Goal: Information Seeking & Learning: Learn about a topic

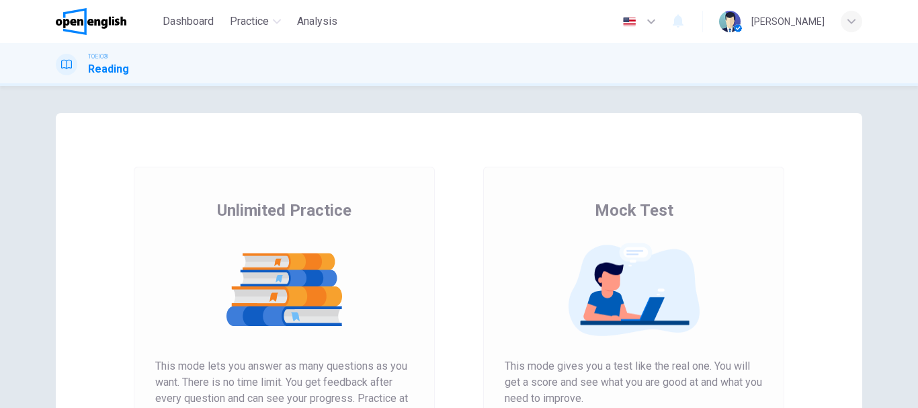
scroll to position [202, 0]
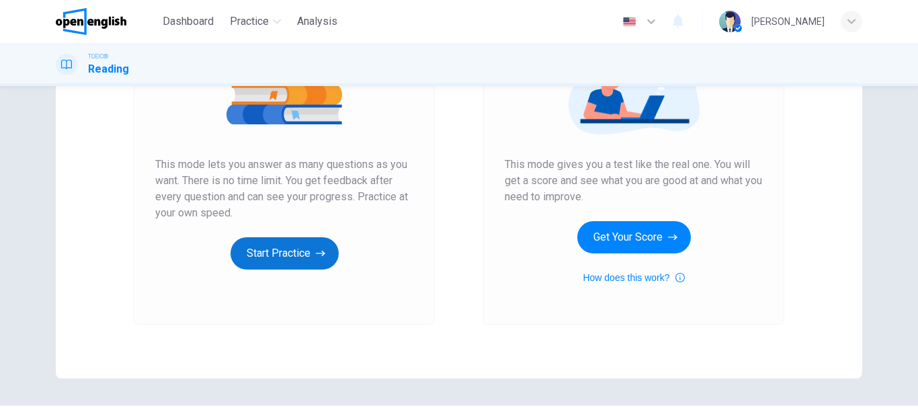
click at [278, 264] on button "Start Practice" at bounding box center [285, 253] width 108 height 32
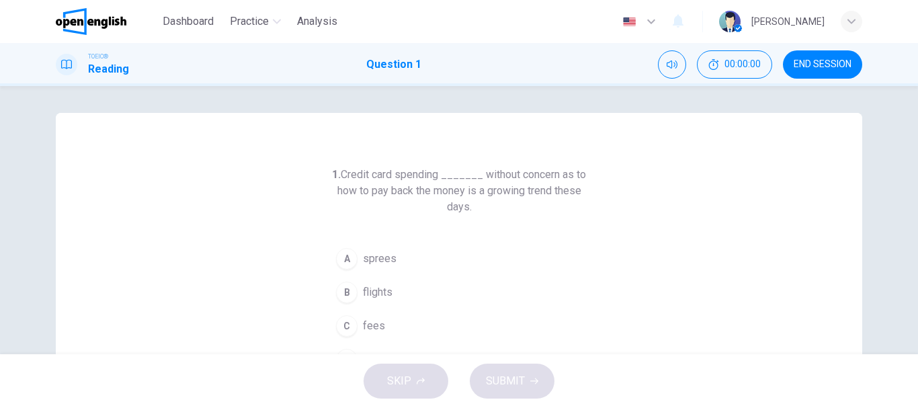
scroll to position [67, 0]
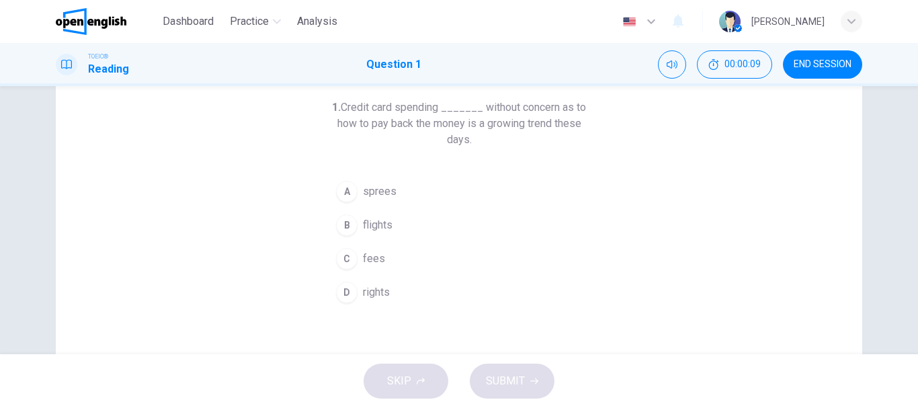
click at [366, 200] on button "A sprees" at bounding box center [459, 192] width 258 height 34
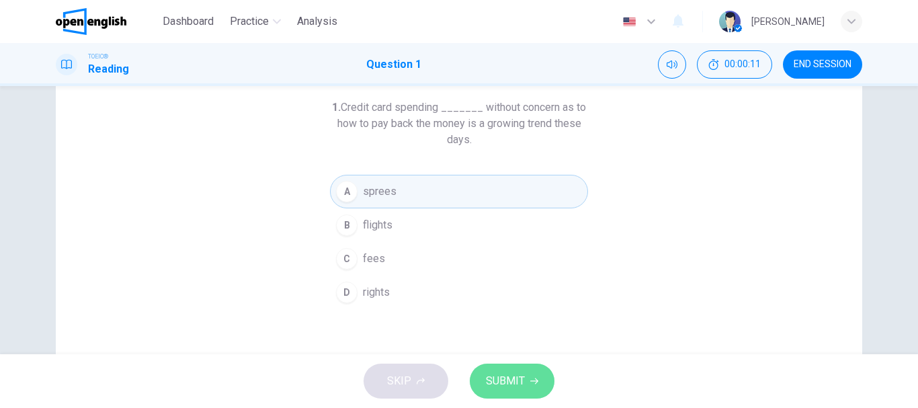
click at [502, 370] on button "SUBMIT" at bounding box center [512, 381] width 85 height 35
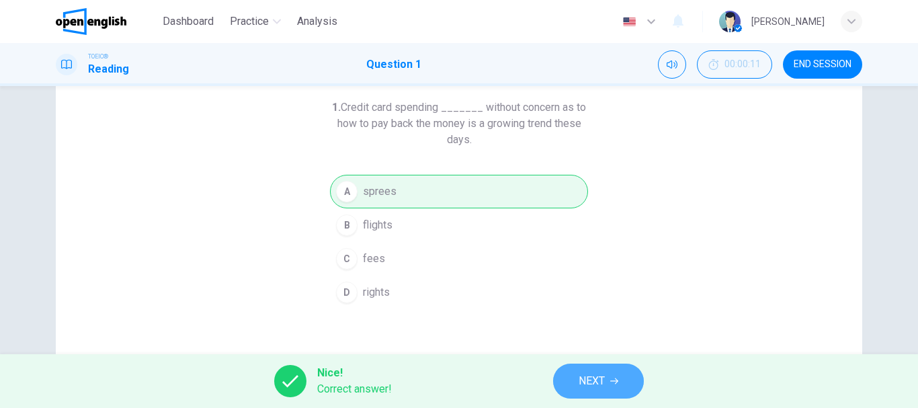
click at [584, 369] on button "NEXT" at bounding box center [598, 381] width 91 height 35
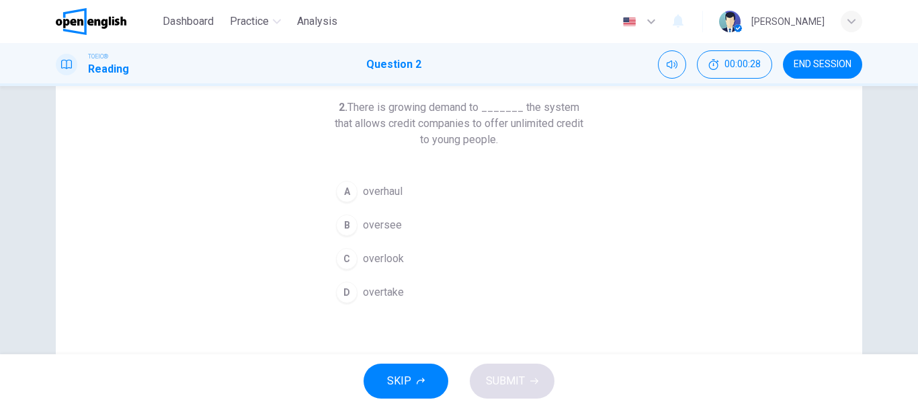
click at [383, 261] on span "overlook" at bounding box center [383, 259] width 41 height 16
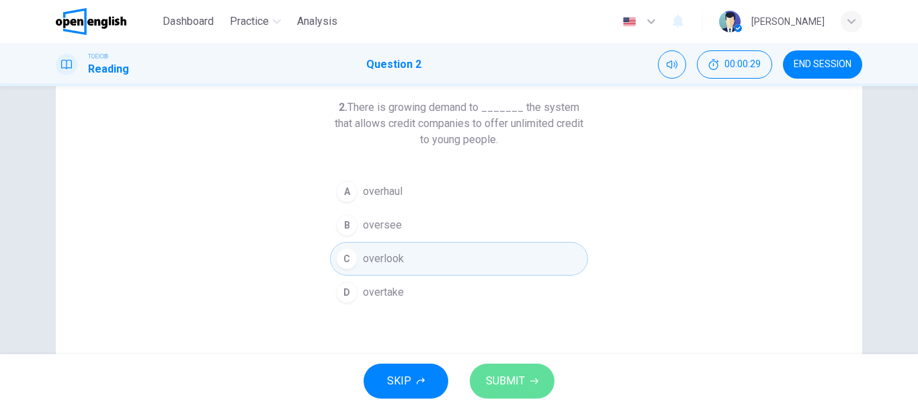
click at [530, 380] on icon "button" at bounding box center [534, 381] width 8 height 8
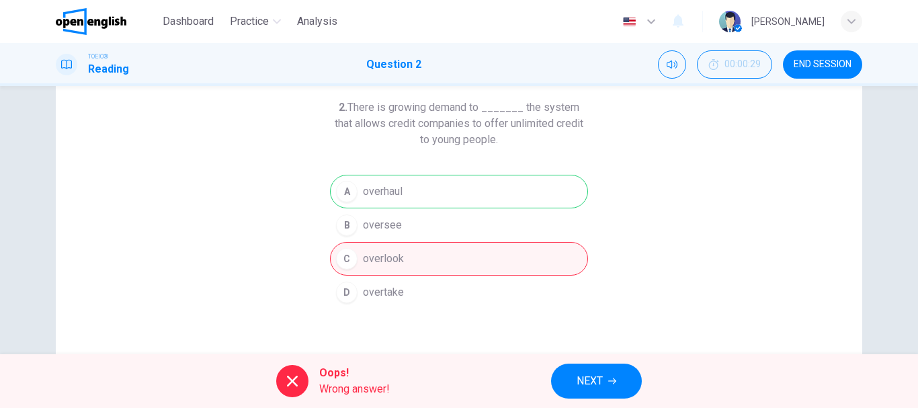
click at [406, 186] on div "A overhaul B oversee C overlook D overtake" at bounding box center [459, 242] width 258 height 134
click at [606, 378] on button "NEXT" at bounding box center [596, 381] width 91 height 35
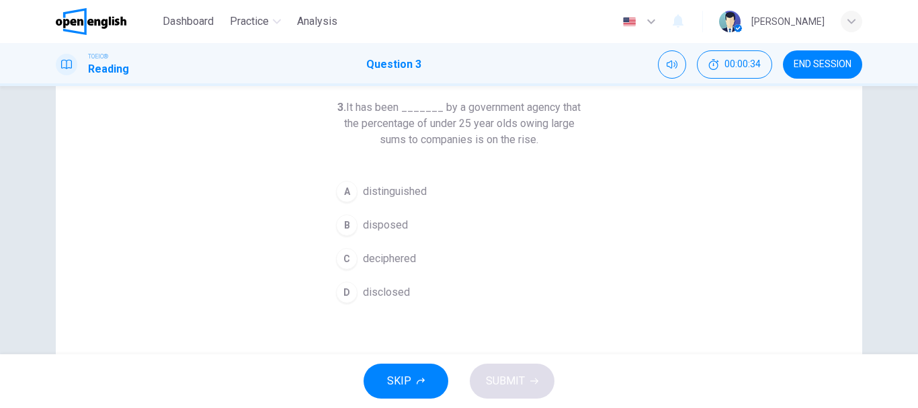
click at [389, 289] on span "disclosed" at bounding box center [386, 292] width 47 height 16
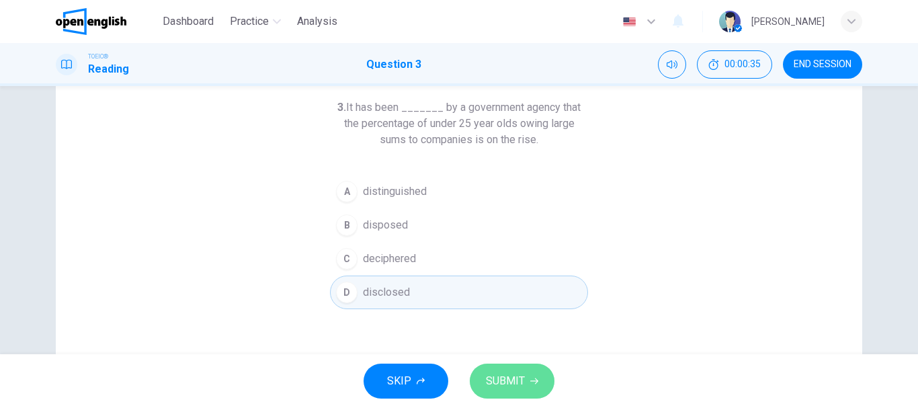
click at [501, 383] on span "SUBMIT" at bounding box center [505, 381] width 39 height 19
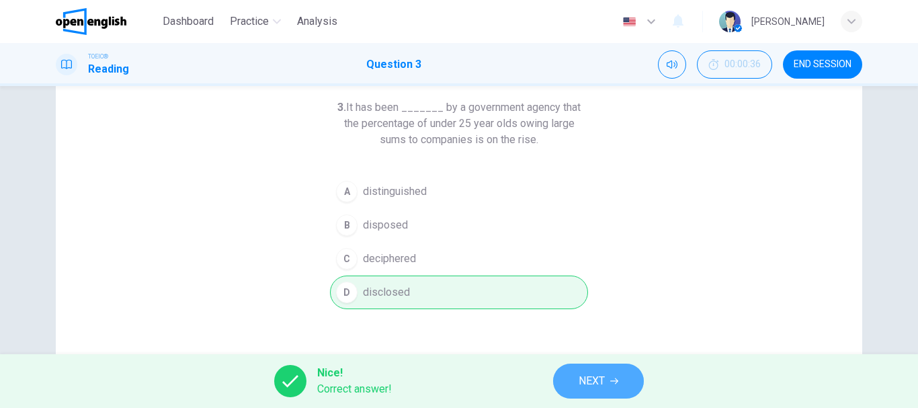
click at [585, 397] on button "NEXT" at bounding box center [598, 381] width 91 height 35
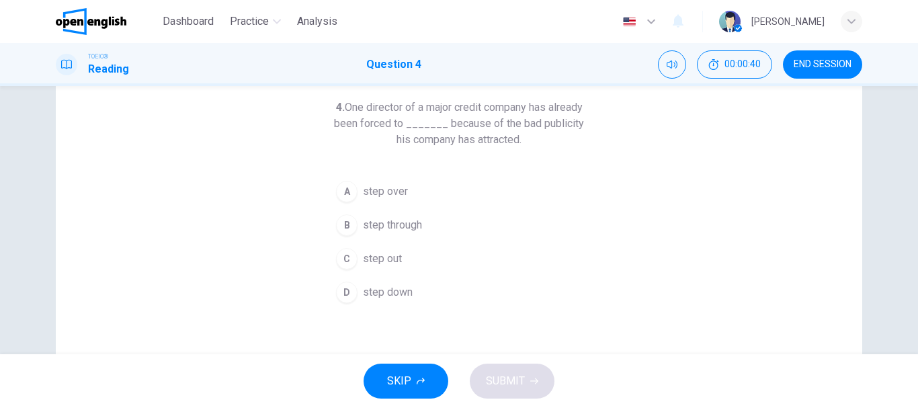
click at [374, 297] on span "step down" at bounding box center [388, 292] width 50 height 16
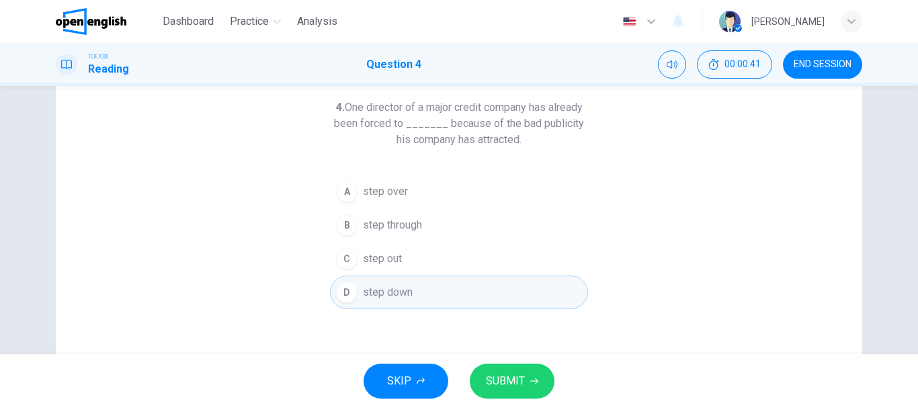
drag, startPoint x: 500, startPoint y: 382, endPoint x: 502, endPoint y: 368, distance: 14.2
click at [500, 387] on span "SUBMIT" at bounding box center [505, 381] width 39 height 19
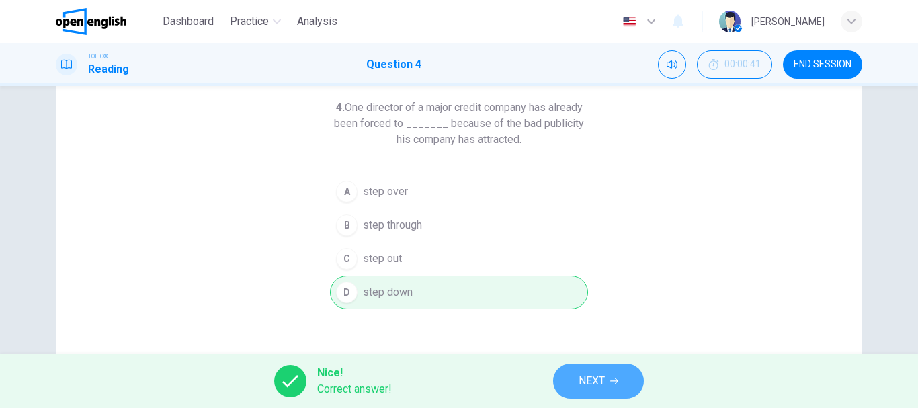
click at [587, 383] on span "NEXT" at bounding box center [592, 381] width 26 height 19
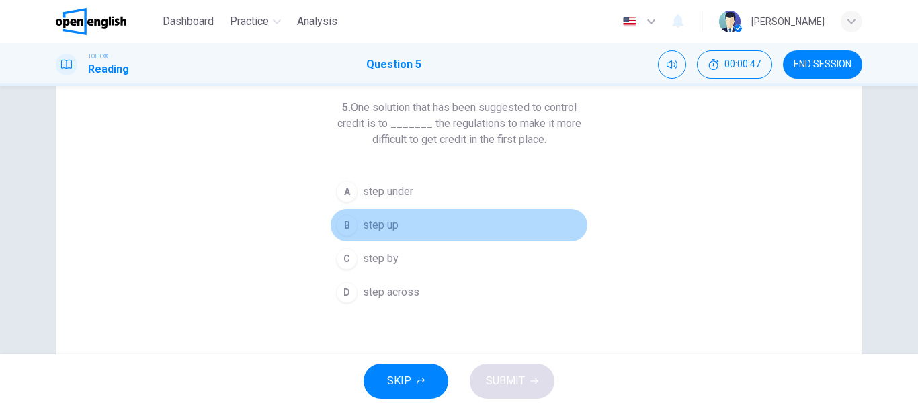
click at [402, 227] on button "B step up" at bounding box center [459, 225] width 258 height 34
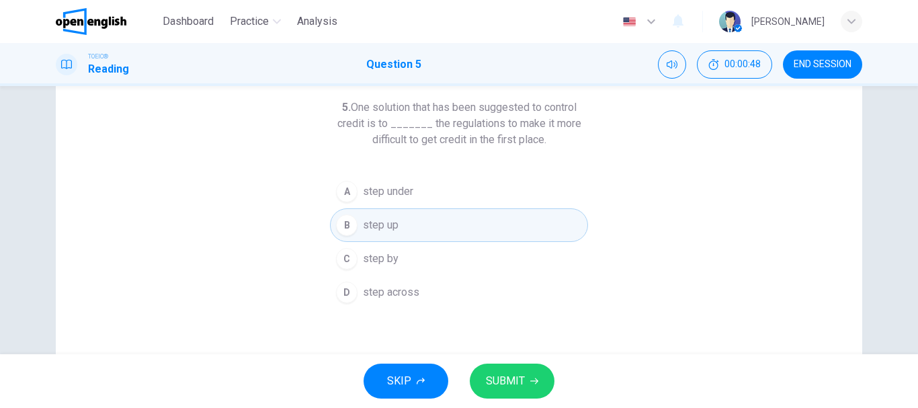
click at [483, 363] on div "SKIP SUBMIT" at bounding box center [459, 381] width 918 height 54
click at [500, 400] on div "SKIP SUBMIT" at bounding box center [459, 381] width 918 height 54
click at [502, 389] on span "SUBMIT" at bounding box center [505, 381] width 39 height 19
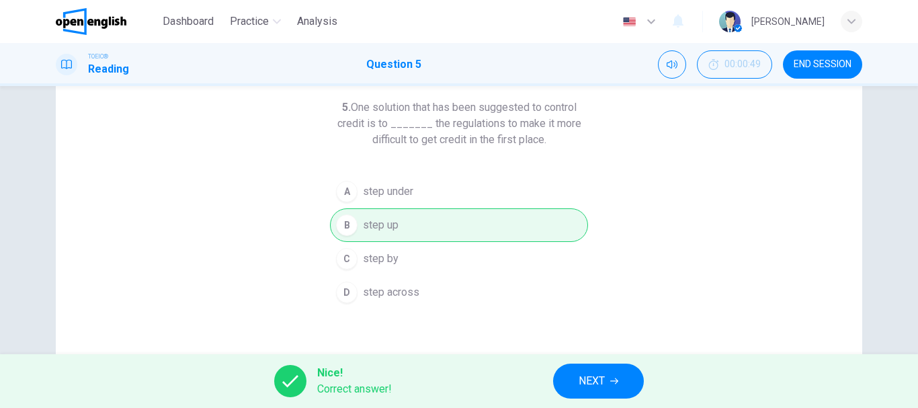
click at [605, 383] on span "NEXT" at bounding box center [592, 381] width 26 height 19
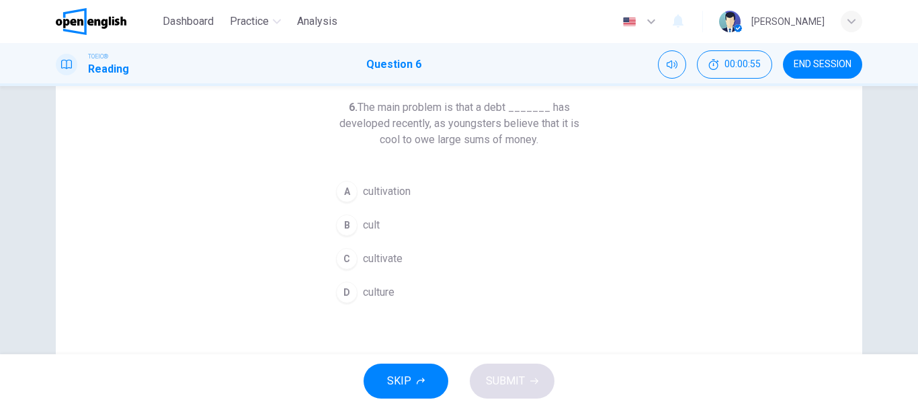
click at [387, 298] on span "culture" at bounding box center [379, 292] width 32 height 16
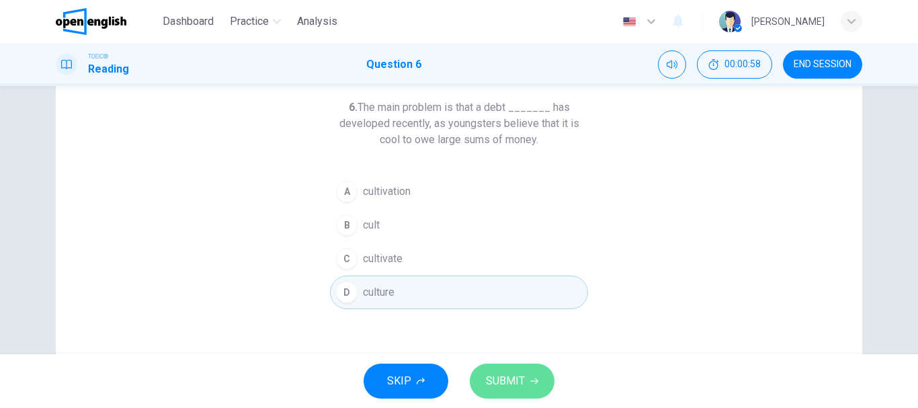
click at [512, 385] on span "SUBMIT" at bounding box center [505, 381] width 39 height 19
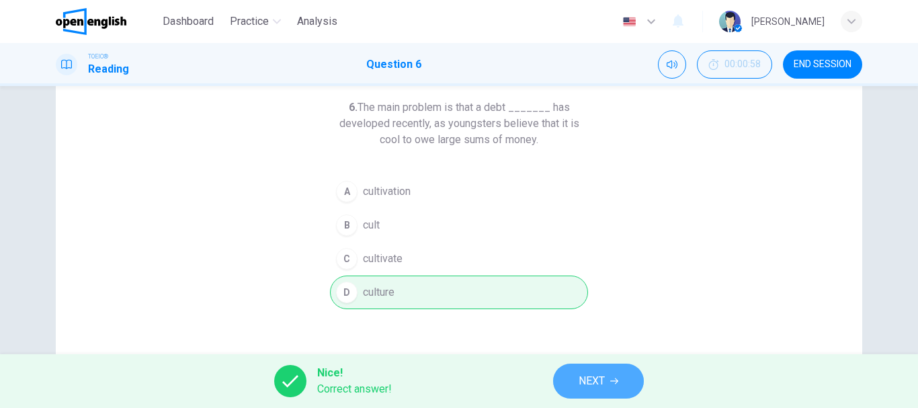
click at [619, 394] on button "NEXT" at bounding box center [598, 381] width 91 height 35
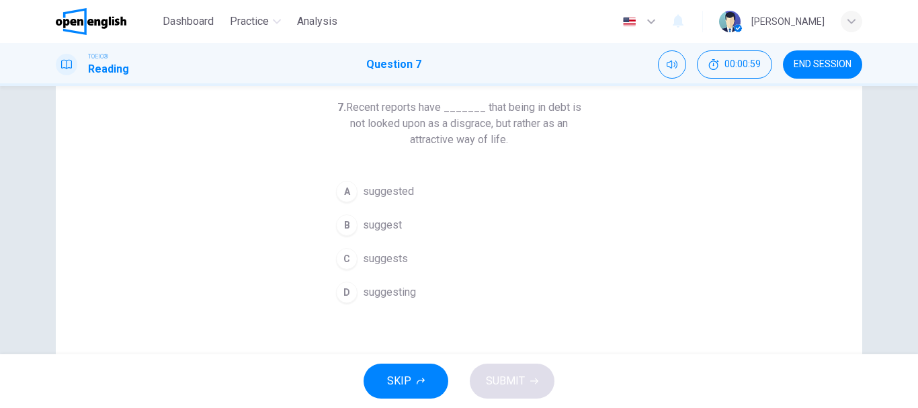
scroll to position [0, 0]
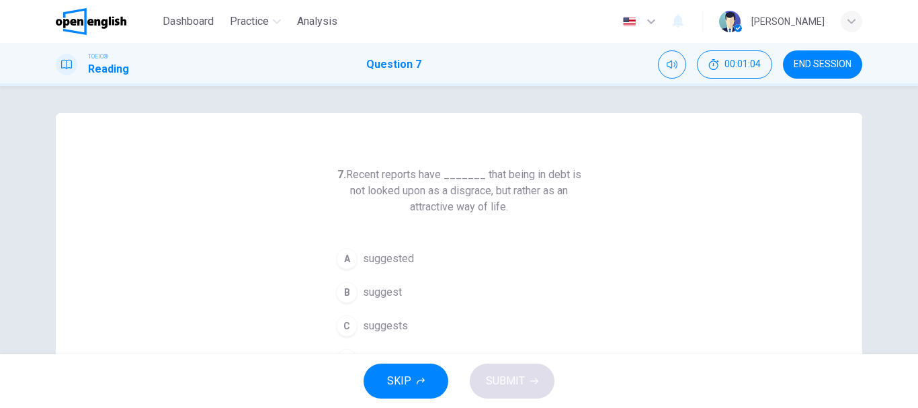
click at [390, 257] on span "suggested" at bounding box center [388, 259] width 51 height 16
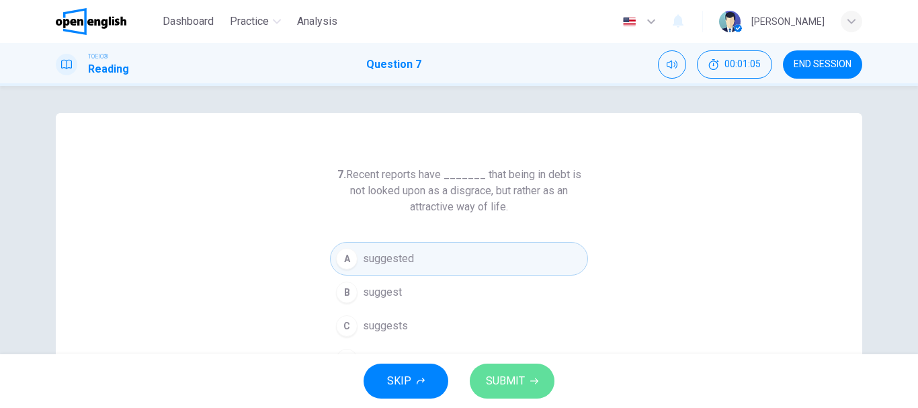
click at [518, 374] on span "SUBMIT" at bounding box center [505, 381] width 39 height 19
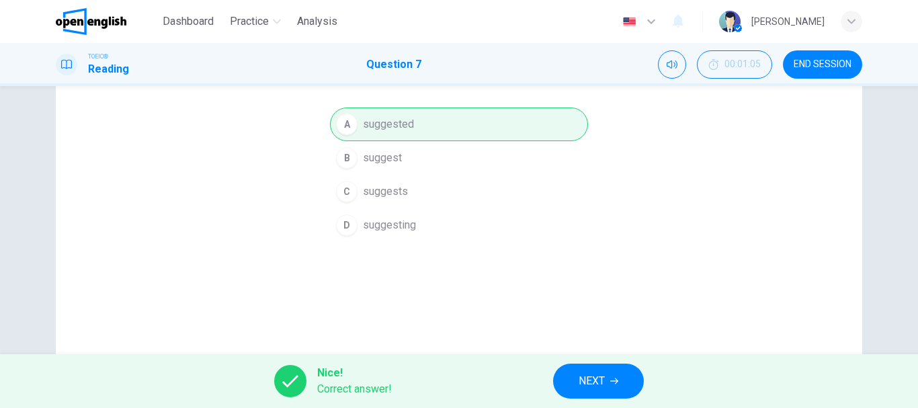
click at [571, 372] on button "NEXT" at bounding box center [598, 381] width 91 height 35
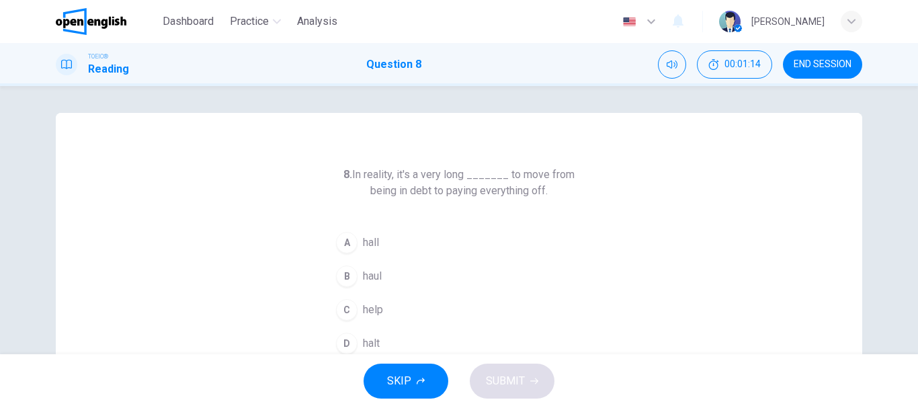
click at [438, 277] on button "B haul" at bounding box center [459, 277] width 258 height 34
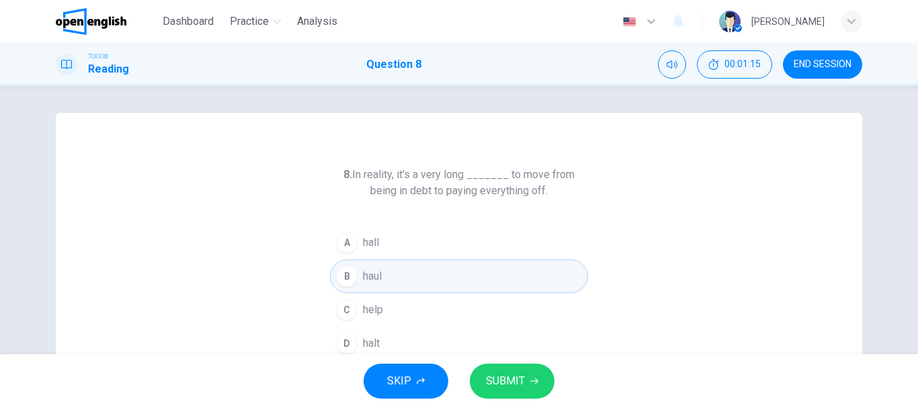
click at [515, 374] on span "SUBMIT" at bounding box center [505, 381] width 39 height 19
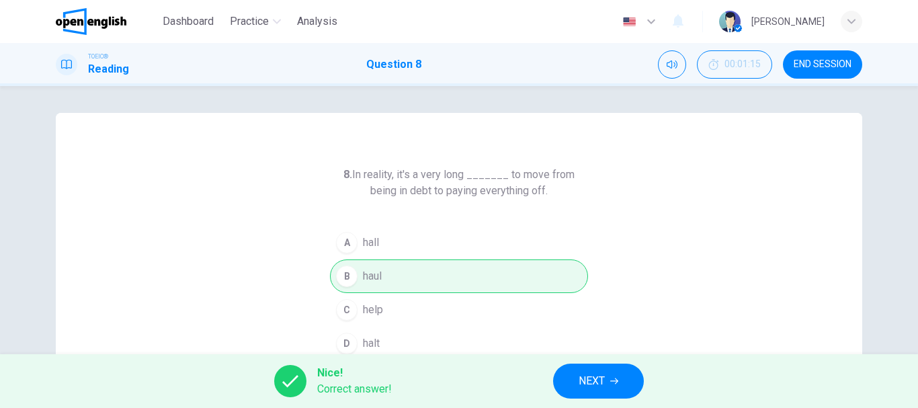
click at [593, 368] on button "NEXT" at bounding box center [598, 381] width 91 height 35
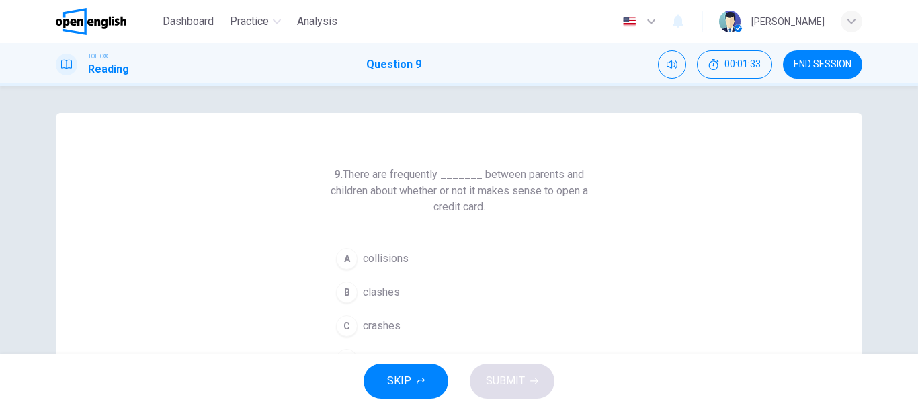
click at [407, 294] on button "B clashes" at bounding box center [459, 293] width 258 height 34
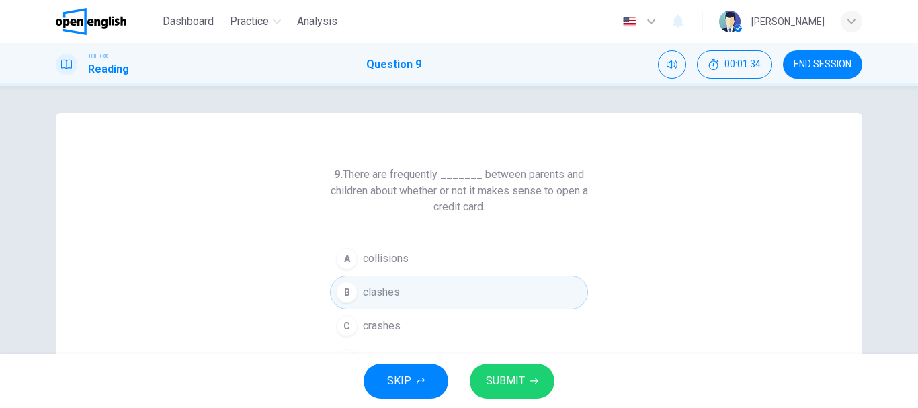
click at [520, 379] on span "SUBMIT" at bounding box center [505, 381] width 39 height 19
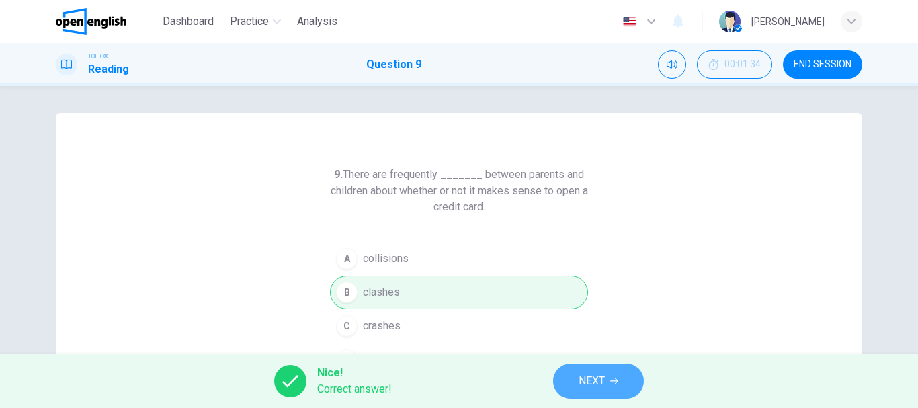
click at [626, 379] on button "NEXT" at bounding box center [598, 381] width 91 height 35
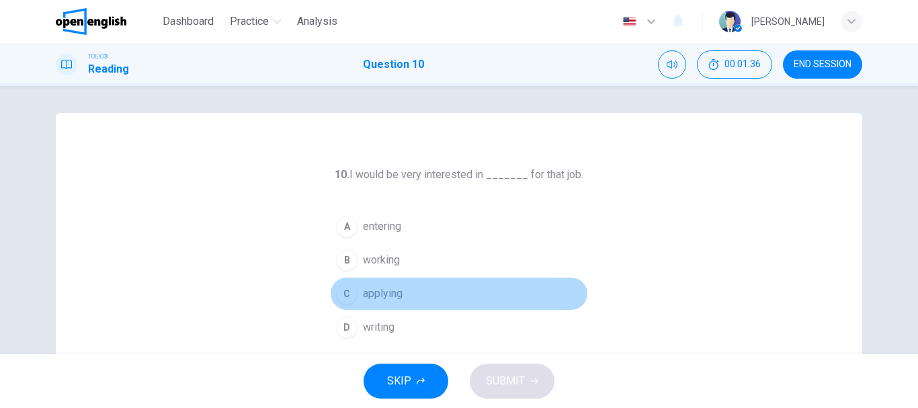
click at [483, 288] on button "C applying" at bounding box center [459, 294] width 258 height 34
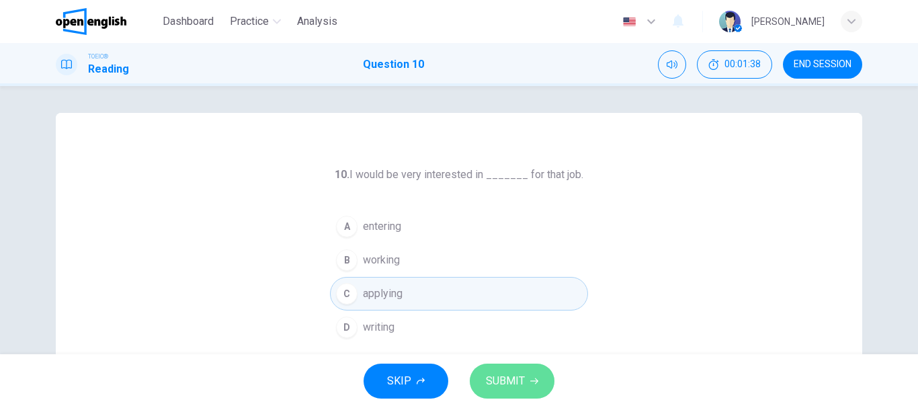
click at [508, 389] on span "SUBMIT" at bounding box center [505, 381] width 39 height 19
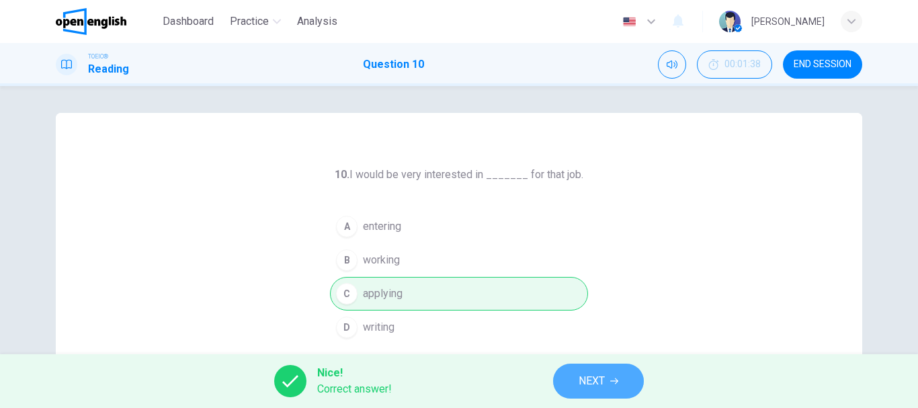
click at [582, 385] on span "NEXT" at bounding box center [592, 381] width 26 height 19
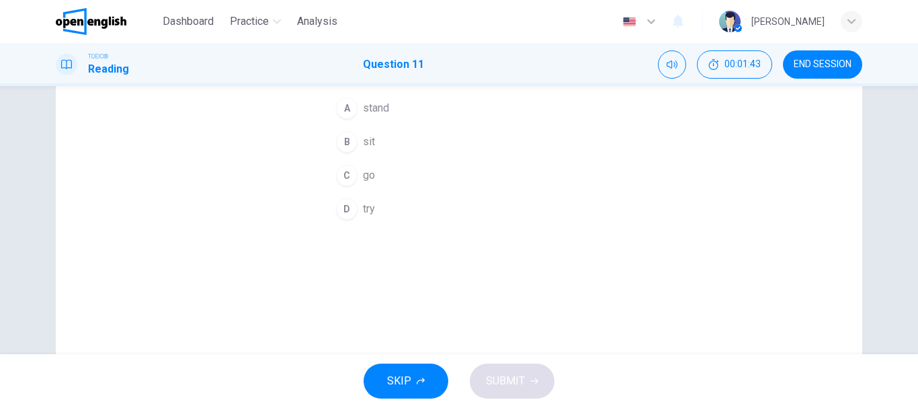
scroll to position [67, 0]
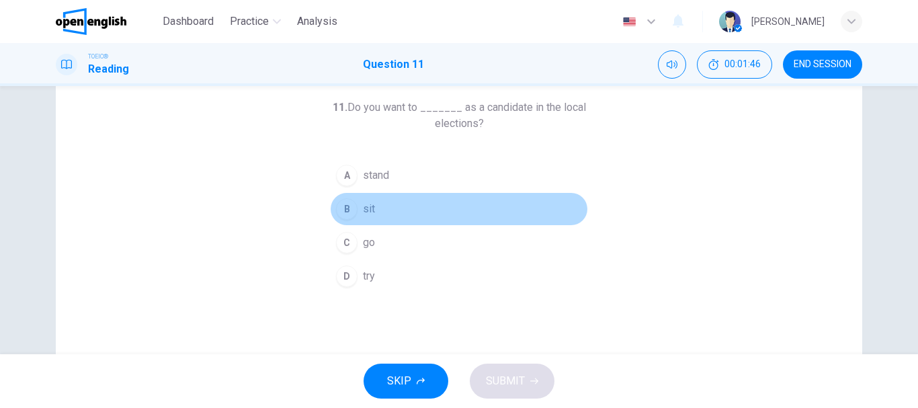
click at [399, 210] on button "B sit" at bounding box center [459, 209] width 258 height 34
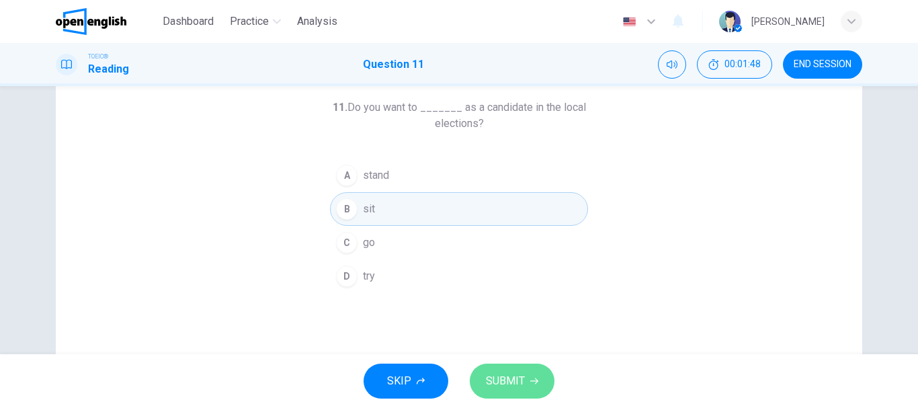
click at [506, 366] on button "SUBMIT" at bounding box center [512, 381] width 85 height 35
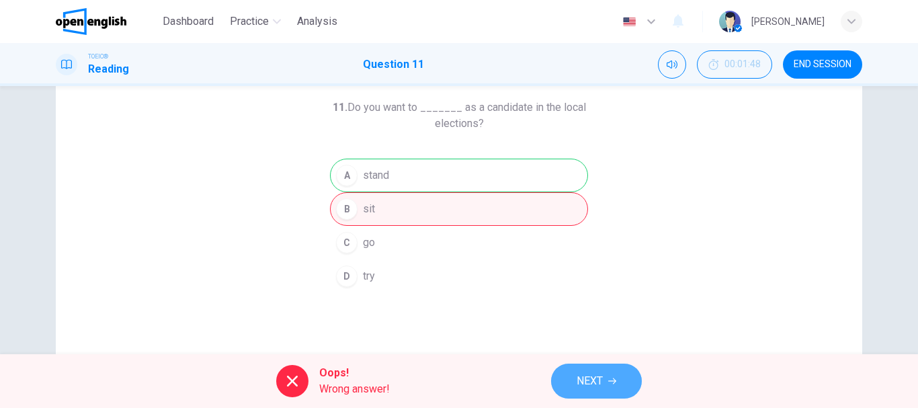
click at [609, 375] on button "NEXT" at bounding box center [596, 381] width 91 height 35
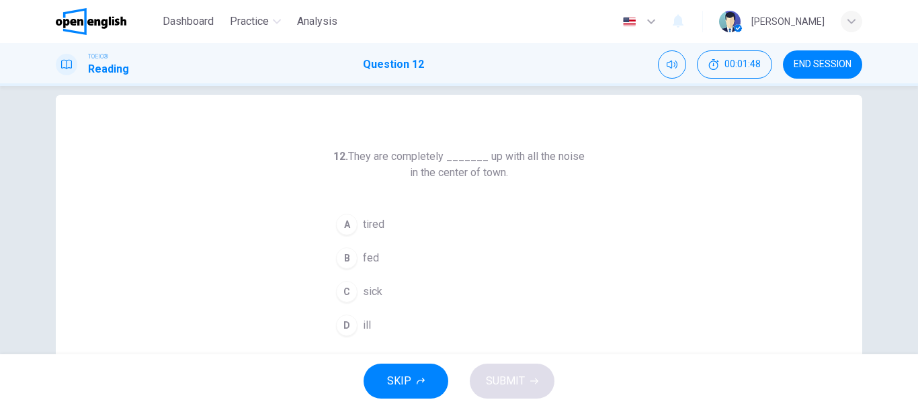
scroll to position [0, 0]
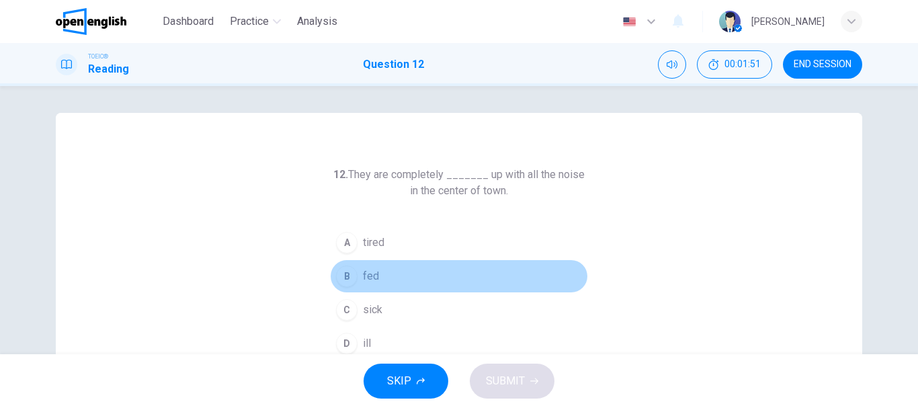
click at [441, 278] on button "B fed" at bounding box center [459, 277] width 258 height 34
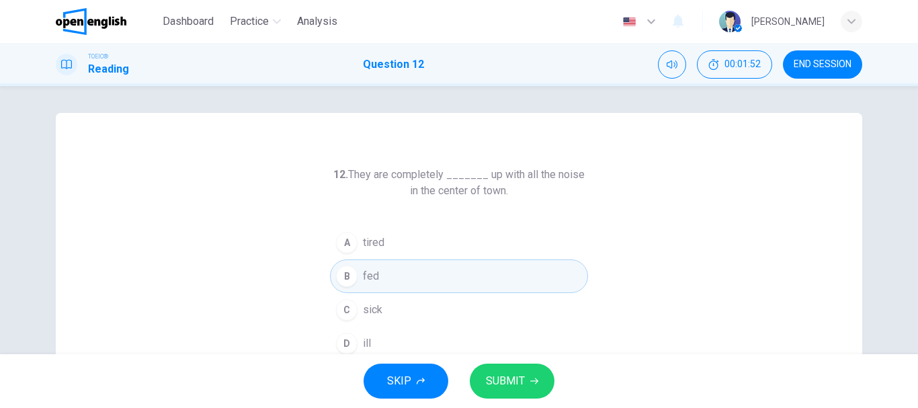
click at [530, 377] on icon "button" at bounding box center [534, 381] width 8 height 8
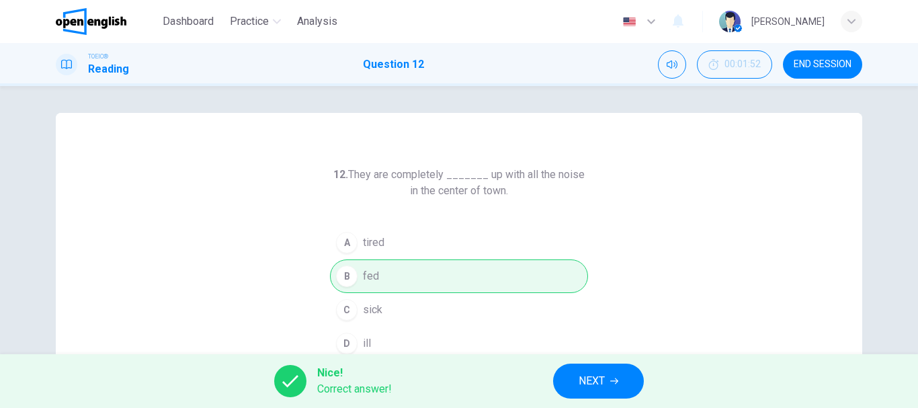
click at [566, 376] on button "NEXT" at bounding box center [598, 381] width 91 height 35
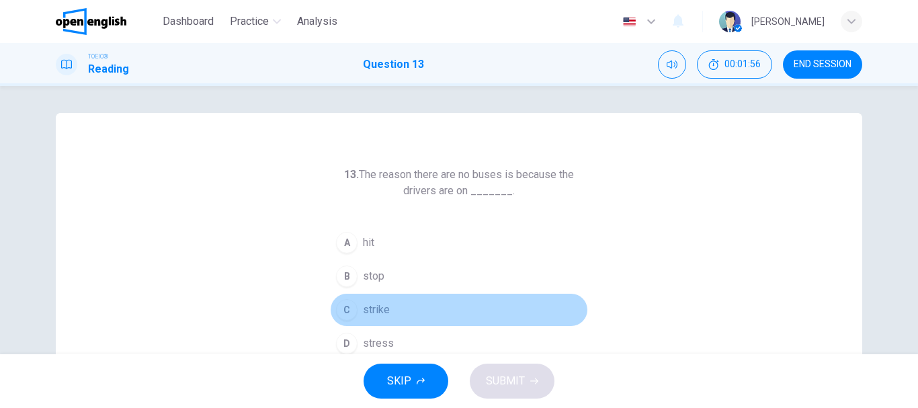
click at [442, 313] on button "C strike" at bounding box center [459, 310] width 258 height 34
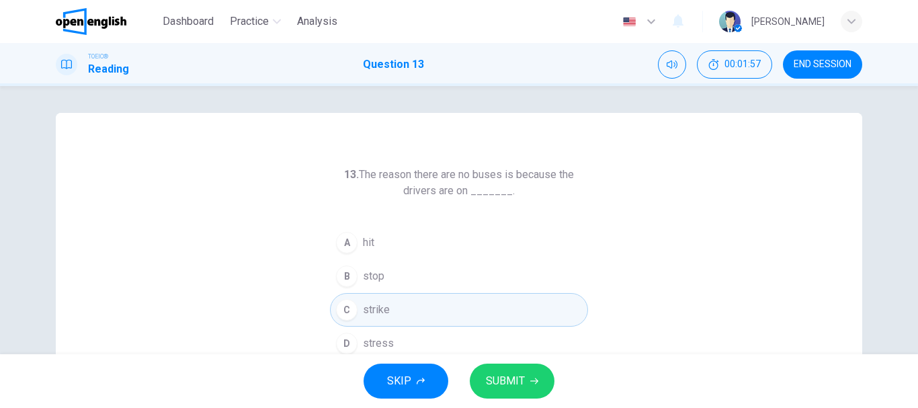
click at [534, 381] on button "SUBMIT" at bounding box center [512, 381] width 85 height 35
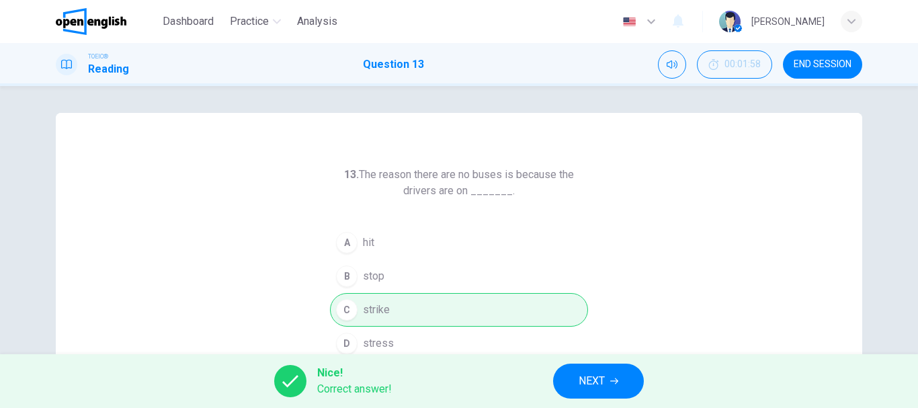
click at [605, 372] on span "NEXT" at bounding box center [592, 381] width 26 height 19
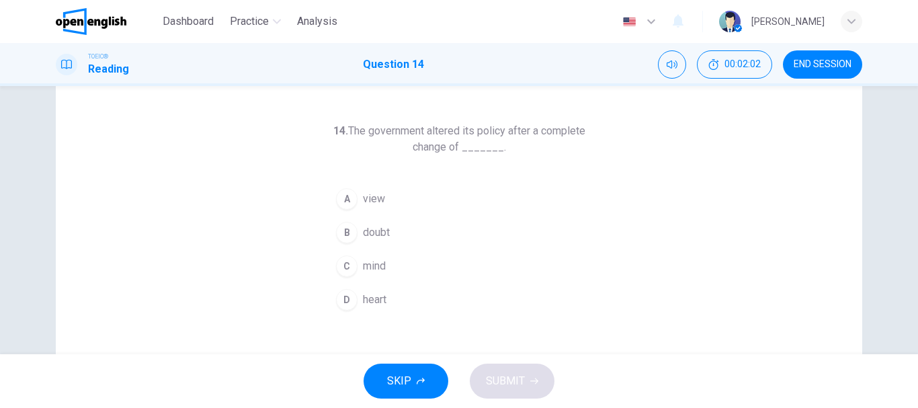
scroll to position [67, 0]
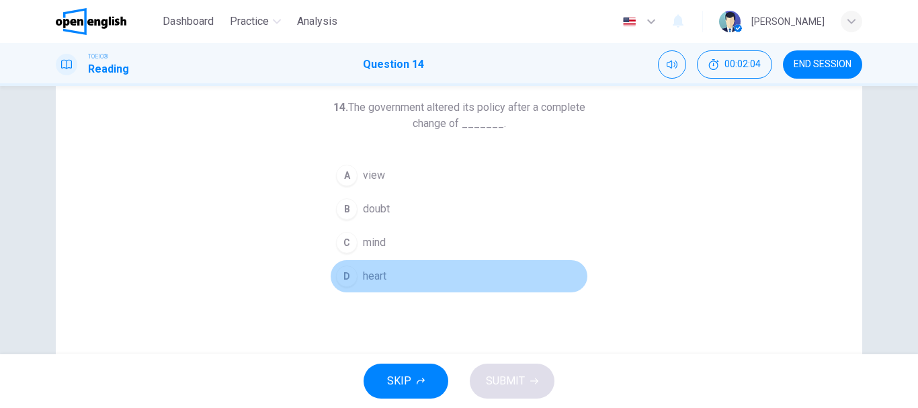
click at [374, 270] on span "heart" at bounding box center [375, 276] width 24 height 16
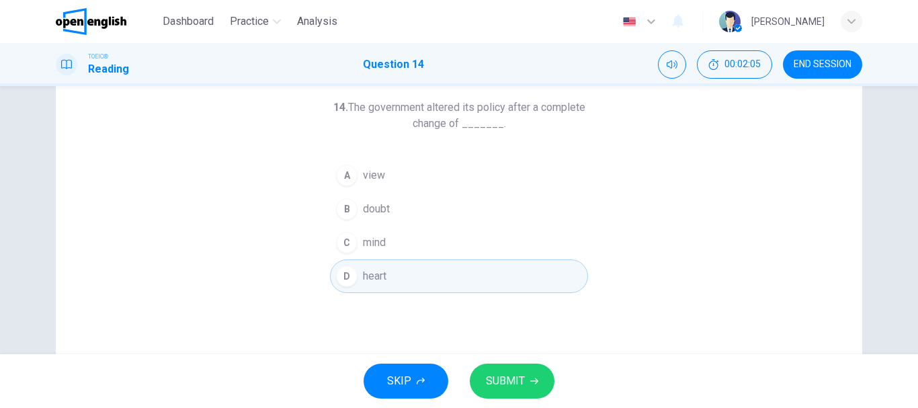
click at [509, 367] on button "SUBMIT" at bounding box center [512, 381] width 85 height 35
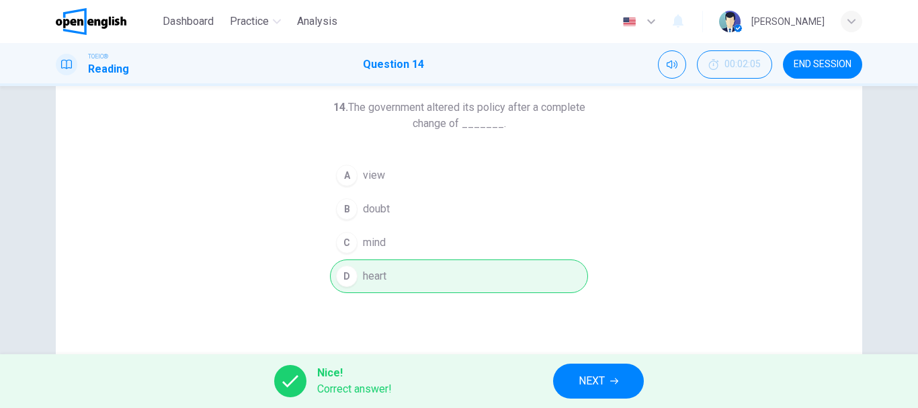
click at [579, 374] on span "NEXT" at bounding box center [592, 381] width 26 height 19
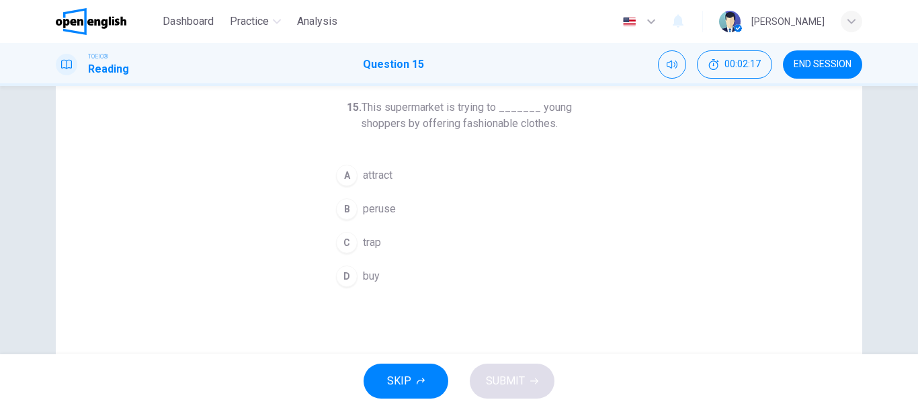
click at [391, 176] on button "A attract" at bounding box center [459, 176] width 258 height 34
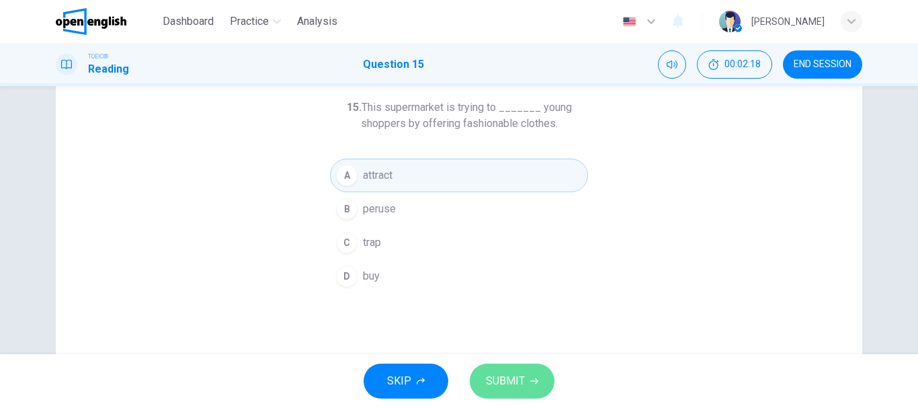
click at [532, 388] on button "SUBMIT" at bounding box center [512, 381] width 85 height 35
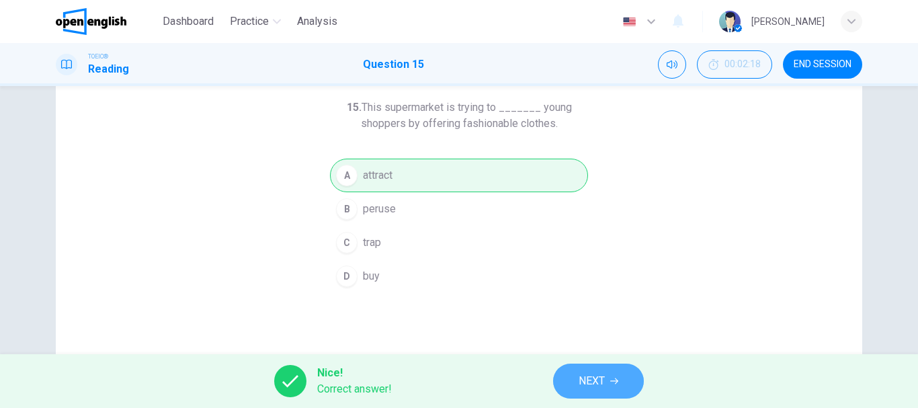
click at [604, 383] on span "NEXT" at bounding box center [592, 381] width 26 height 19
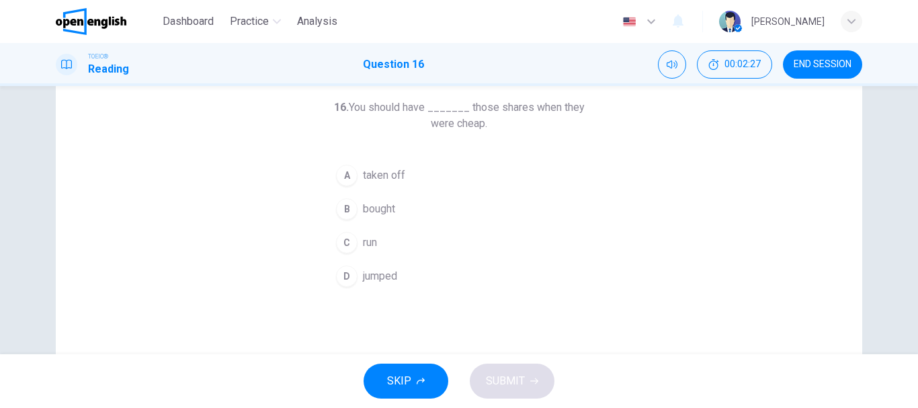
click at [350, 218] on button "B bought" at bounding box center [459, 209] width 258 height 34
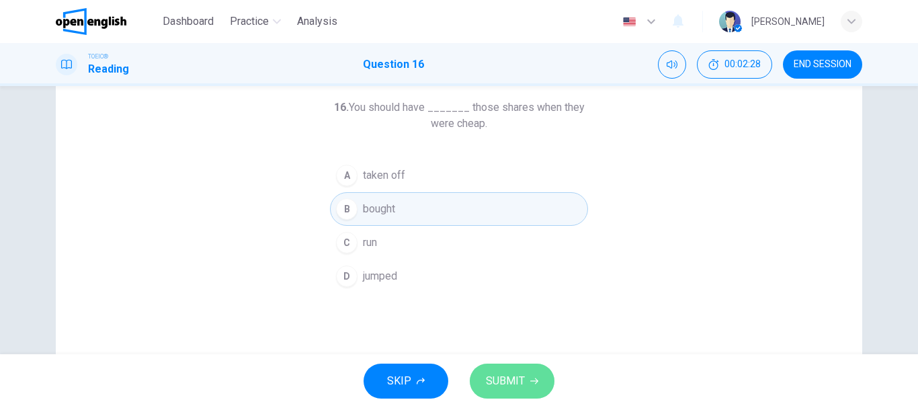
click at [502, 382] on span "SUBMIT" at bounding box center [505, 381] width 39 height 19
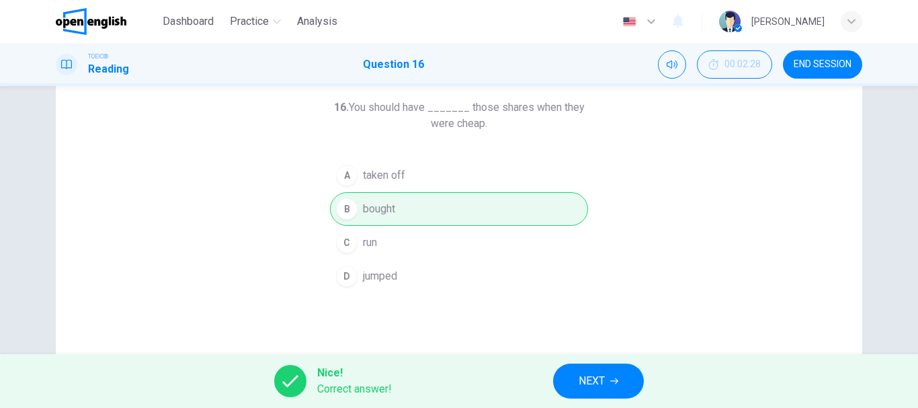
click at [511, 382] on div "Nice! Correct answer! NEXT" at bounding box center [459, 381] width 918 height 54
click at [563, 383] on button "NEXT" at bounding box center [598, 381] width 91 height 35
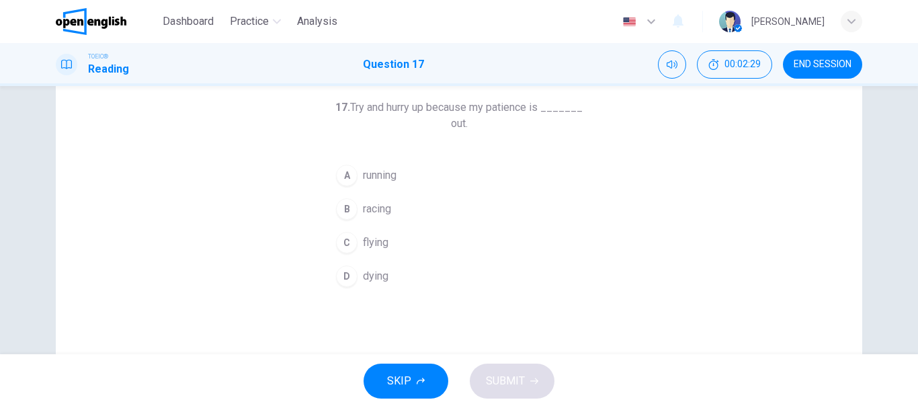
click at [390, 173] on span "running" at bounding box center [380, 175] width 34 height 16
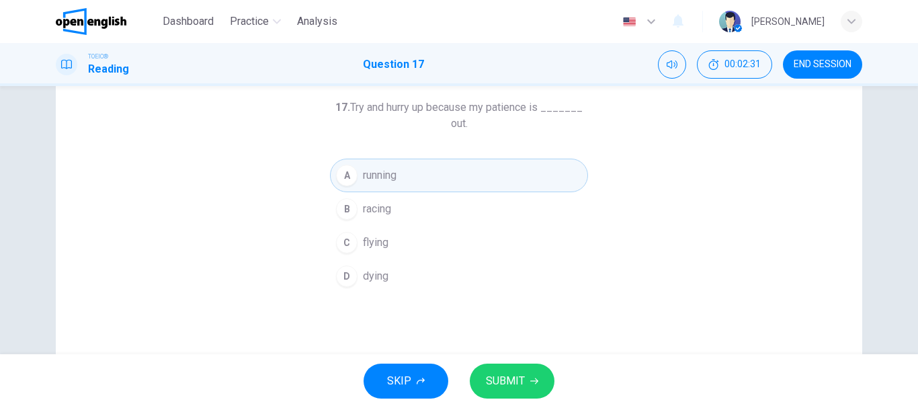
click at [504, 368] on button "SUBMIT" at bounding box center [512, 381] width 85 height 35
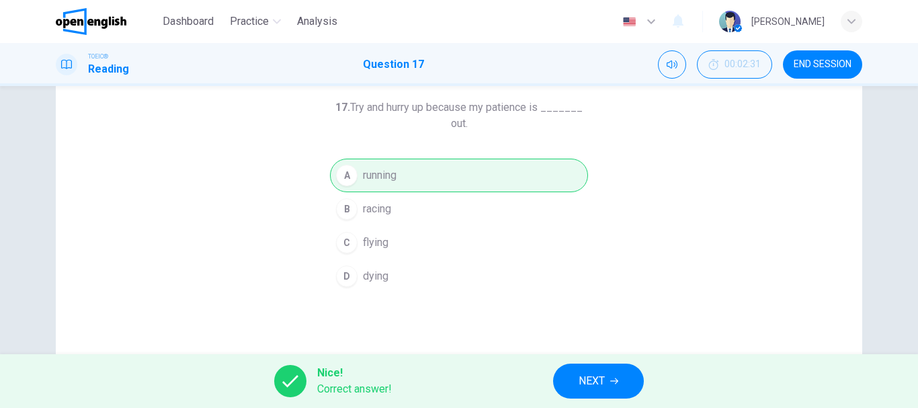
click at [591, 363] on div "Nice! Correct answer! NEXT" at bounding box center [459, 381] width 918 height 54
click at [598, 370] on button "NEXT" at bounding box center [598, 381] width 91 height 35
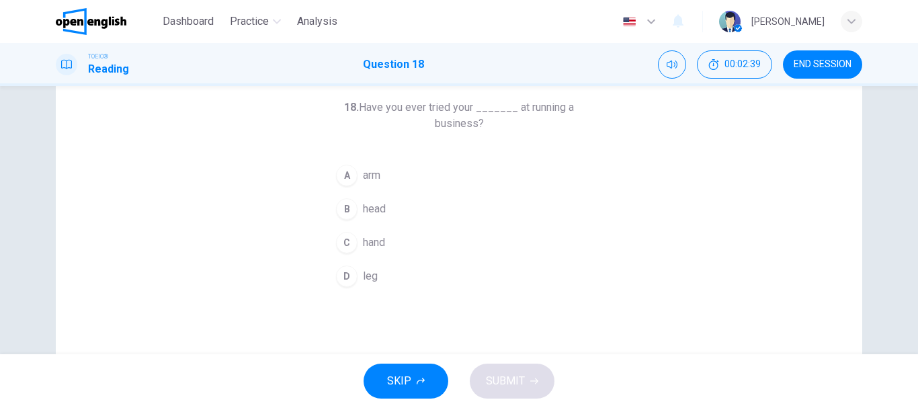
click at [339, 239] on div "C" at bounding box center [347, 243] width 22 height 22
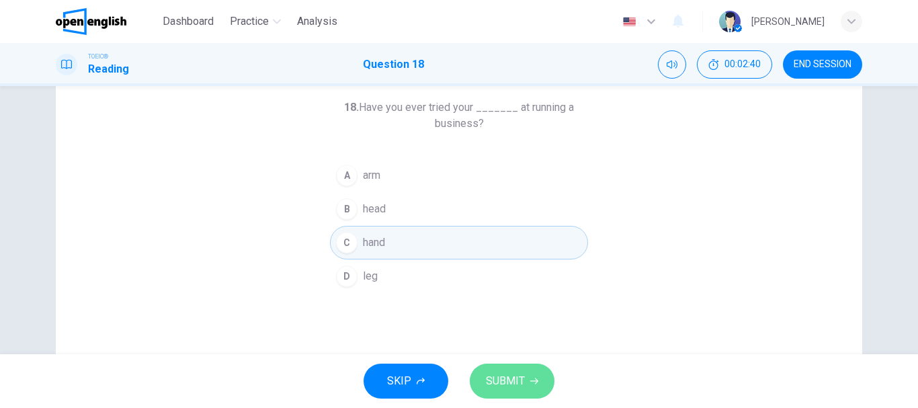
click at [535, 371] on button "SUBMIT" at bounding box center [512, 381] width 85 height 35
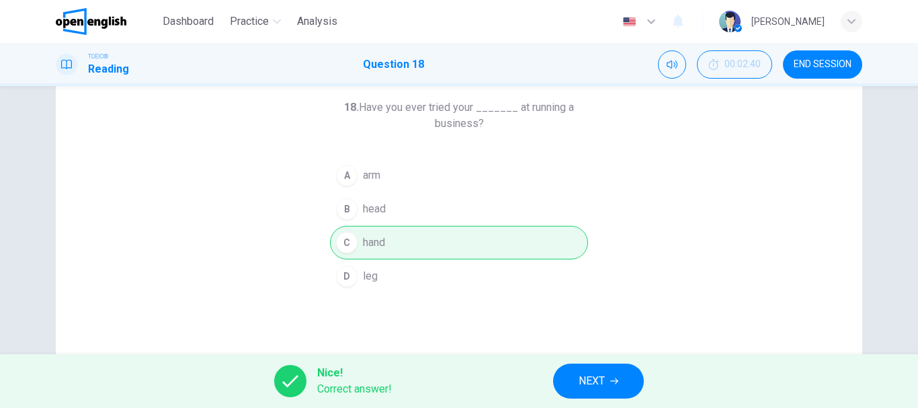
click at [587, 369] on button "NEXT" at bounding box center [598, 381] width 91 height 35
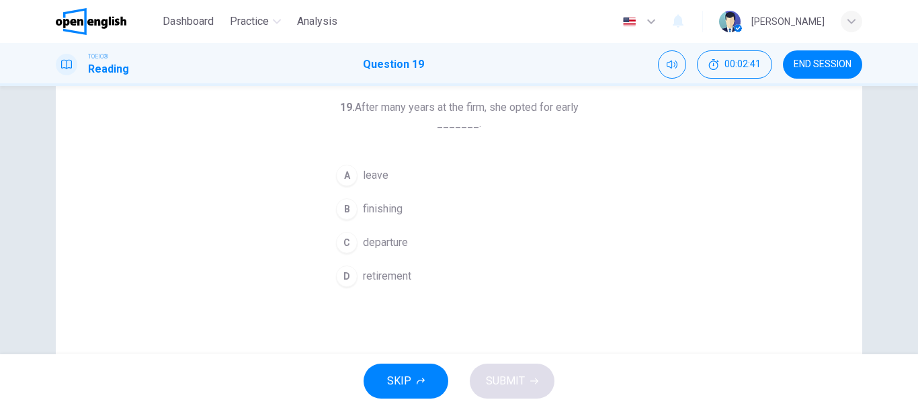
click at [354, 186] on button "A leave" at bounding box center [459, 176] width 258 height 34
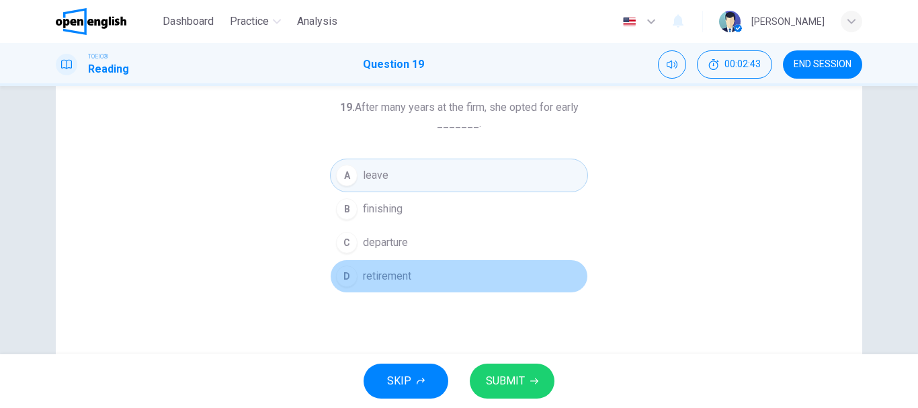
click at [380, 280] on span "retirement" at bounding box center [387, 276] width 48 height 16
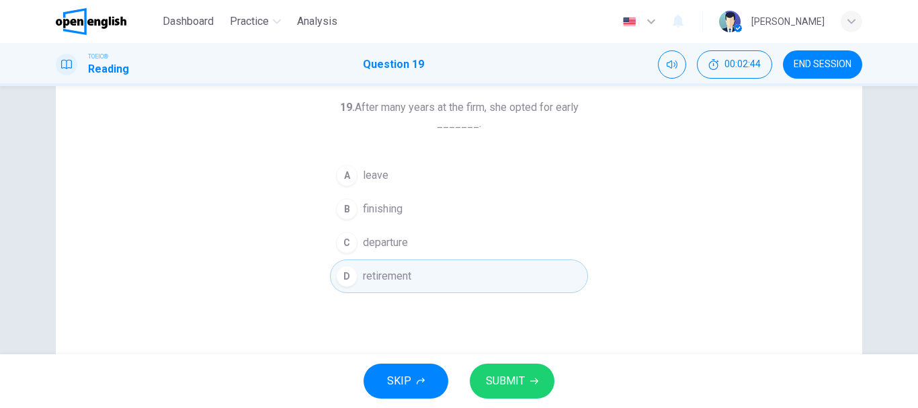
click at [515, 390] on span "SUBMIT" at bounding box center [505, 381] width 39 height 19
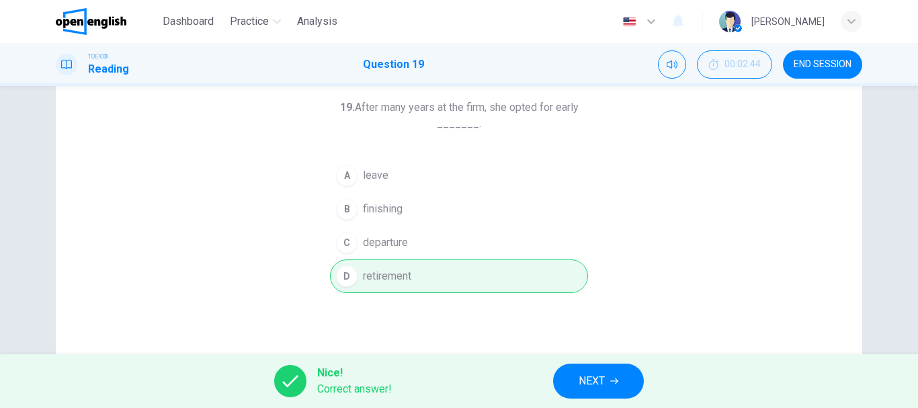
click at [620, 395] on button "NEXT" at bounding box center [598, 381] width 91 height 35
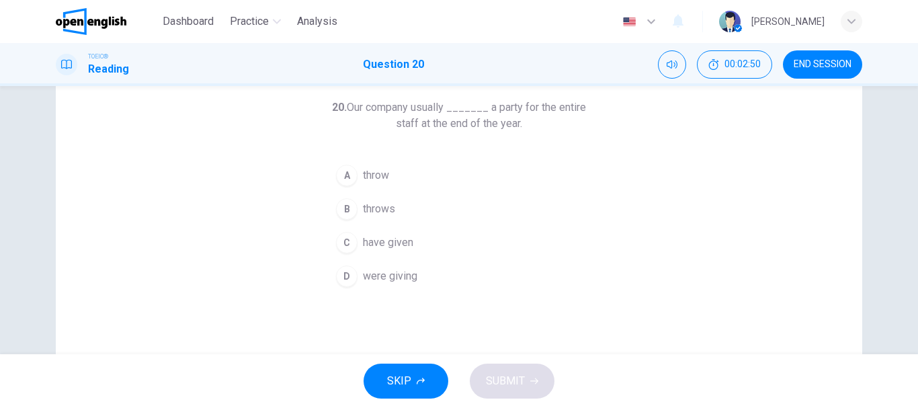
scroll to position [0, 0]
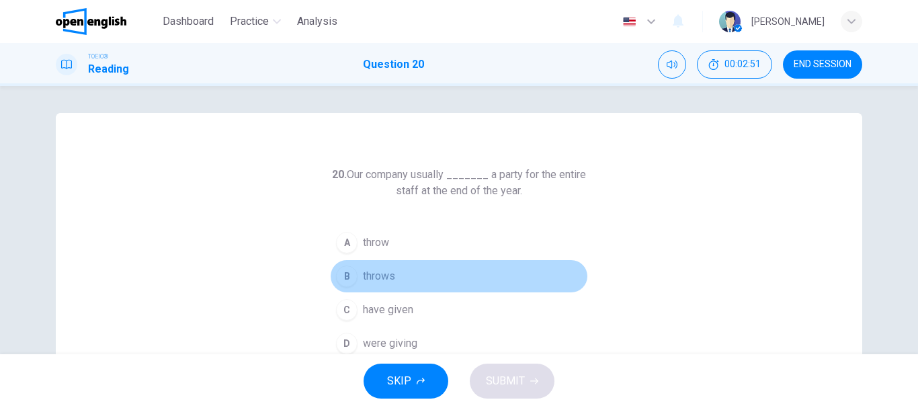
click at [372, 275] on span "throws" at bounding box center [379, 276] width 32 height 16
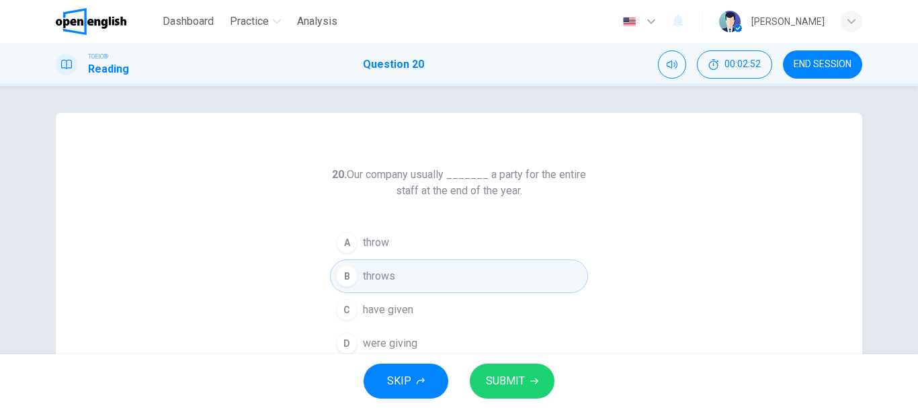
click at [536, 385] on button "SUBMIT" at bounding box center [512, 381] width 85 height 35
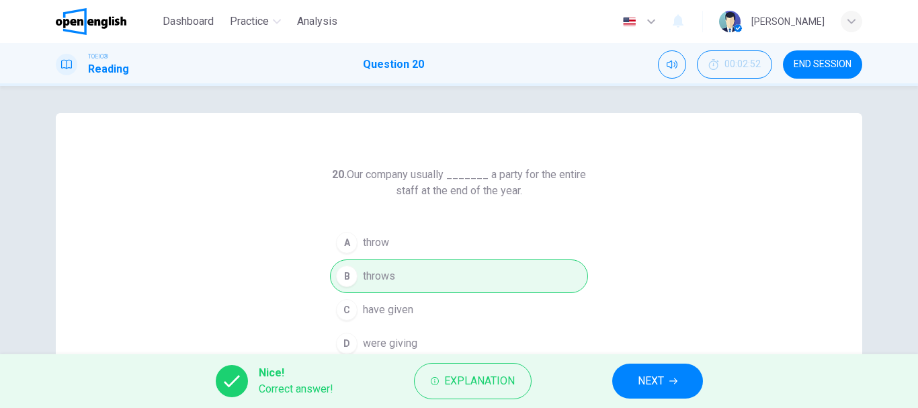
click at [661, 374] on span "NEXT" at bounding box center [651, 381] width 26 height 19
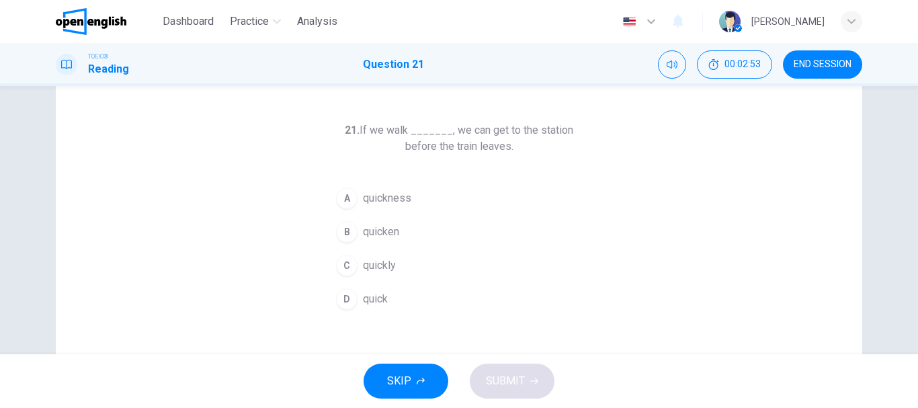
scroll to position [67, 0]
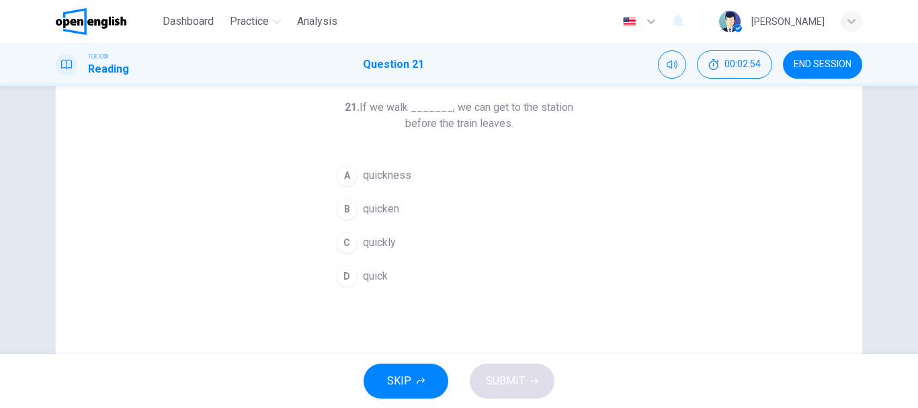
click at [469, 249] on button "C quickly" at bounding box center [459, 243] width 258 height 34
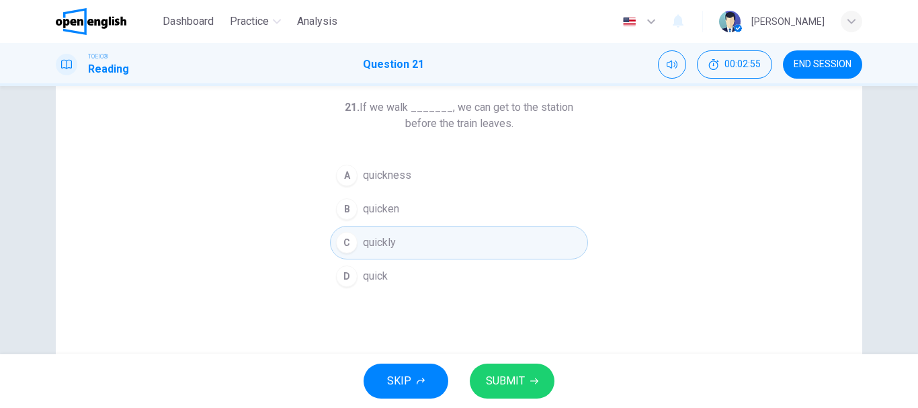
click at [514, 373] on button "SUBMIT" at bounding box center [512, 381] width 85 height 35
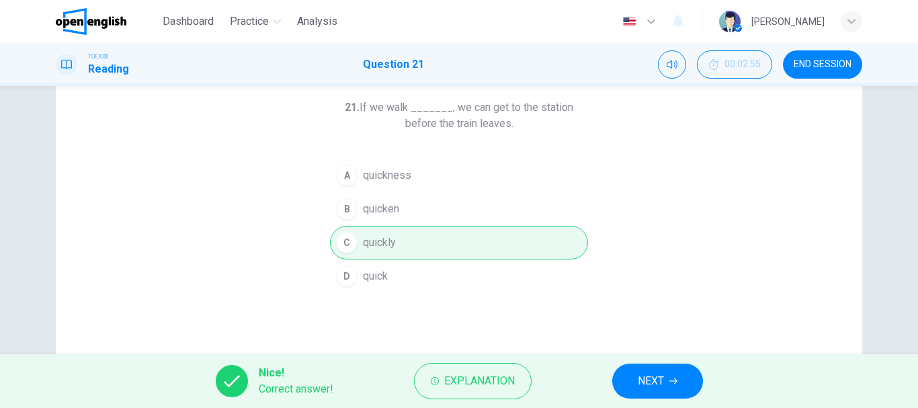
click at [631, 360] on div "Nice! Correct answer! Explanation NEXT" at bounding box center [459, 381] width 918 height 54
click at [631, 381] on button "NEXT" at bounding box center [657, 381] width 91 height 35
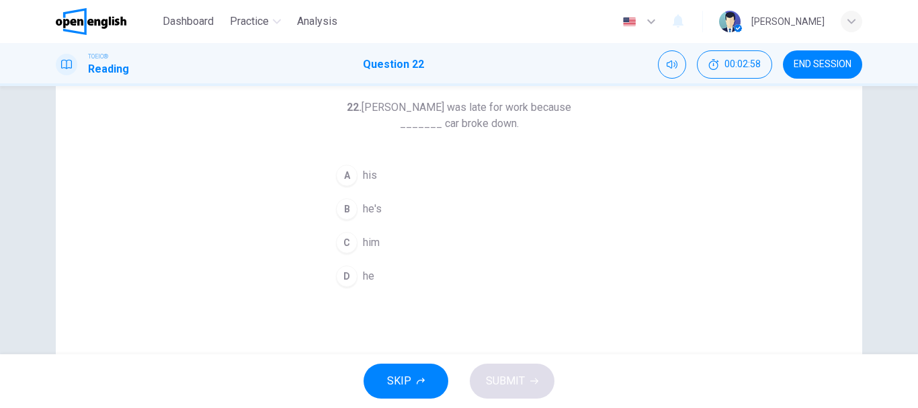
click at [356, 166] on button "A his" at bounding box center [459, 176] width 258 height 34
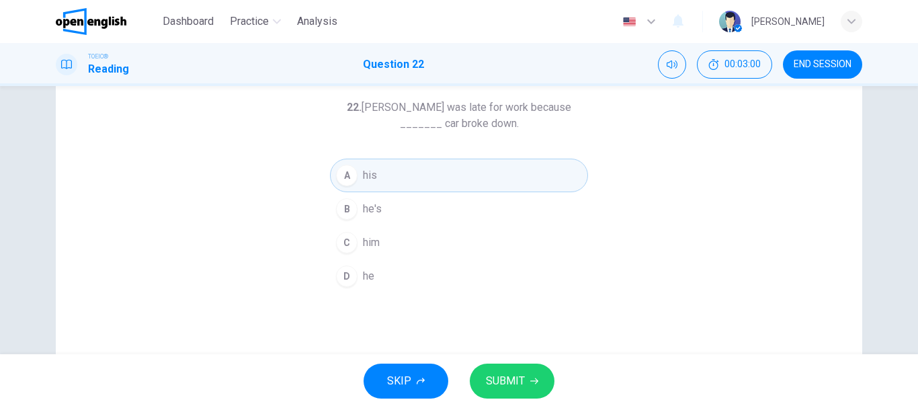
click at [515, 376] on span "SUBMIT" at bounding box center [505, 381] width 39 height 19
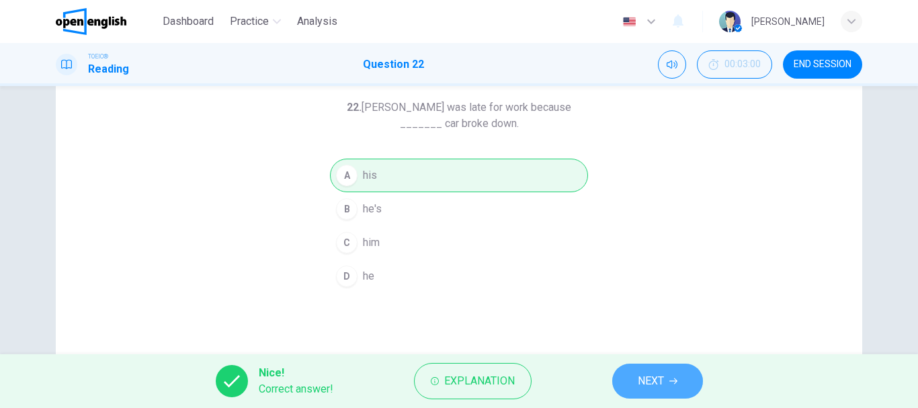
click at [635, 371] on button "NEXT" at bounding box center [657, 381] width 91 height 35
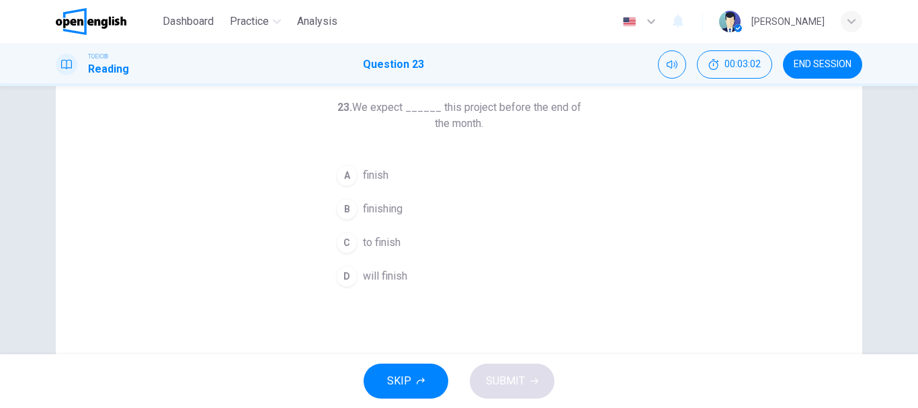
click at [383, 245] on span "to finish" at bounding box center [382, 243] width 38 height 16
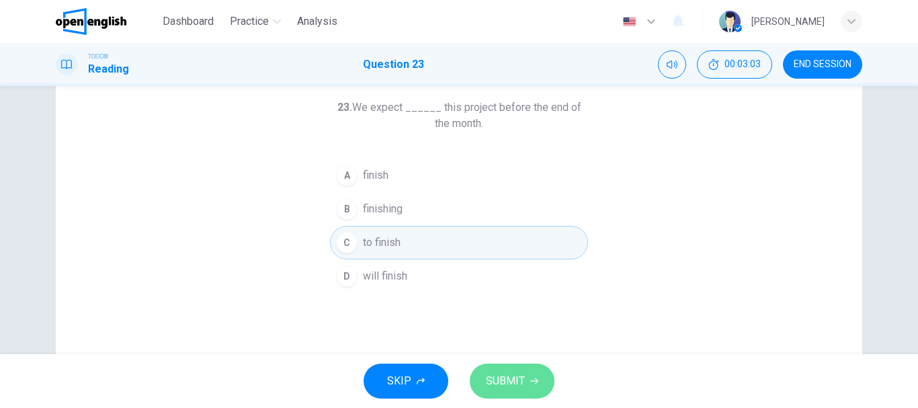
click at [488, 368] on button "SUBMIT" at bounding box center [512, 381] width 85 height 35
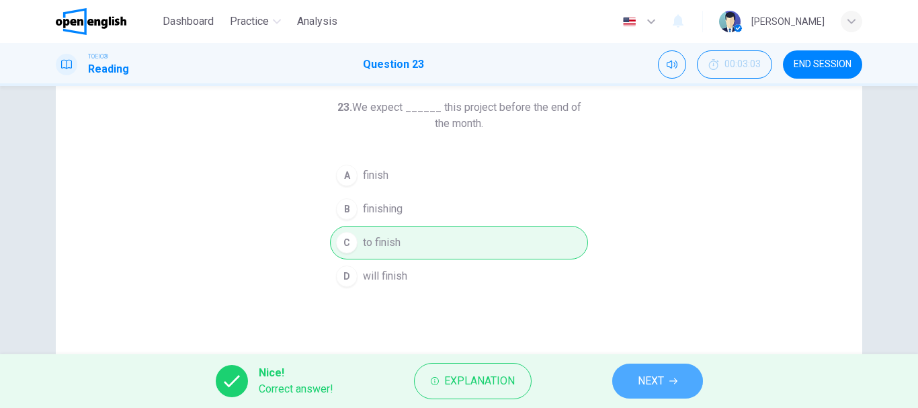
click at [617, 379] on button "NEXT" at bounding box center [657, 381] width 91 height 35
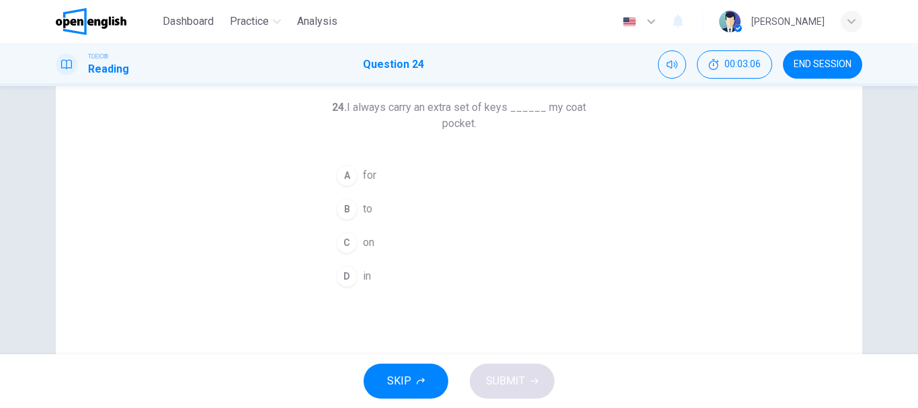
click at [378, 237] on button "C on" at bounding box center [459, 243] width 258 height 34
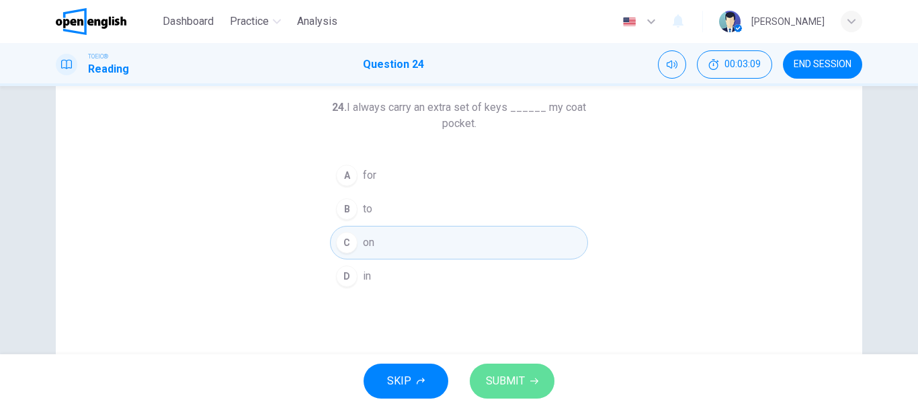
click at [512, 374] on span "SUBMIT" at bounding box center [505, 381] width 39 height 19
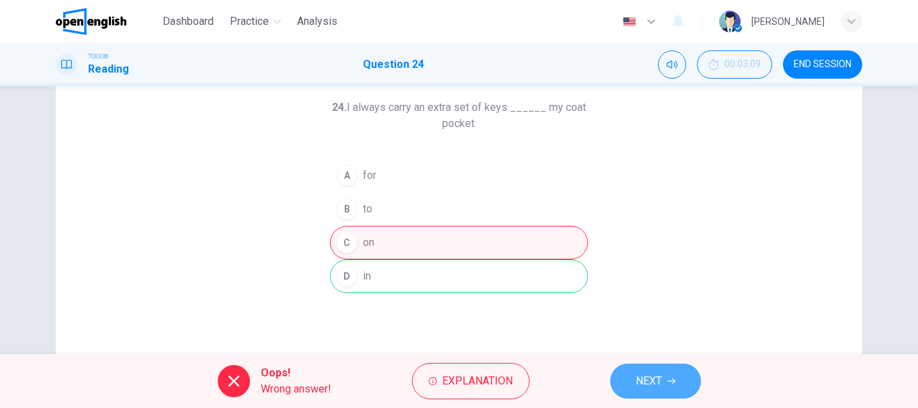
click at [642, 376] on span "NEXT" at bounding box center [649, 381] width 26 height 19
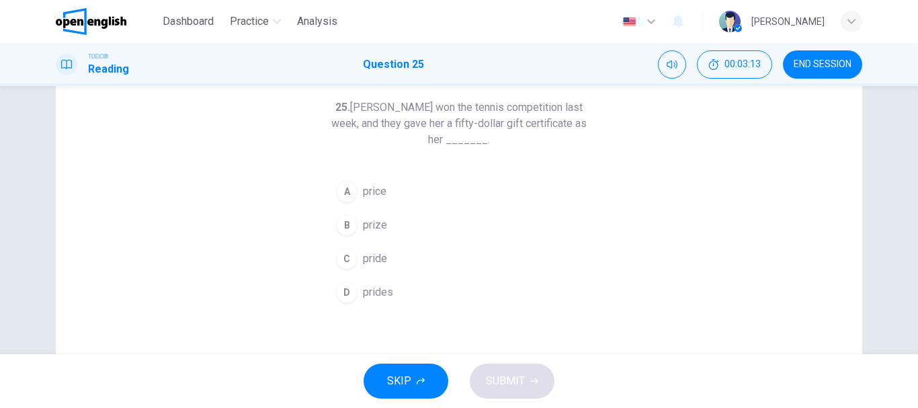
click at [370, 229] on span "prize" at bounding box center [375, 225] width 24 height 16
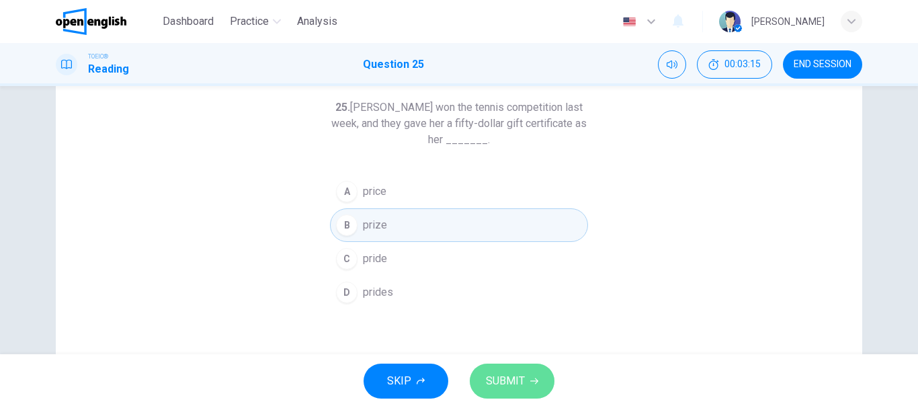
click at [514, 366] on button "SUBMIT" at bounding box center [512, 381] width 85 height 35
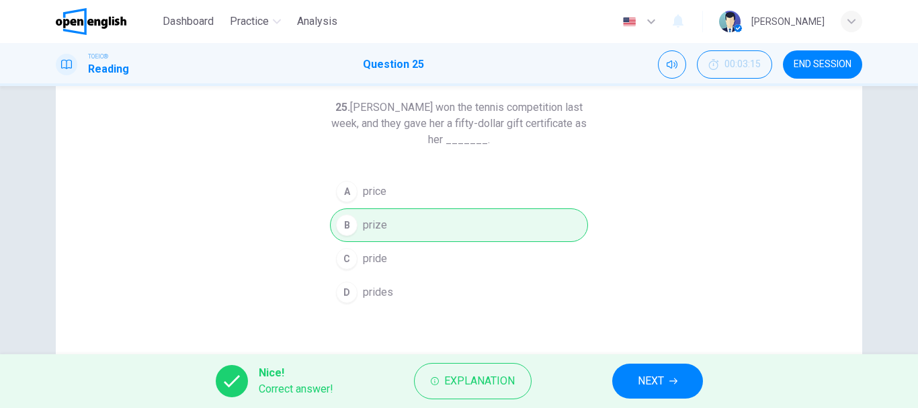
click at [625, 373] on button "NEXT" at bounding box center [657, 381] width 91 height 35
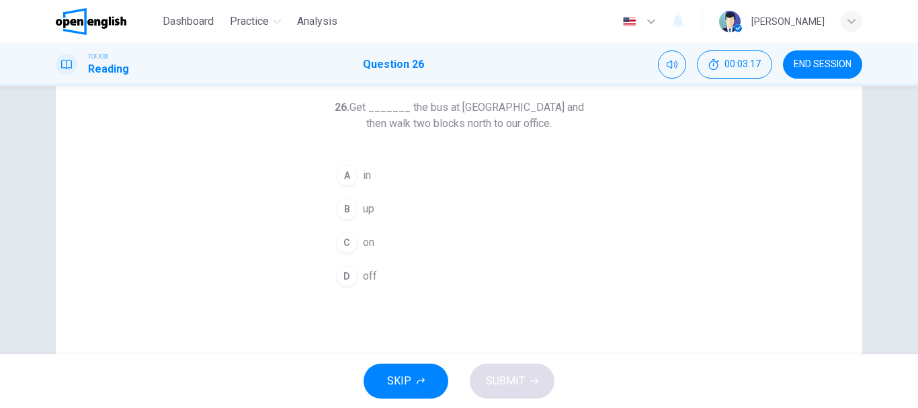
click at [363, 245] on span "on" at bounding box center [368, 243] width 11 height 16
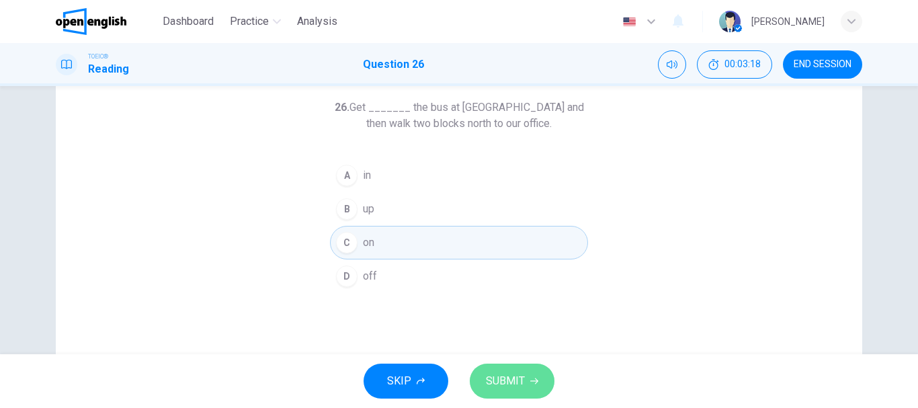
click at [513, 379] on span "SUBMIT" at bounding box center [505, 381] width 39 height 19
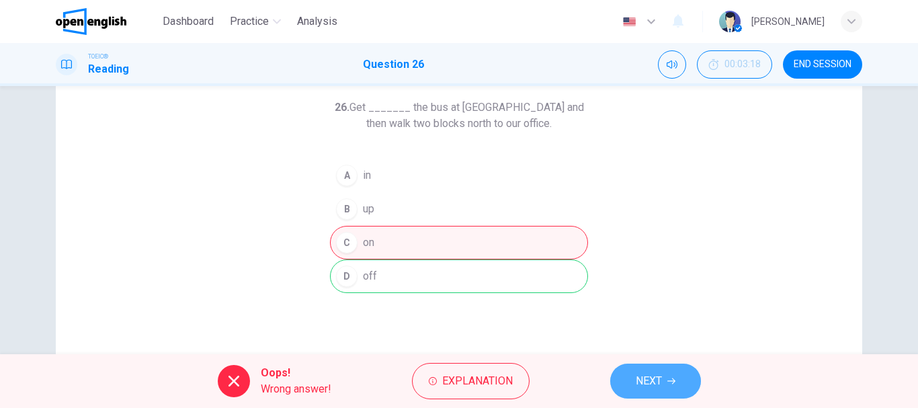
click at [634, 378] on button "NEXT" at bounding box center [655, 381] width 91 height 35
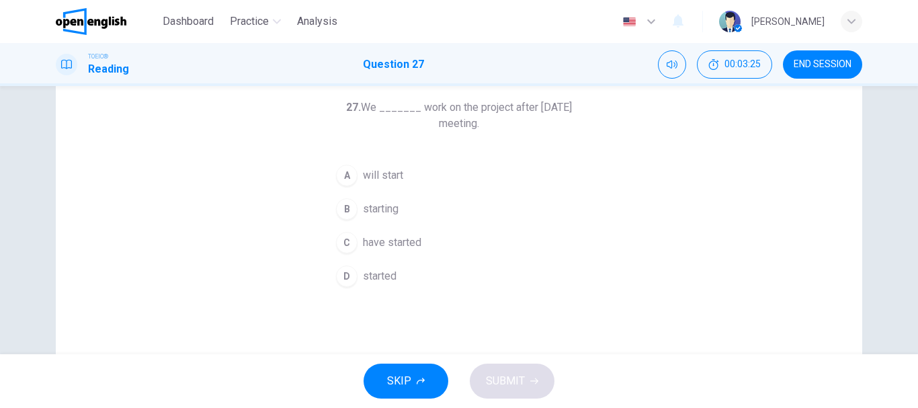
click at [399, 173] on span "will start" at bounding box center [383, 175] width 40 height 16
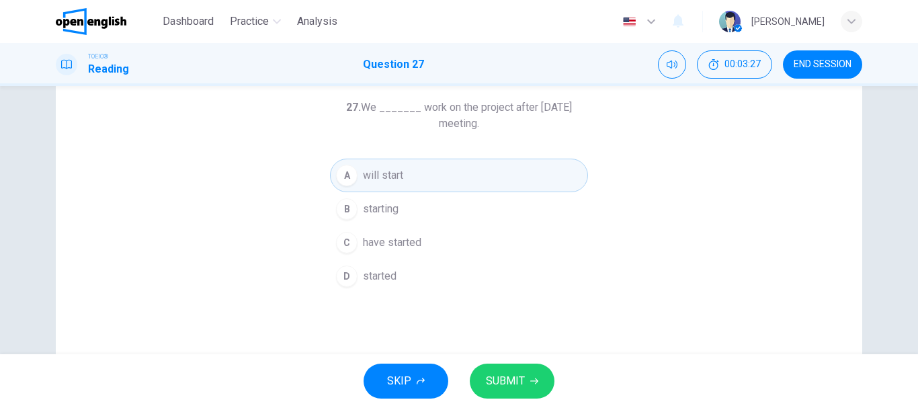
click at [504, 370] on button "SUBMIT" at bounding box center [512, 381] width 85 height 35
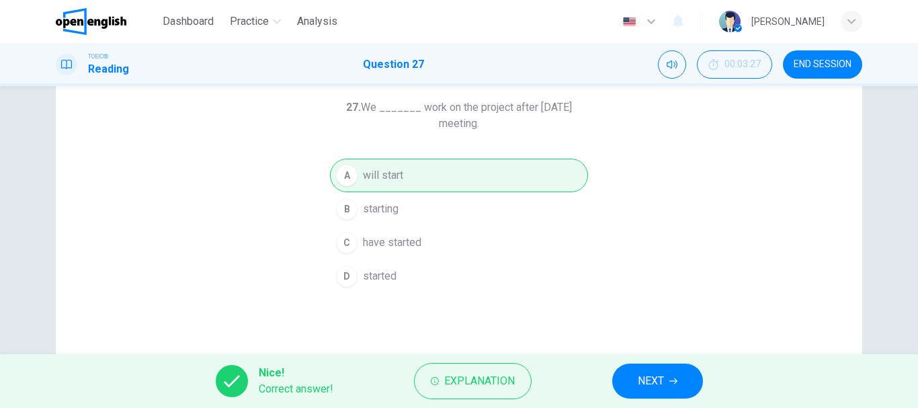
click at [627, 365] on button "NEXT" at bounding box center [657, 381] width 91 height 35
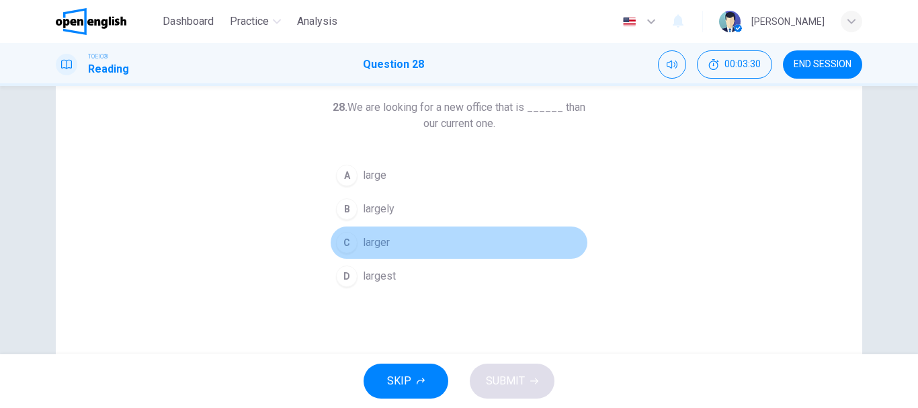
click at [356, 246] on button "C larger" at bounding box center [459, 243] width 258 height 34
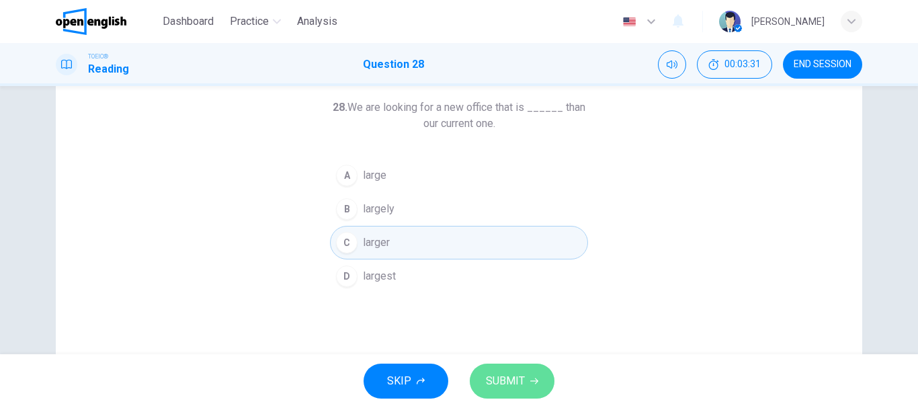
click at [512, 371] on button "SUBMIT" at bounding box center [512, 381] width 85 height 35
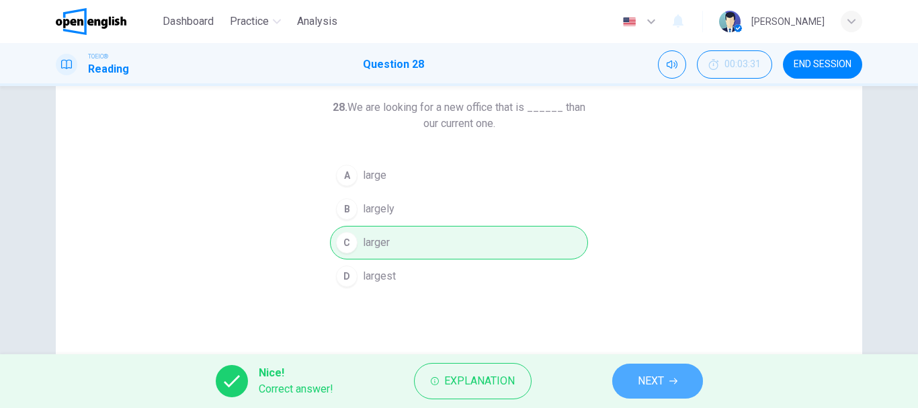
click at [629, 374] on button "NEXT" at bounding box center [657, 381] width 91 height 35
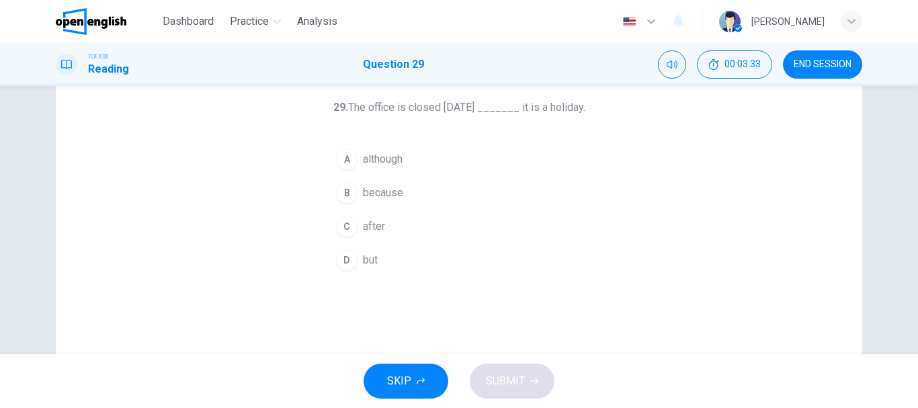
click at [355, 195] on button "B because" at bounding box center [459, 193] width 258 height 34
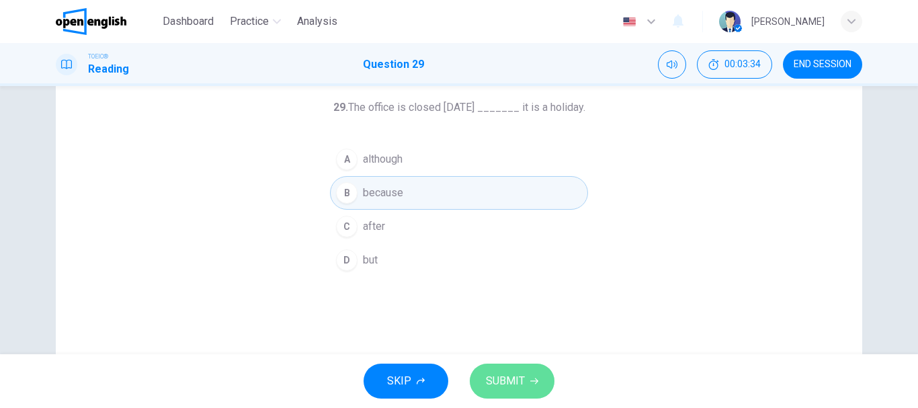
click at [508, 392] on button "SUBMIT" at bounding box center [512, 381] width 85 height 35
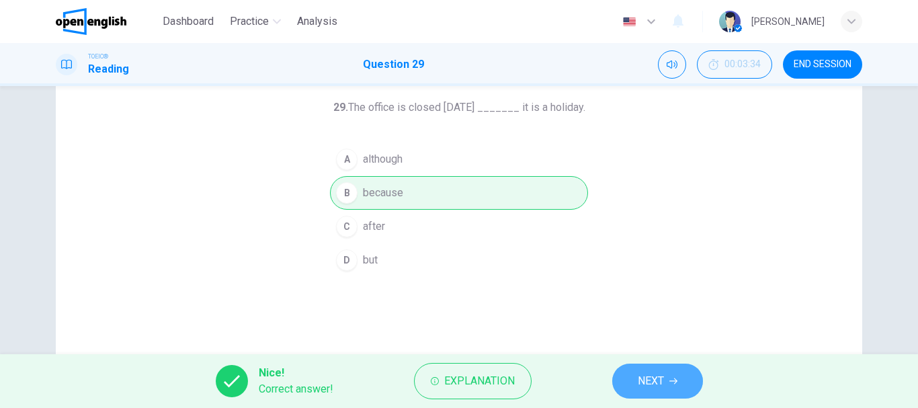
click at [633, 382] on button "NEXT" at bounding box center [657, 381] width 91 height 35
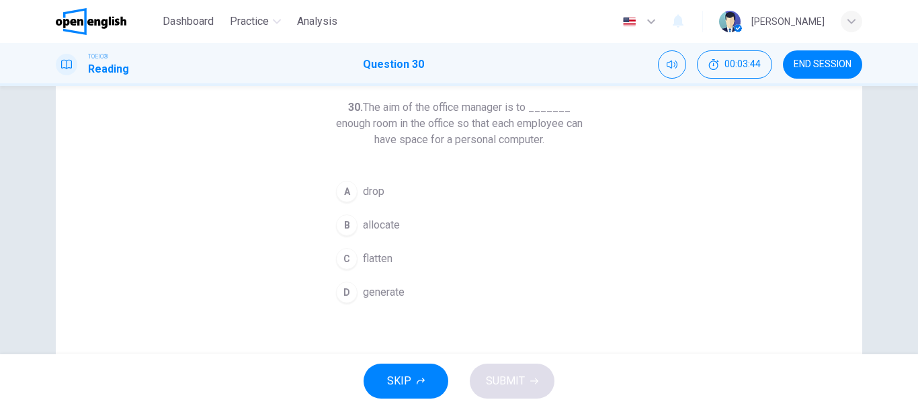
click at [371, 217] on span "allocate" at bounding box center [381, 225] width 37 height 16
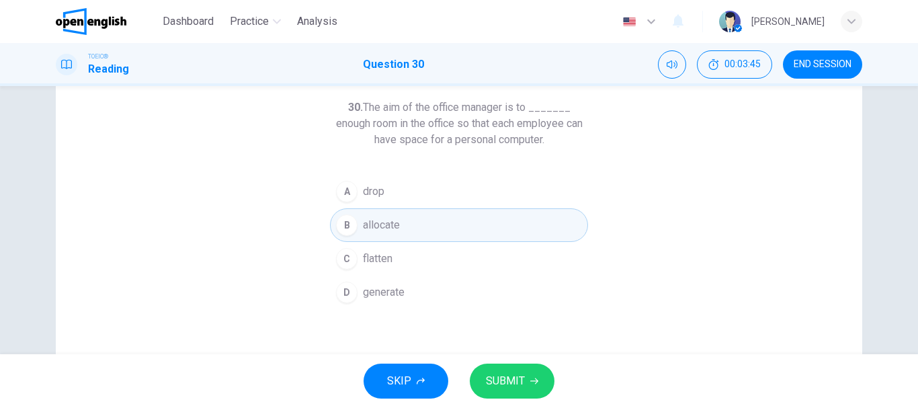
click at [529, 376] on button "SUBMIT" at bounding box center [512, 381] width 85 height 35
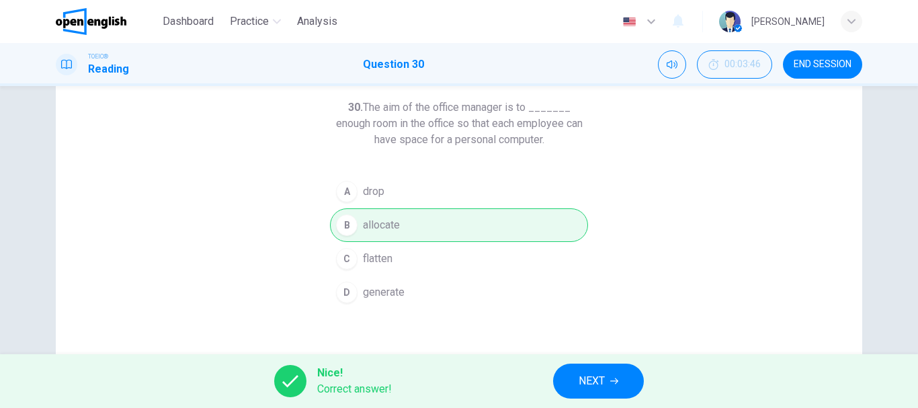
click at [604, 391] on button "NEXT" at bounding box center [598, 381] width 91 height 35
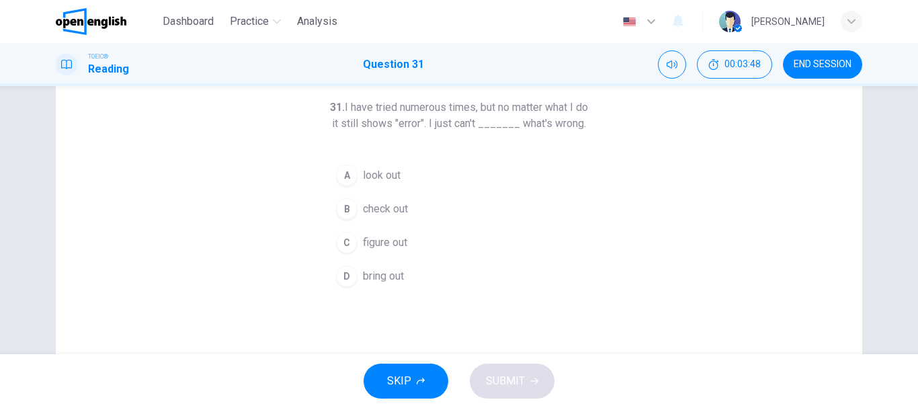
click at [363, 251] on span "figure out" at bounding box center [385, 243] width 44 height 16
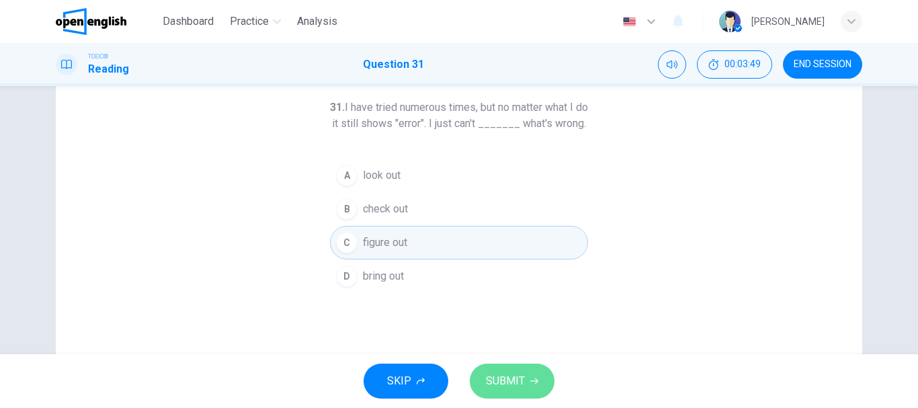
click at [521, 381] on span "SUBMIT" at bounding box center [505, 381] width 39 height 19
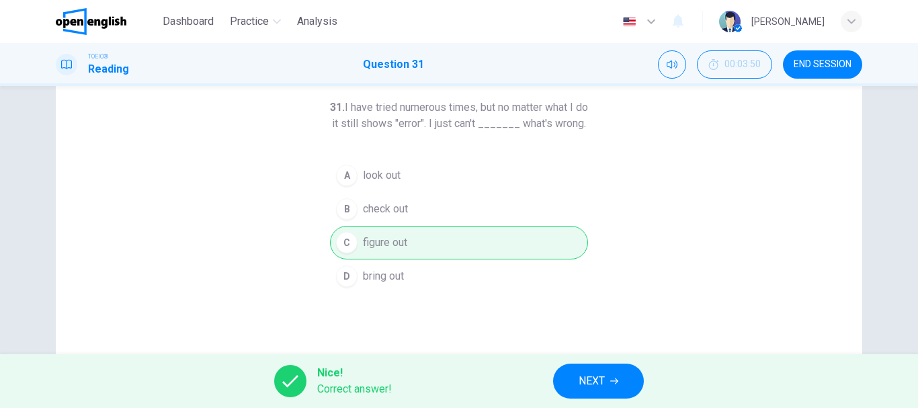
click at [551, 378] on div "Nice! Correct answer! NEXT" at bounding box center [459, 381] width 918 height 54
click at [601, 379] on span "NEXT" at bounding box center [592, 381] width 26 height 19
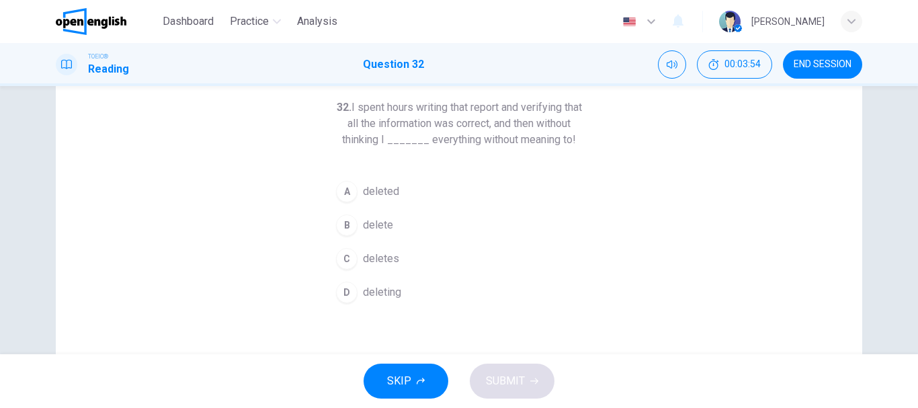
click at [359, 194] on button "A deleted" at bounding box center [459, 192] width 258 height 34
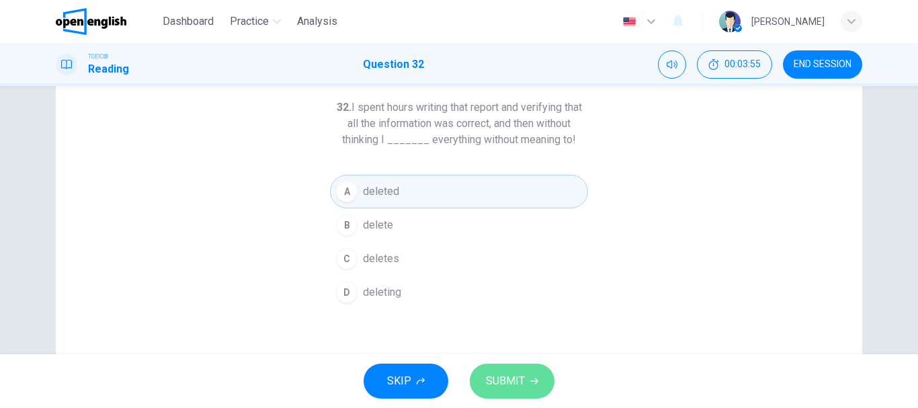
click at [495, 395] on button "SUBMIT" at bounding box center [512, 381] width 85 height 35
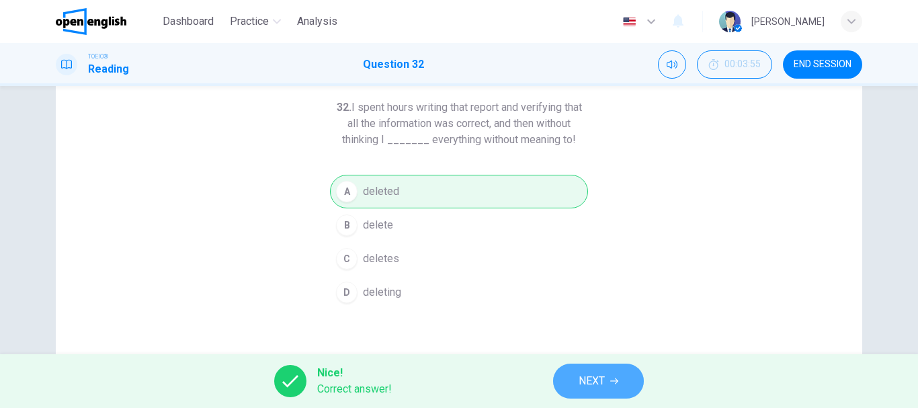
click at [569, 384] on button "NEXT" at bounding box center [598, 381] width 91 height 35
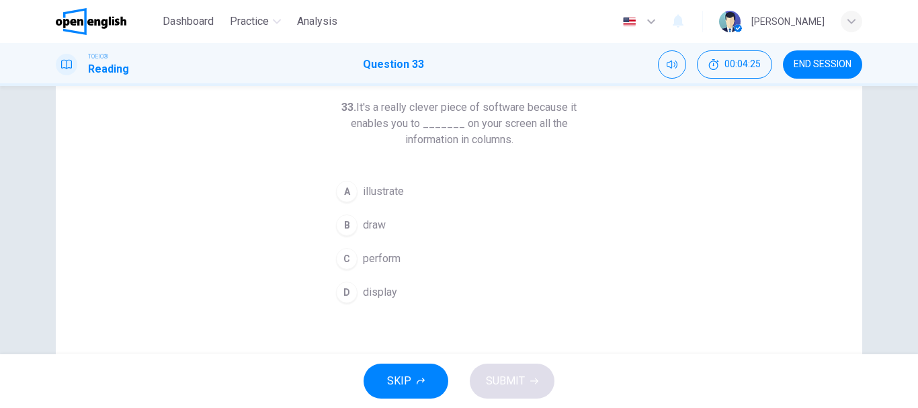
click at [346, 288] on div "D" at bounding box center [347, 293] width 22 height 22
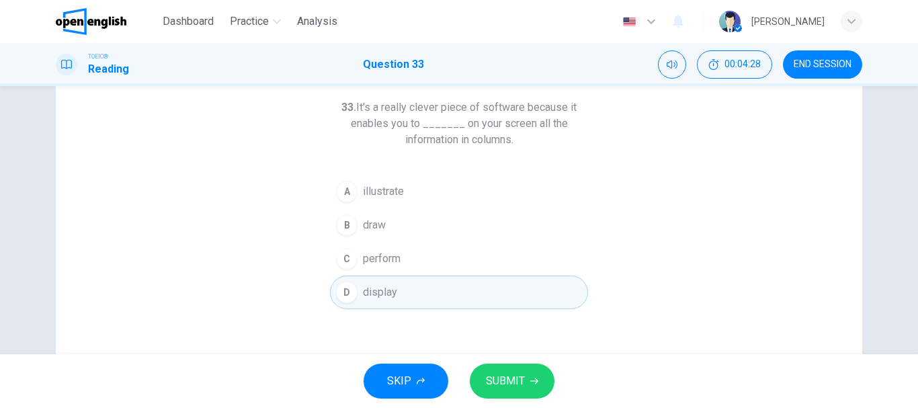
click at [523, 368] on button "SUBMIT" at bounding box center [512, 381] width 85 height 35
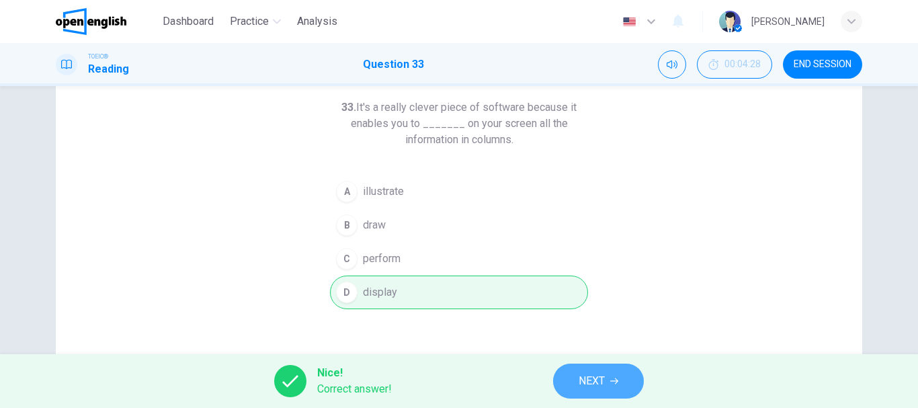
click at [600, 374] on span "NEXT" at bounding box center [592, 381] width 26 height 19
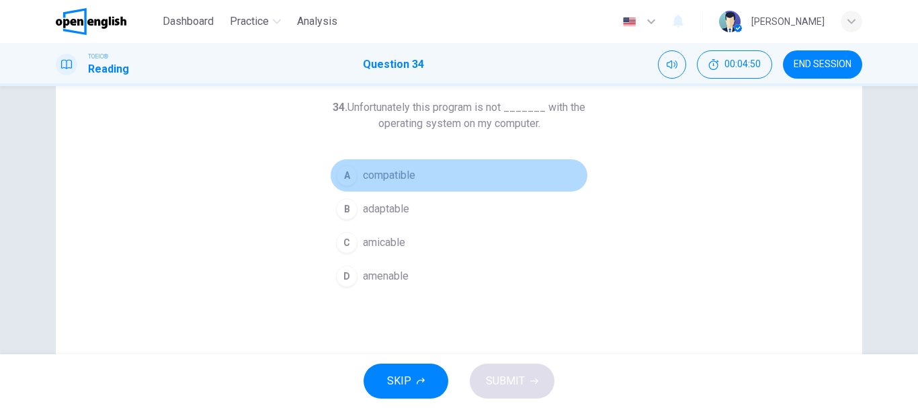
click at [403, 166] on button "A compatible" at bounding box center [459, 176] width 258 height 34
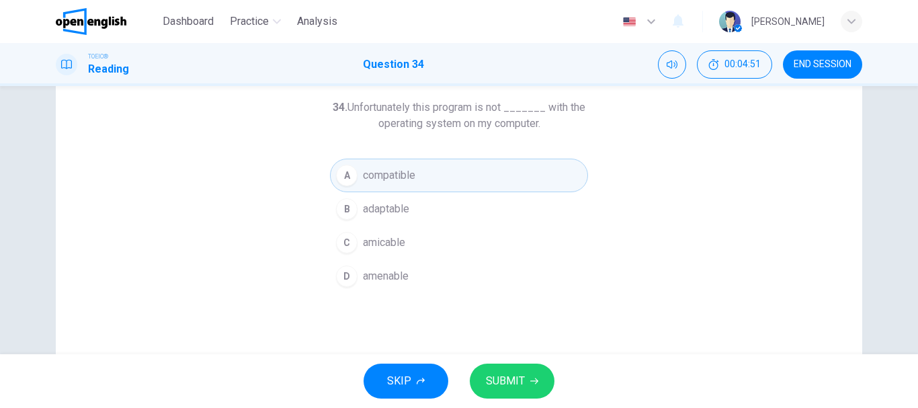
click at [521, 376] on span "SUBMIT" at bounding box center [505, 381] width 39 height 19
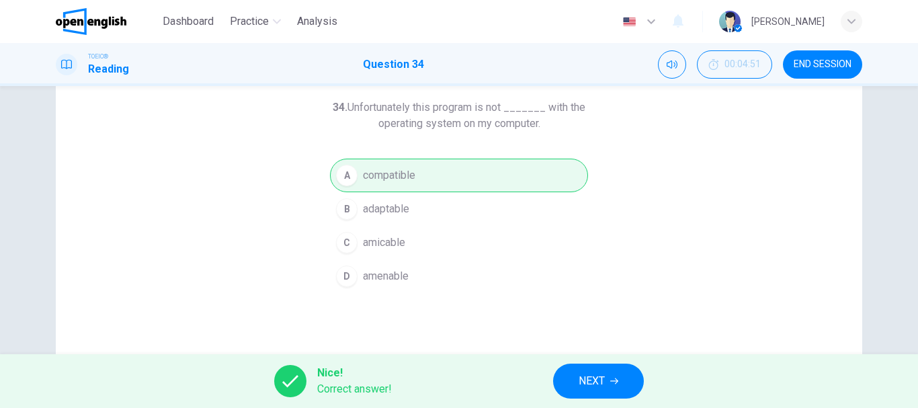
click at [561, 378] on button "NEXT" at bounding box center [598, 381] width 91 height 35
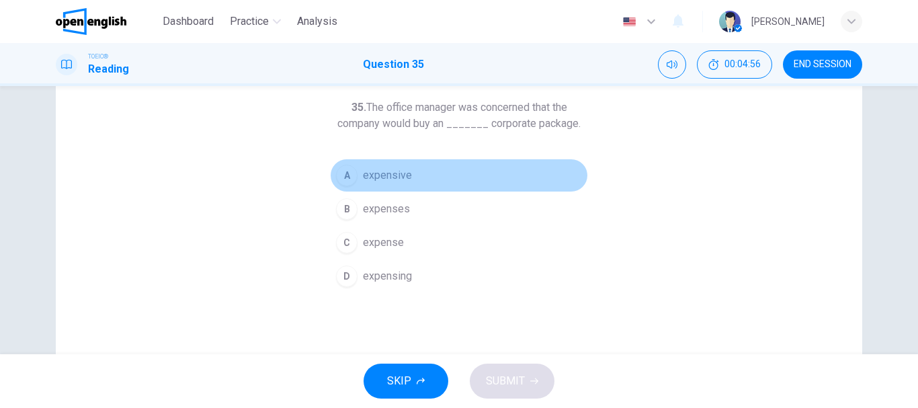
click at [395, 173] on span "expensive" at bounding box center [387, 175] width 49 height 16
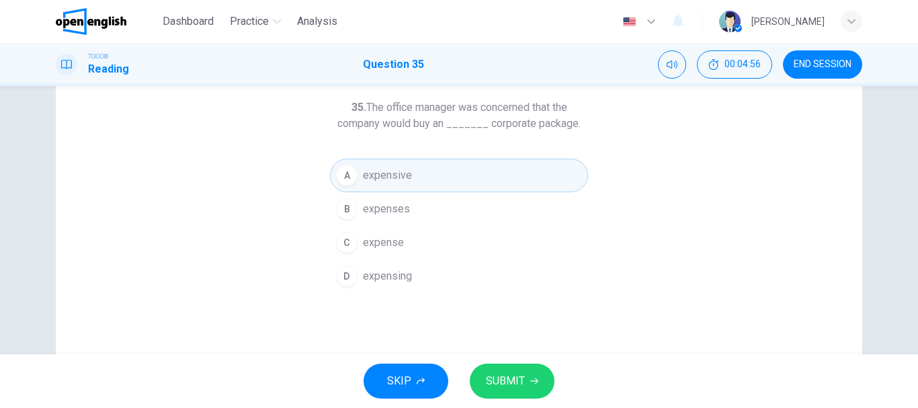
click at [517, 381] on span "SUBMIT" at bounding box center [505, 381] width 39 height 19
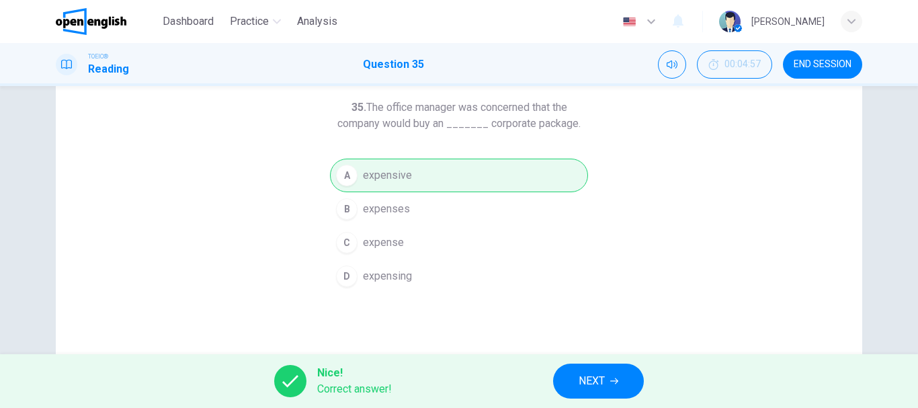
click at [587, 382] on span "NEXT" at bounding box center [592, 381] width 26 height 19
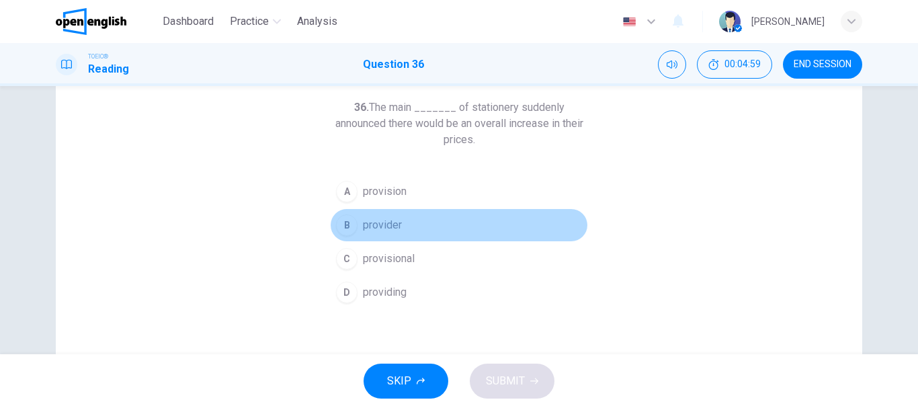
click at [461, 233] on button "B provider" at bounding box center [459, 225] width 258 height 34
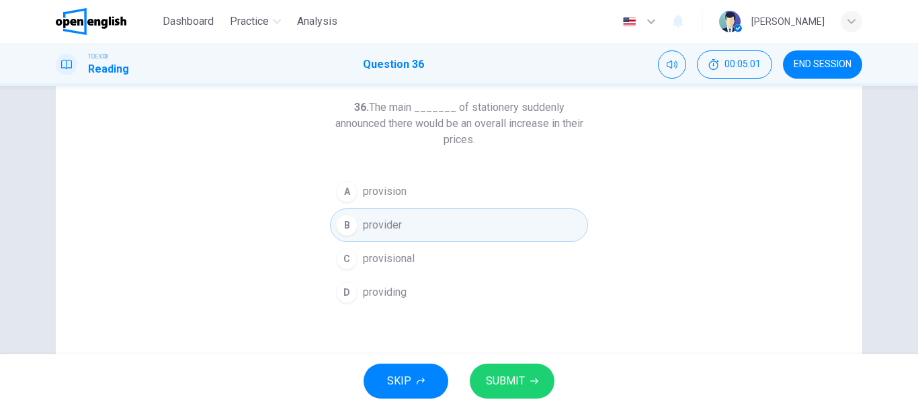
click at [521, 383] on span "SUBMIT" at bounding box center [505, 381] width 39 height 19
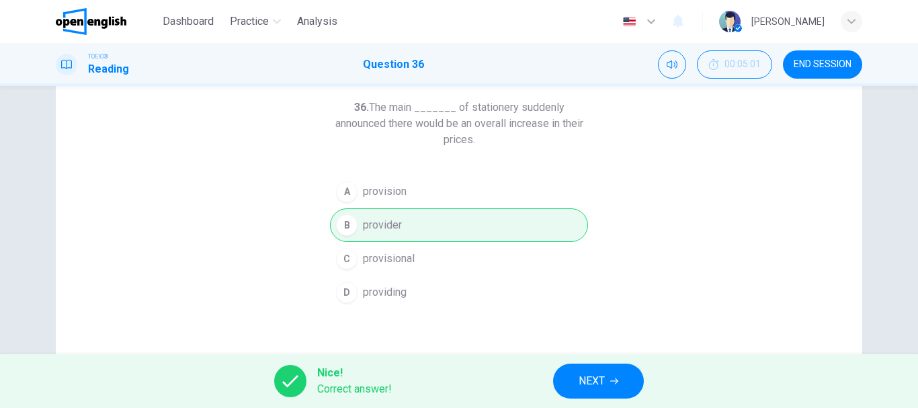
click at [629, 378] on button "NEXT" at bounding box center [598, 381] width 91 height 35
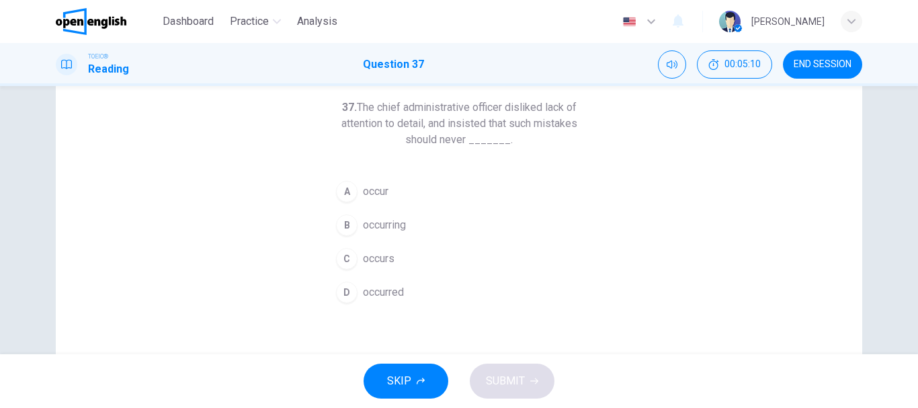
click at [370, 176] on button "A occur" at bounding box center [459, 192] width 258 height 34
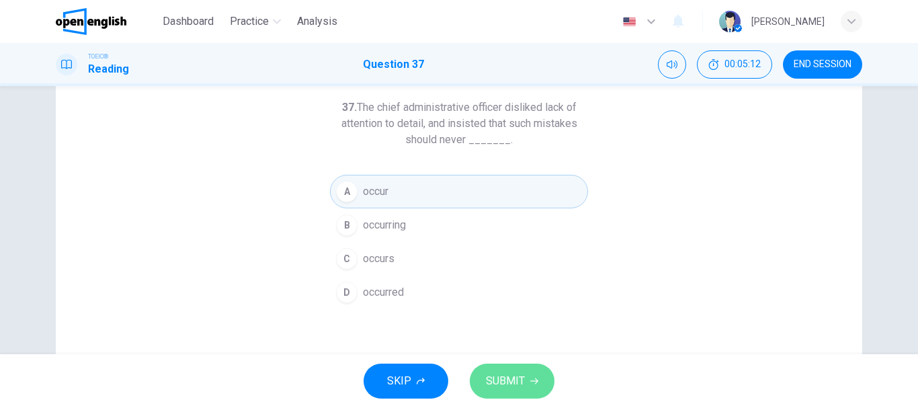
click at [494, 372] on span "SUBMIT" at bounding box center [505, 381] width 39 height 19
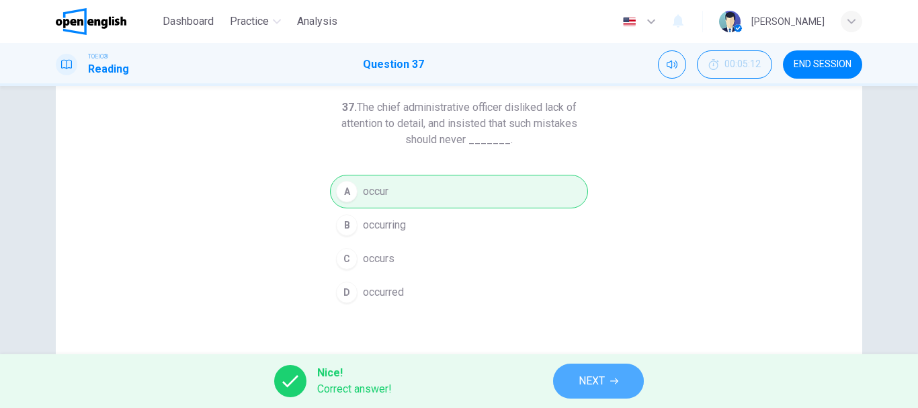
click at [608, 376] on button "NEXT" at bounding box center [598, 381] width 91 height 35
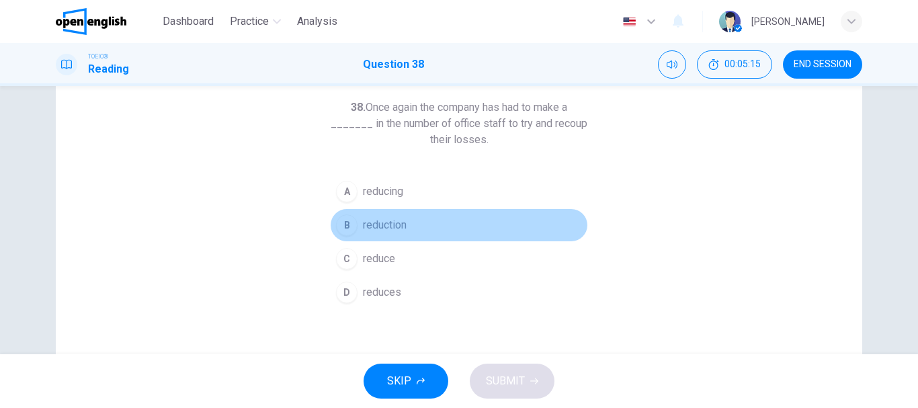
click at [424, 231] on button "B reduction" at bounding box center [459, 225] width 258 height 34
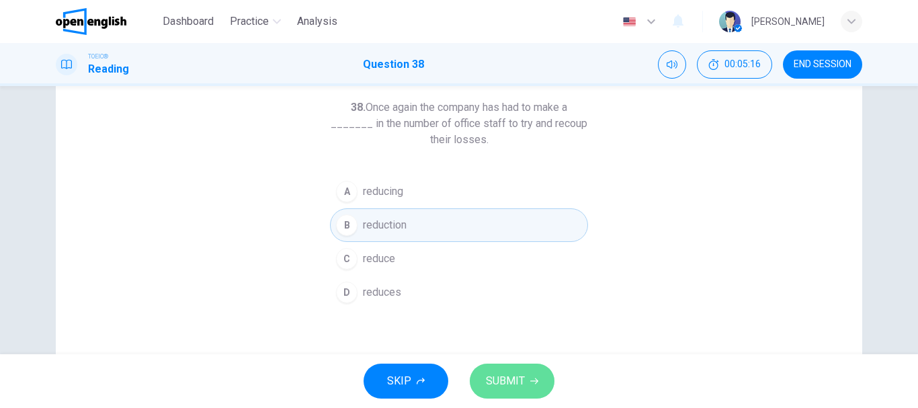
click at [512, 372] on span "SUBMIT" at bounding box center [505, 381] width 39 height 19
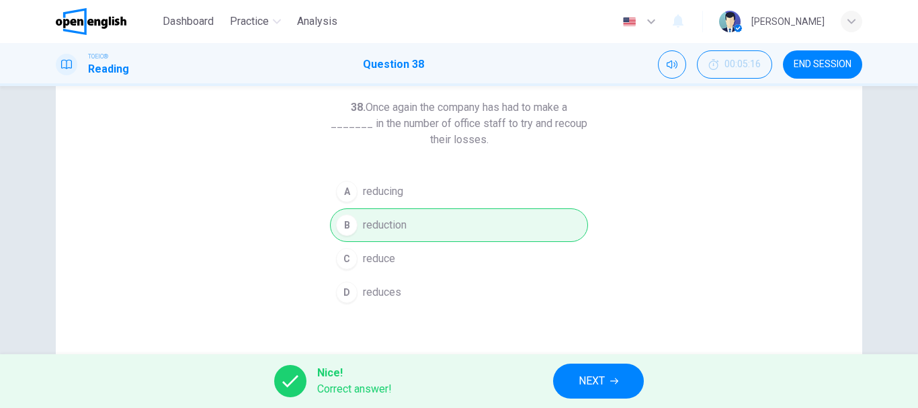
click at [593, 391] on button "NEXT" at bounding box center [598, 381] width 91 height 35
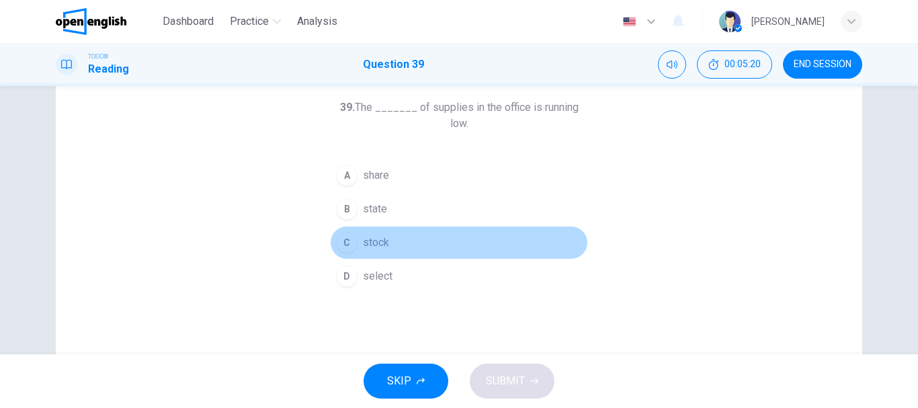
click at [389, 233] on button "C stock" at bounding box center [459, 243] width 258 height 34
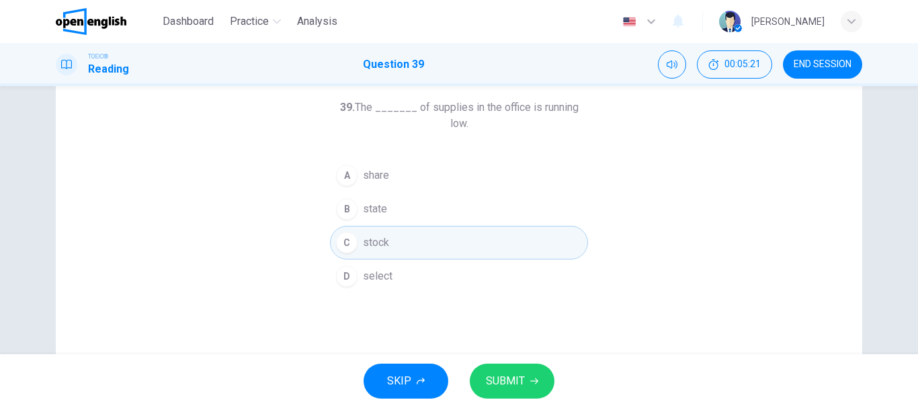
click at [518, 403] on div "SKIP SUBMIT" at bounding box center [459, 381] width 918 height 54
click at [516, 376] on span "SUBMIT" at bounding box center [505, 381] width 39 height 19
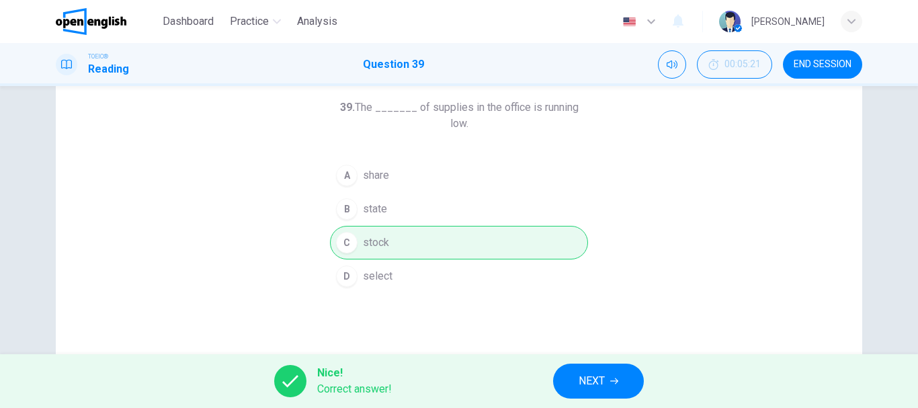
click at [563, 381] on button "NEXT" at bounding box center [598, 381] width 91 height 35
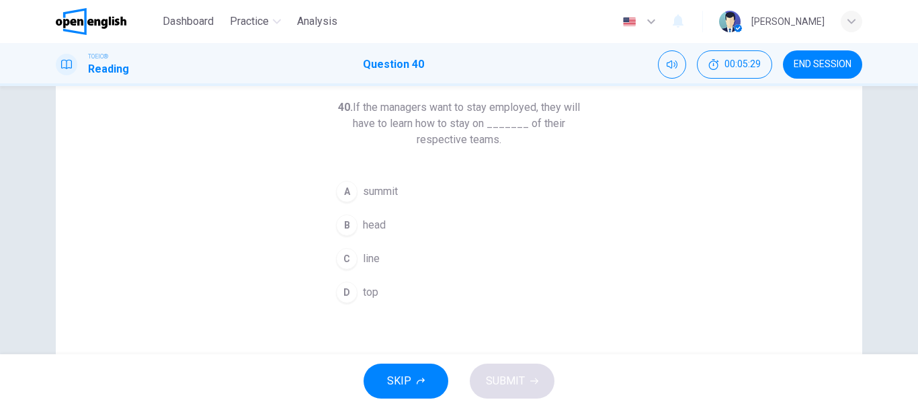
click at [388, 302] on button "D top" at bounding box center [459, 293] width 258 height 34
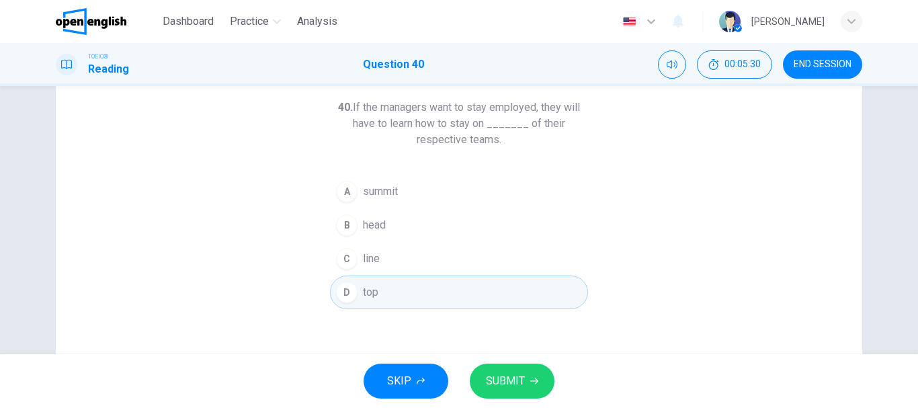
click at [514, 368] on button "SUBMIT" at bounding box center [512, 381] width 85 height 35
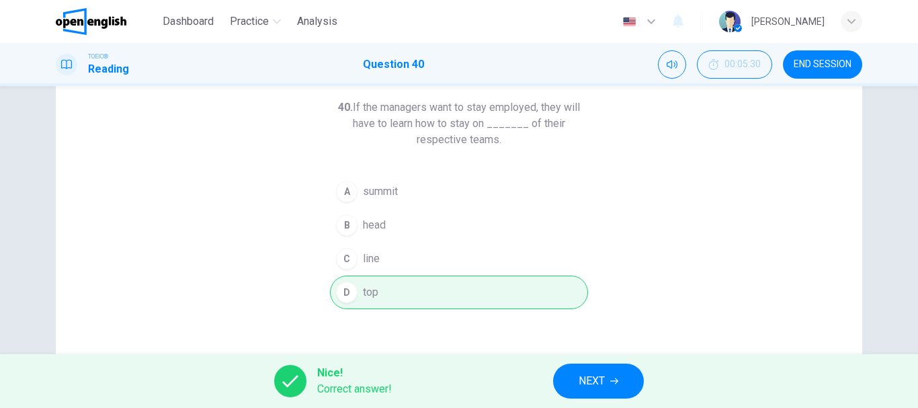
click at [540, 380] on div "Nice! Correct answer! NEXT" at bounding box center [459, 381] width 918 height 54
click at [617, 392] on button "NEXT" at bounding box center [598, 381] width 91 height 35
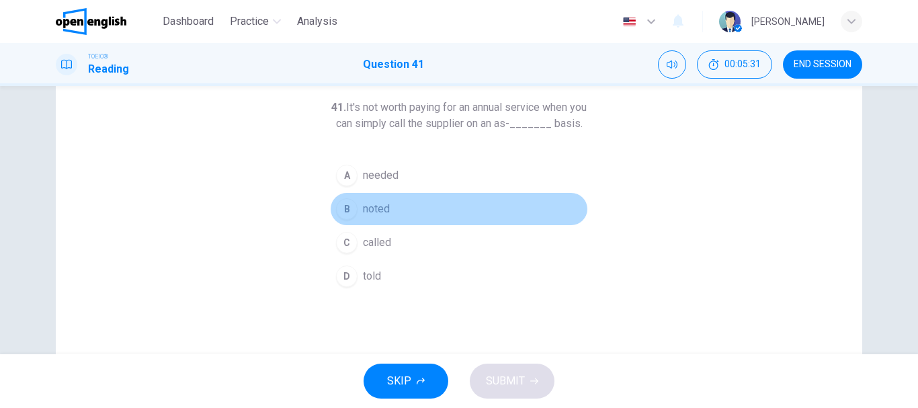
click at [369, 212] on button "B noted" at bounding box center [459, 209] width 258 height 34
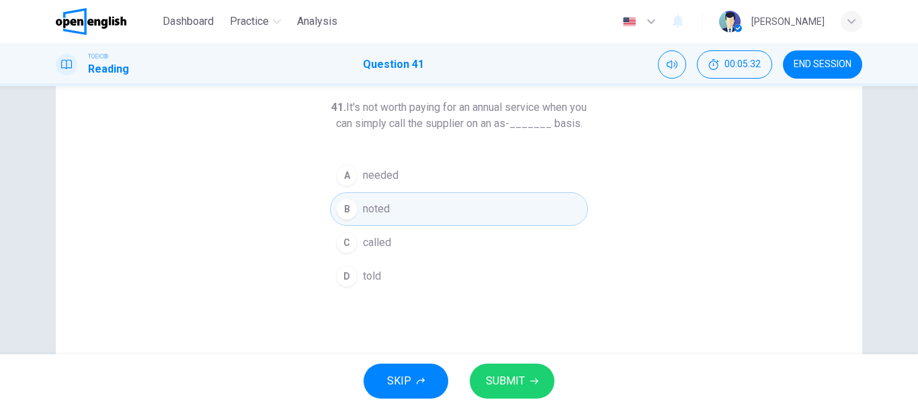
click at [389, 184] on span "needed" at bounding box center [381, 175] width 36 height 16
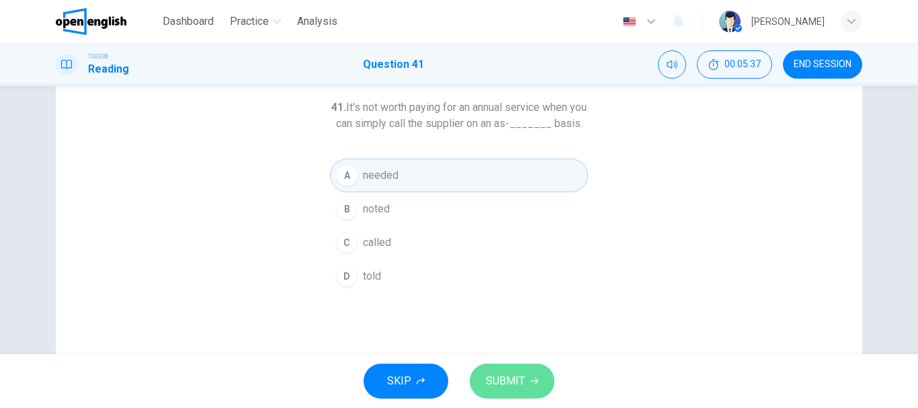
click at [512, 380] on span "SUBMIT" at bounding box center [505, 381] width 39 height 19
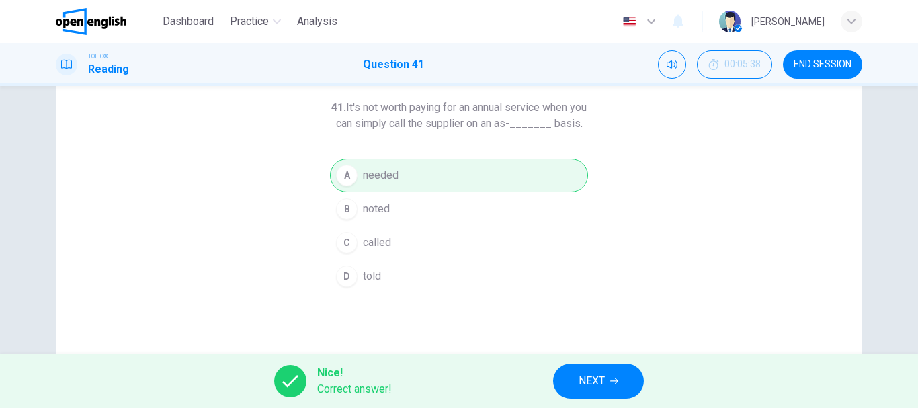
click at [636, 389] on button "NEXT" at bounding box center [598, 381] width 91 height 35
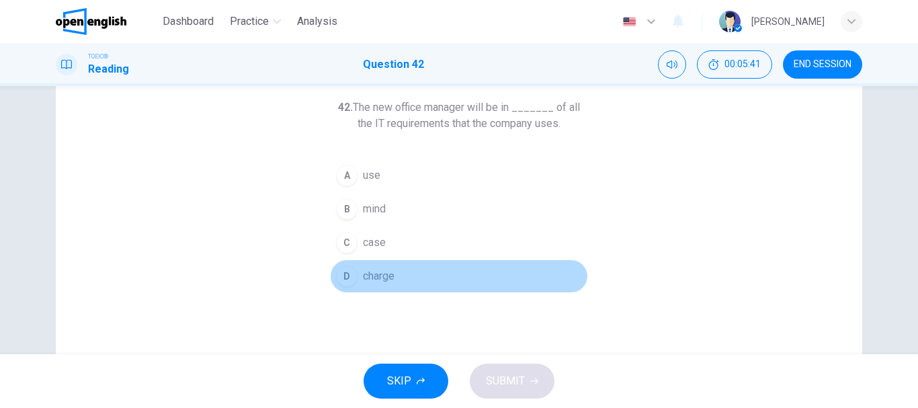
click at [365, 276] on span "charge" at bounding box center [379, 276] width 32 height 16
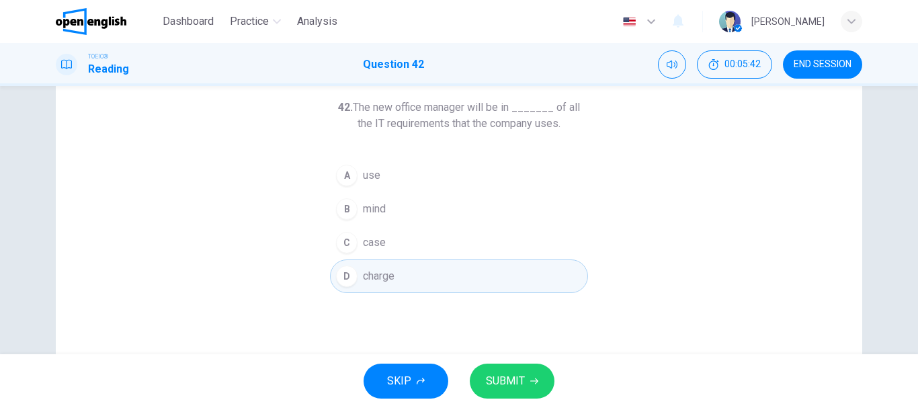
click at [516, 358] on div "SKIP SUBMIT" at bounding box center [459, 381] width 918 height 54
click at [513, 376] on span "SUBMIT" at bounding box center [505, 381] width 39 height 19
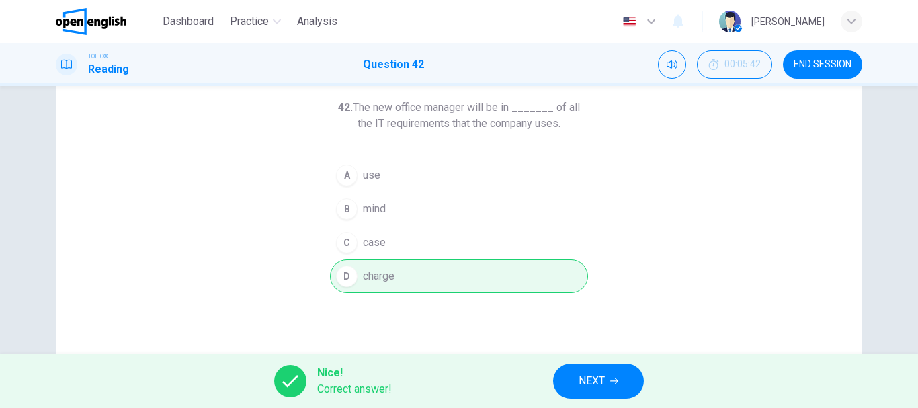
click at [579, 363] on div "Nice! Correct answer! NEXT" at bounding box center [459, 381] width 918 height 54
click at [580, 368] on button "NEXT" at bounding box center [598, 381] width 91 height 35
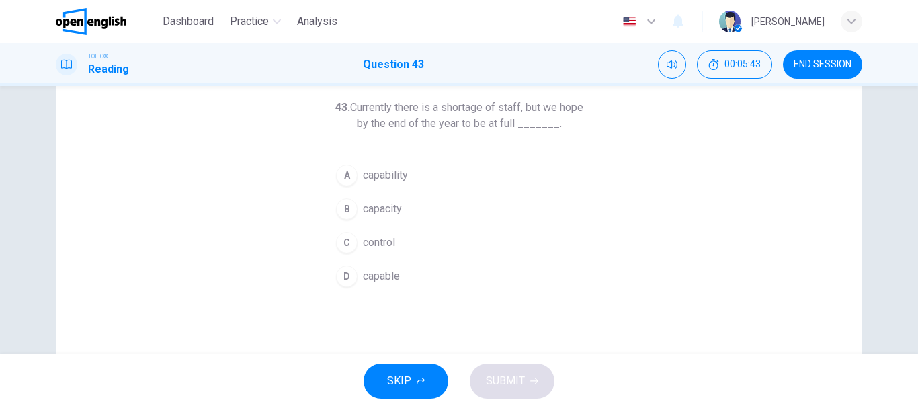
click at [390, 150] on div "43. Currently there is a shortage of staff, but we hope by the end of the year …" at bounding box center [459, 197] width 258 height 194
click at [379, 180] on span "capability" at bounding box center [385, 175] width 45 height 16
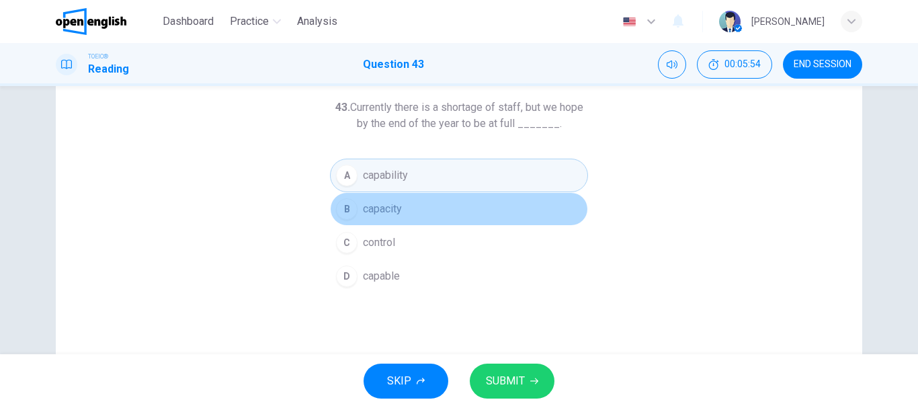
click at [383, 219] on button "B capacity" at bounding box center [459, 209] width 258 height 34
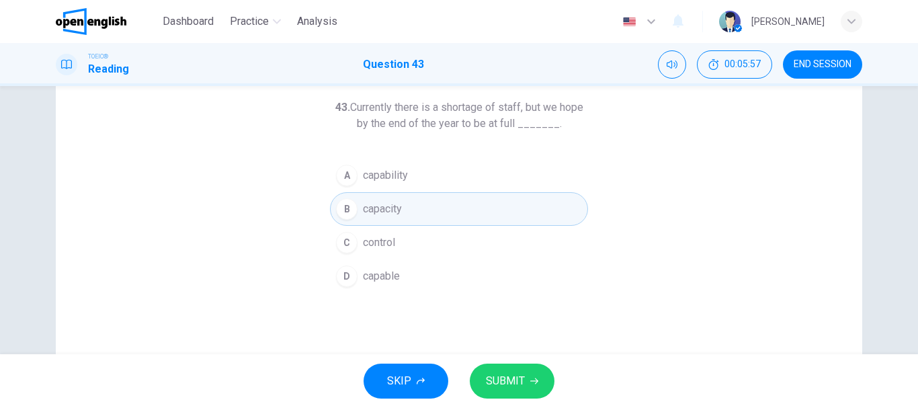
click at [518, 362] on div "SKIP SUBMIT" at bounding box center [459, 381] width 918 height 54
click at [518, 391] on button "SUBMIT" at bounding box center [512, 381] width 85 height 35
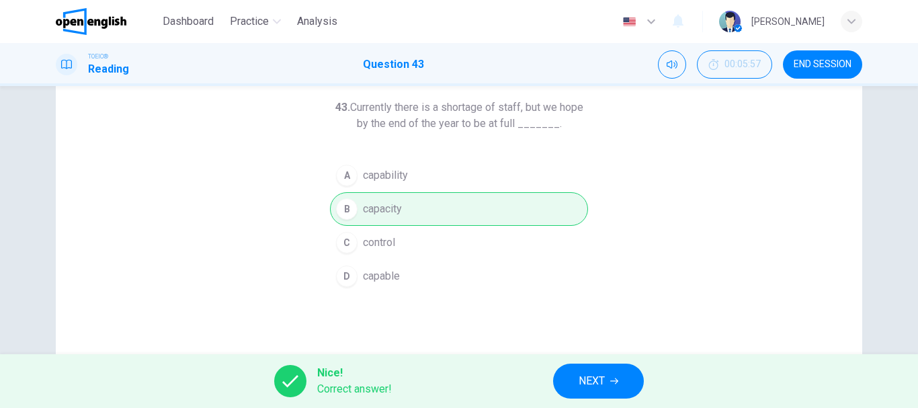
click at [582, 383] on span "NEXT" at bounding box center [592, 381] width 26 height 19
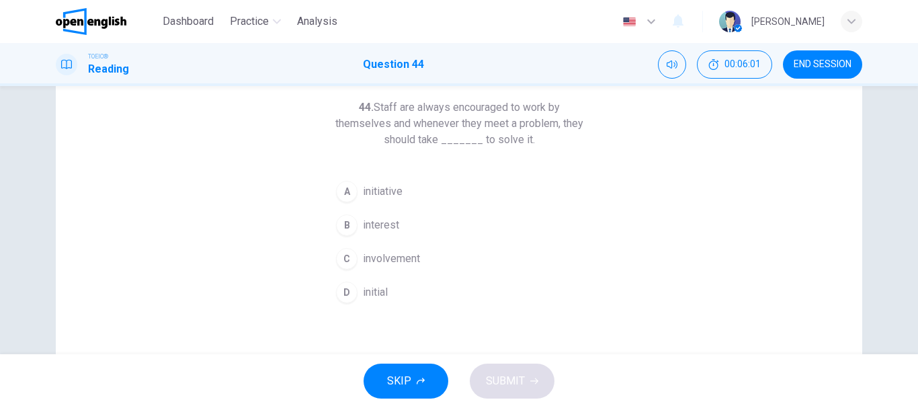
click at [400, 197] on button "A initiative" at bounding box center [459, 192] width 258 height 34
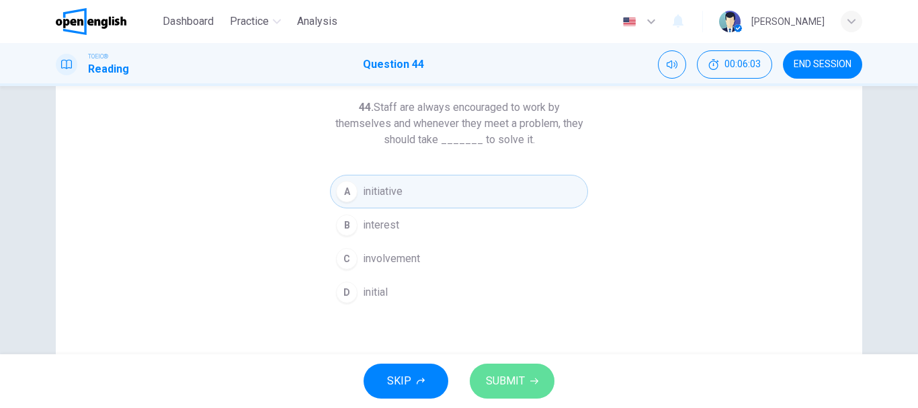
click at [530, 366] on button "SUBMIT" at bounding box center [512, 381] width 85 height 35
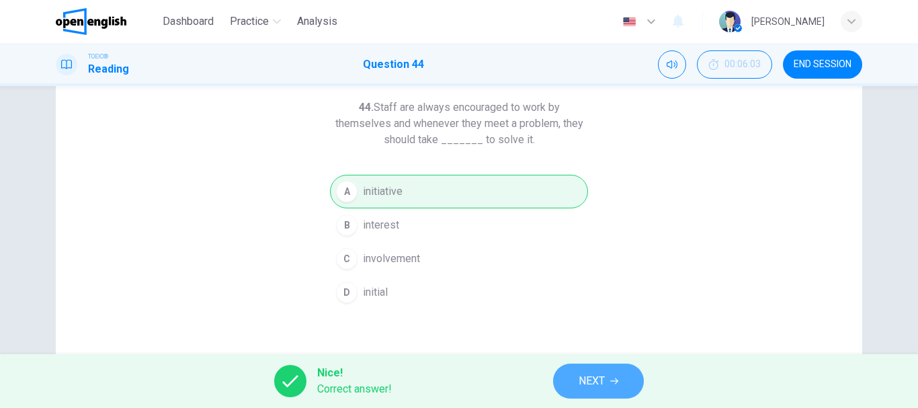
click at [562, 379] on button "NEXT" at bounding box center [598, 381] width 91 height 35
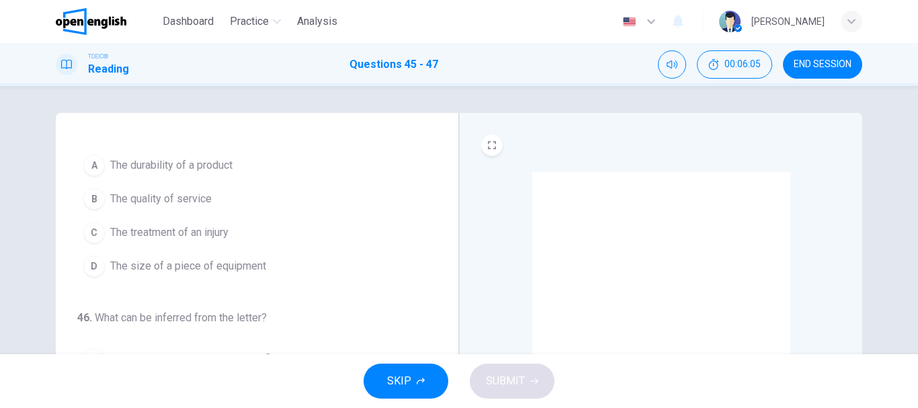
scroll to position [0, 0]
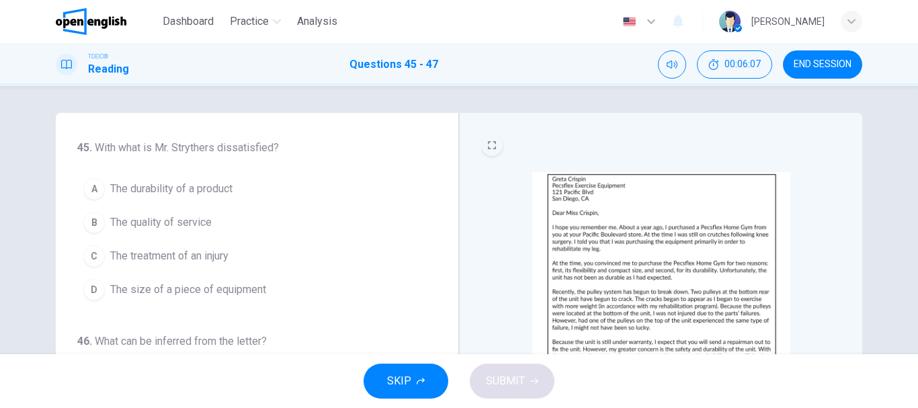
click at [483, 146] on button "EXPAND" at bounding box center [492, 145] width 22 height 22
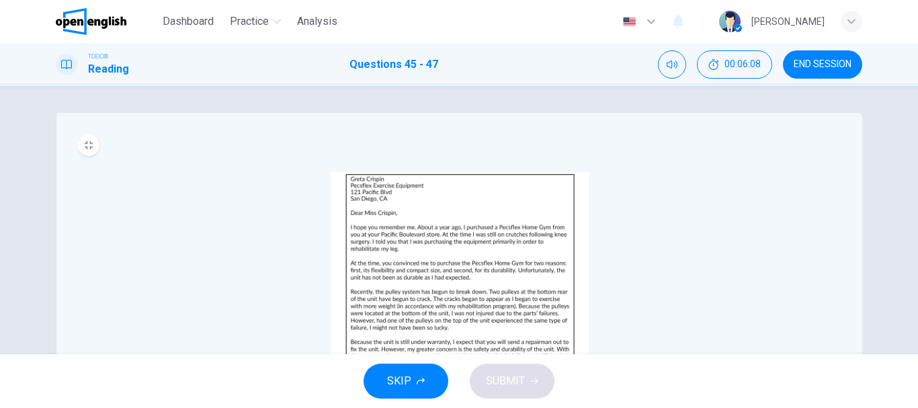
click at [432, 198] on img at bounding box center [460, 289] width 258 height 235
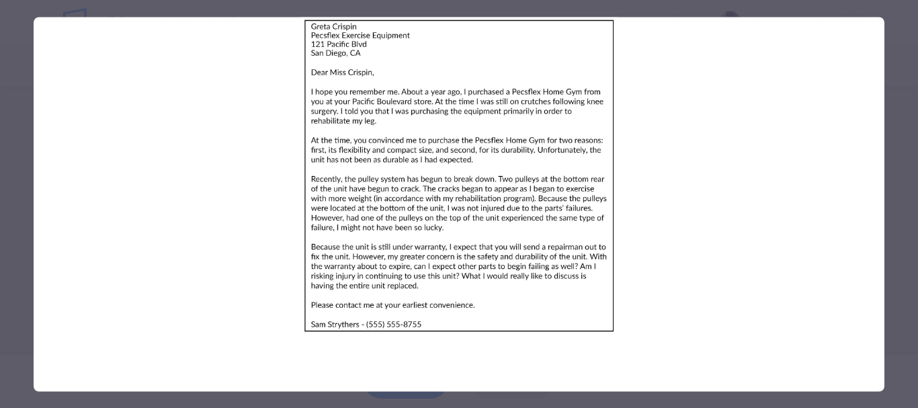
click at [428, 166] on img at bounding box center [459, 175] width 851 height 317
click at [7, 169] on div at bounding box center [459, 204] width 918 height 408
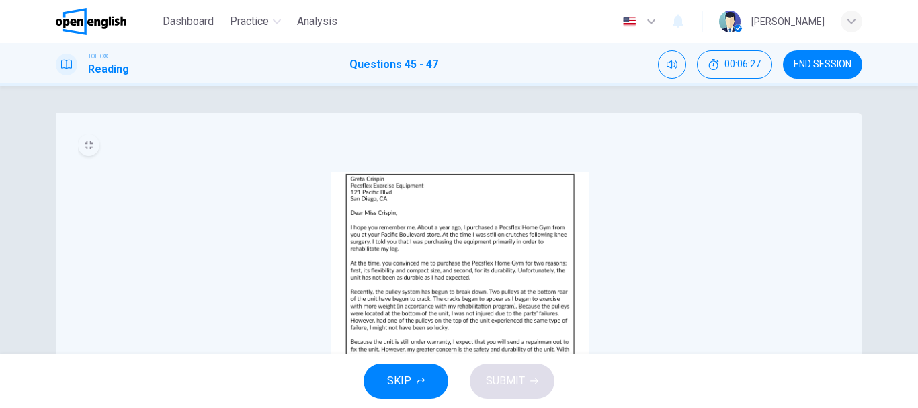
click at [89, 136] on div "CLICK TO ZOOM" at bounding box center [459, 346] width 807 height 467
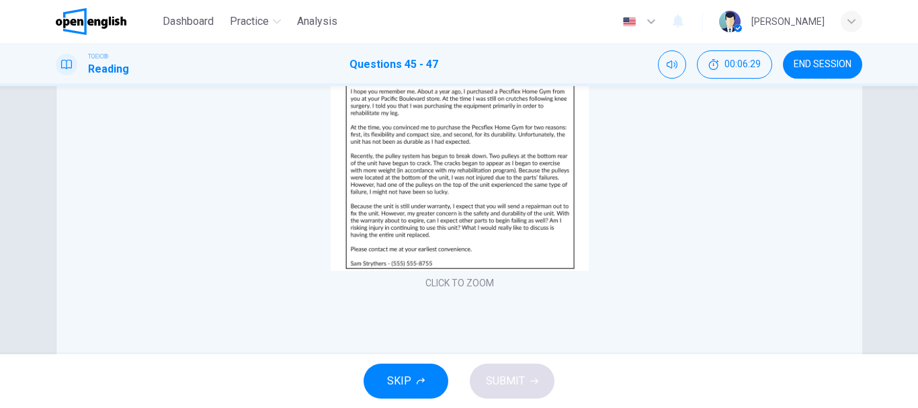
scroll to position [51, 0]
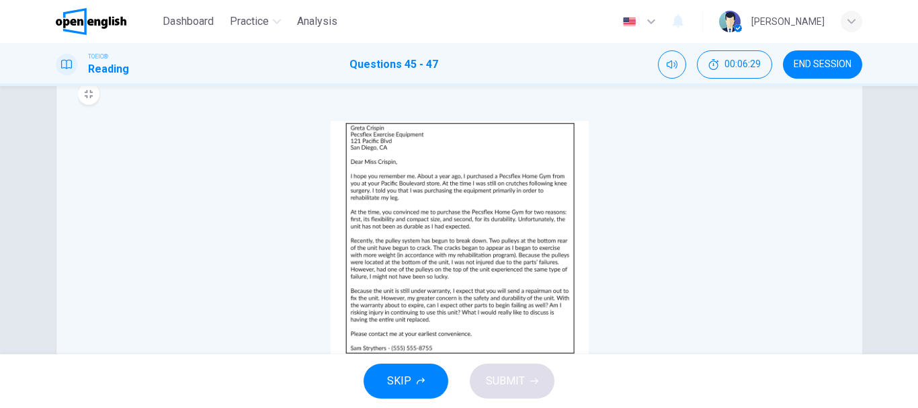
click at [200, 175] on div "CLICK TO ZOOM" at bounding box center [460, 249] width 764 height 256
click at [89, 89] on button "MINIMIZE" at bounding box center [89, 94] width 22 height 22
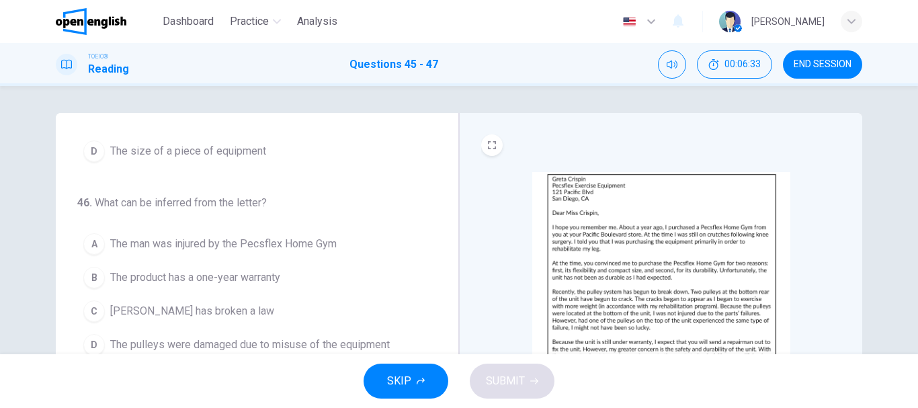
scroll to position [141, 0]
click at [680, 192] on img at bounding box center [661, 289] width 258 height 235
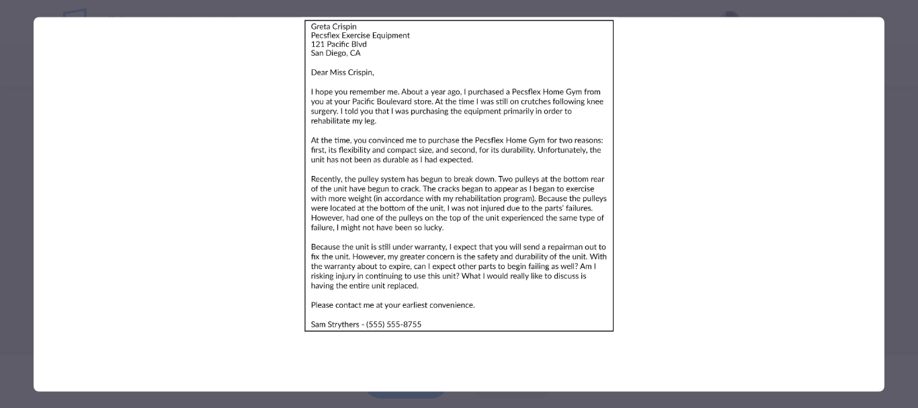
click at [520, 190] on img at bounding box center [459, 175] width 851 height 317
click at [0, 136] on div at bounding box center [459, 204] width 918 height 408
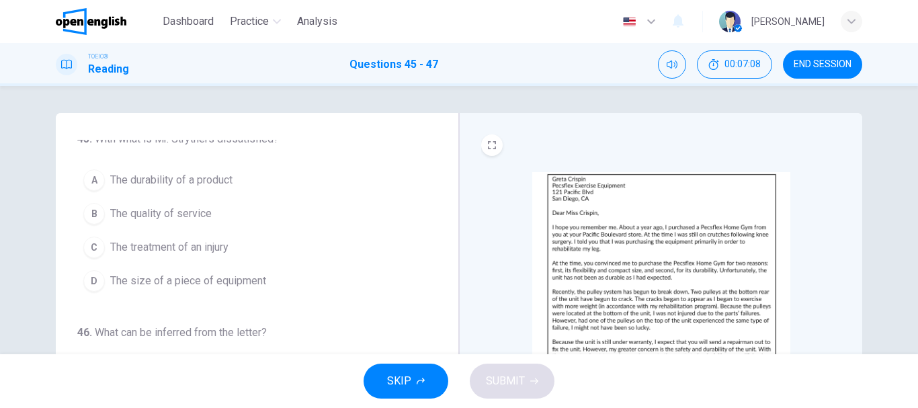
scroll to position [0, 0]
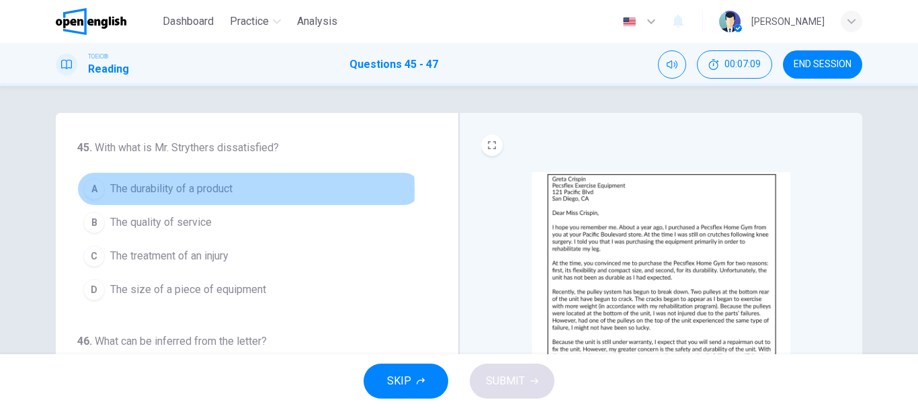
click at [145, 190] on span "The durability of a product" at bounding box center [171, 189] width 122 height 16
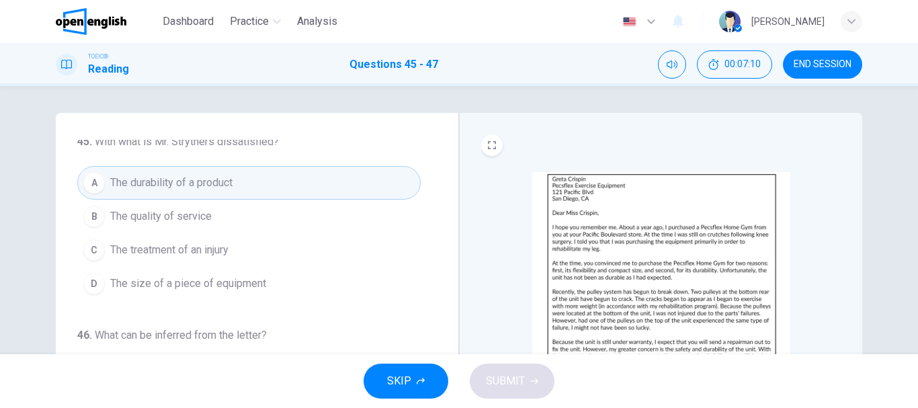
scroll to position [141, 0]
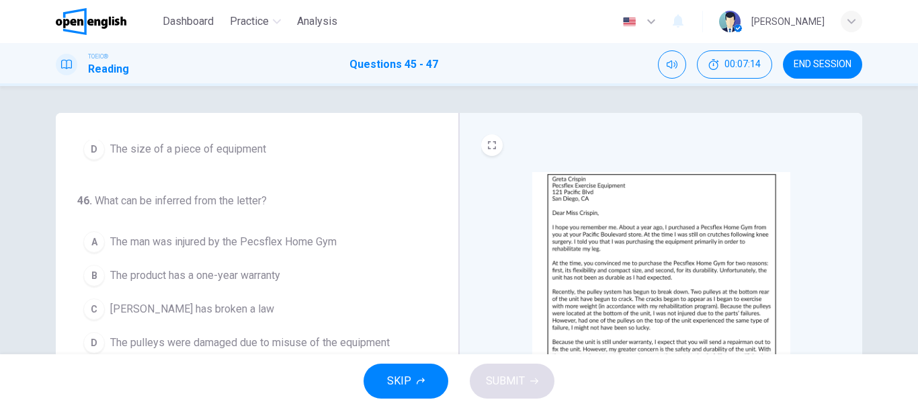
drag, startPoint x: 671, startPoint y: 280, endPoint x: 424, endPoint y: 260, distance: 247.5
click at [424, 260] on div "45 . With what is Mr. Strythers dissatisfied? A The durability of a product B T…" at bounding box center [459, 346] width 807 height 467
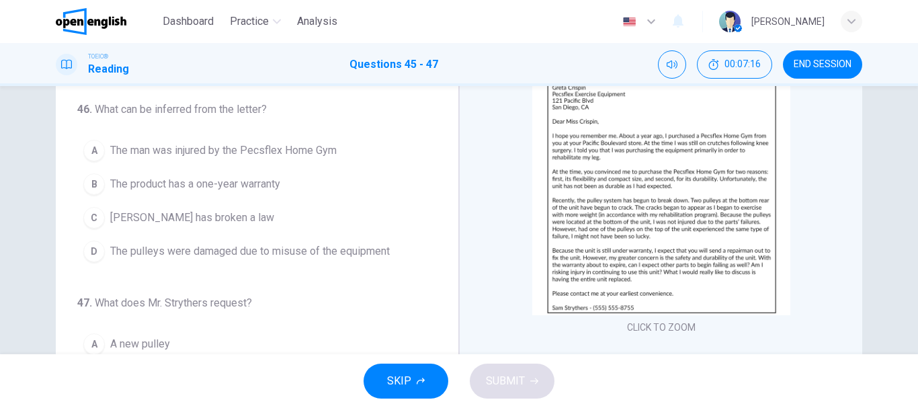
scroll to position [67, 0]
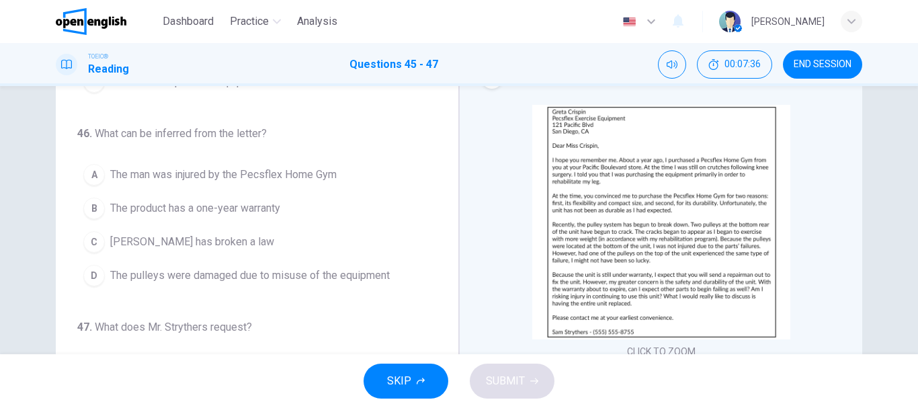
click at [239, 207] on span "The product has a one-year warranty" at bounding box center [195, 208] width 170 height 16
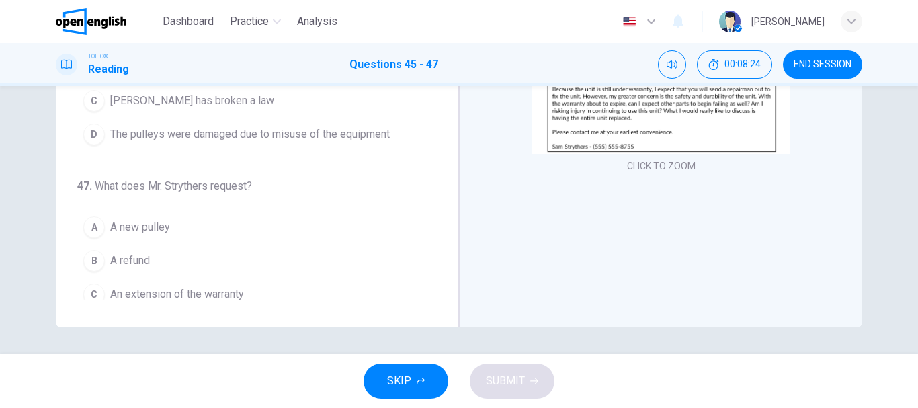
scroll to position [73, 0]
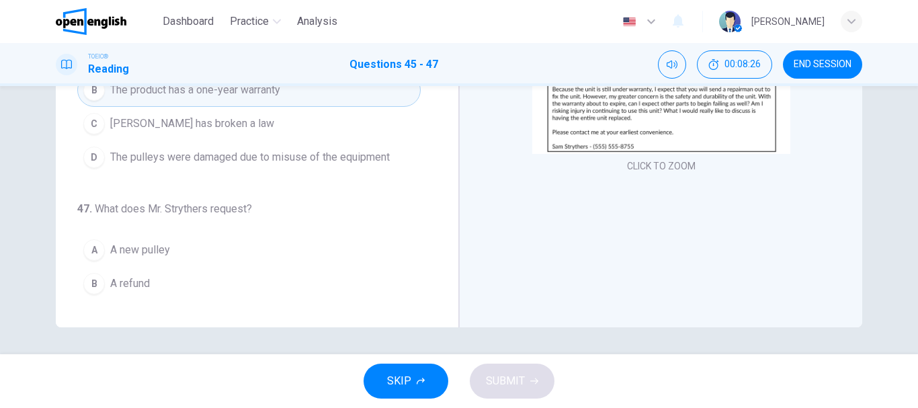
click at [217, 233] on button "A A new pulley" at bounding box center [249, 250] width 344 height 34
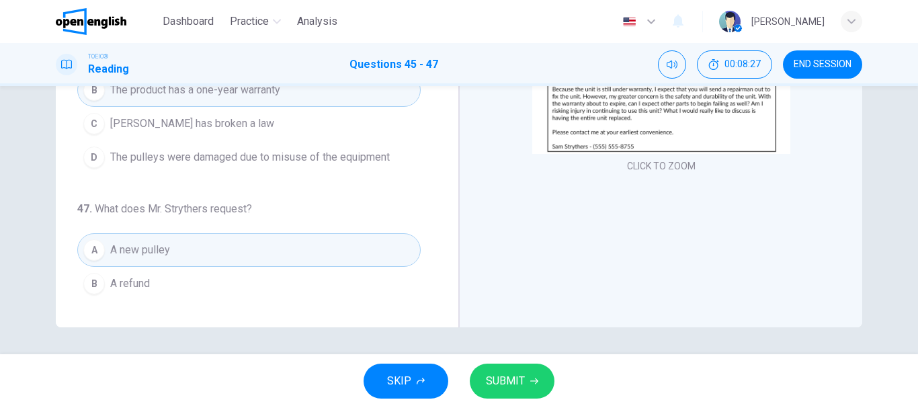
scroll to position [141, 0]
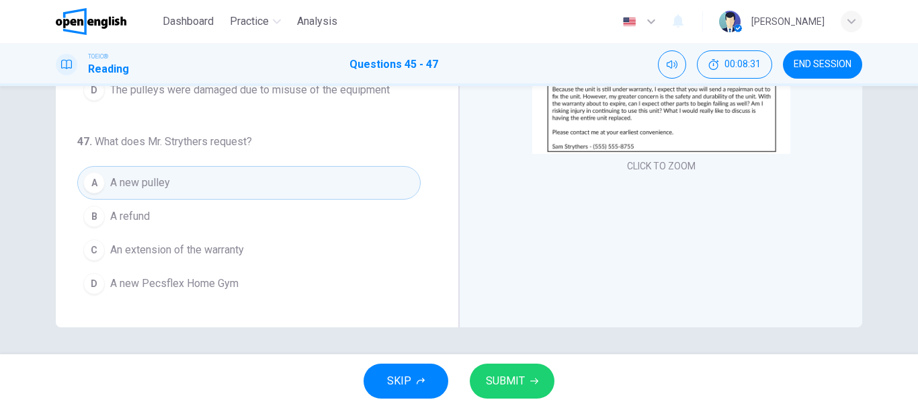
click at [252, 272] on button "D A new Pecsflex Home Gym" at bounding box center [249, 284] width 344 height 34
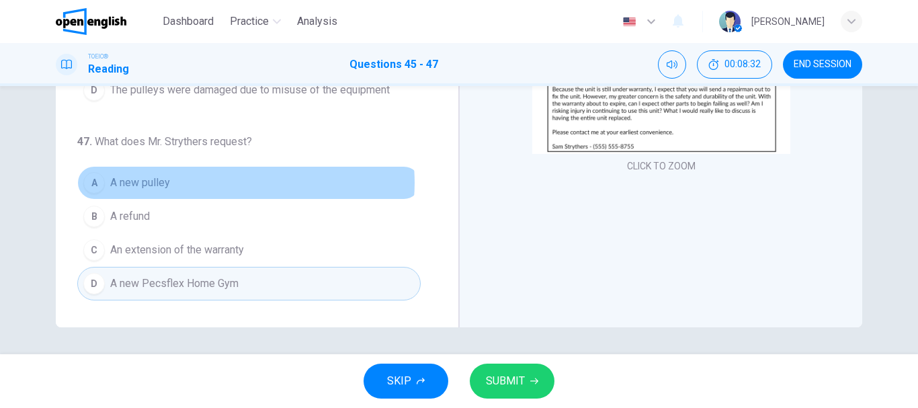
click at [233, 183] on button "A A new pulley" at bounding box center [249, 183] width 344 height 34
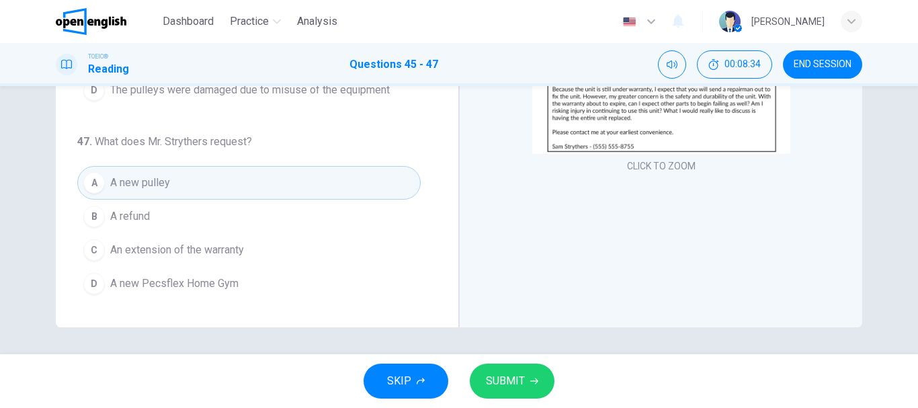
drag, startPoint x: 545, startPoint y: 379, endPoint x: 623, endPoint y: 223, distance: 174.7
click at [623, 224] on div "Dashboard Practice Analysis English ** ​ [PERSON_NAME] TOEIC® Reading Questions…" at bounding box center [459, 204] width 918 height 408
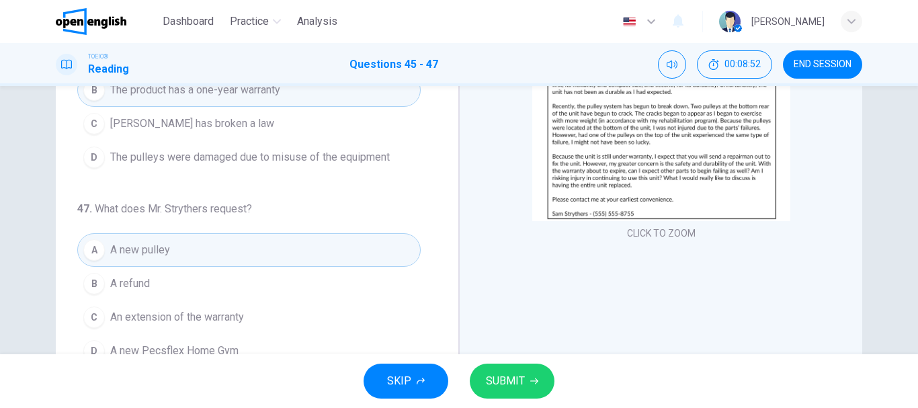
click at [222, 314] on span "An extension of the warranty" at bounding box center [177, 317] width 134 height 16
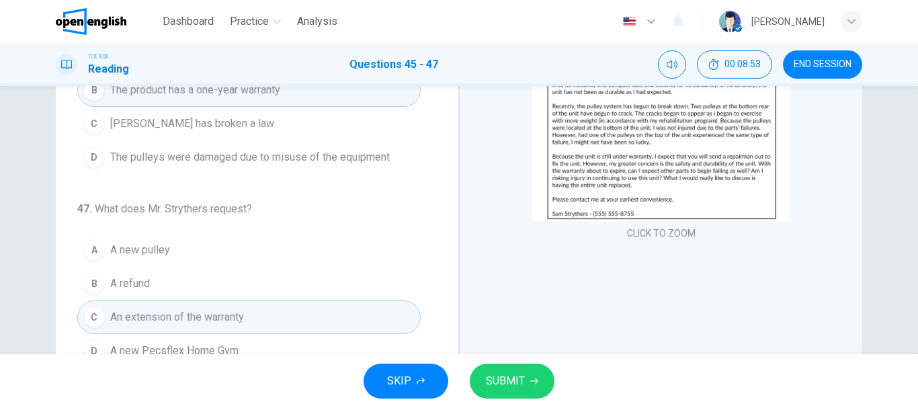
click at [224, 354] on div "SKIP SUBMIT" at bounding box center [459, 381] width 918 height 54
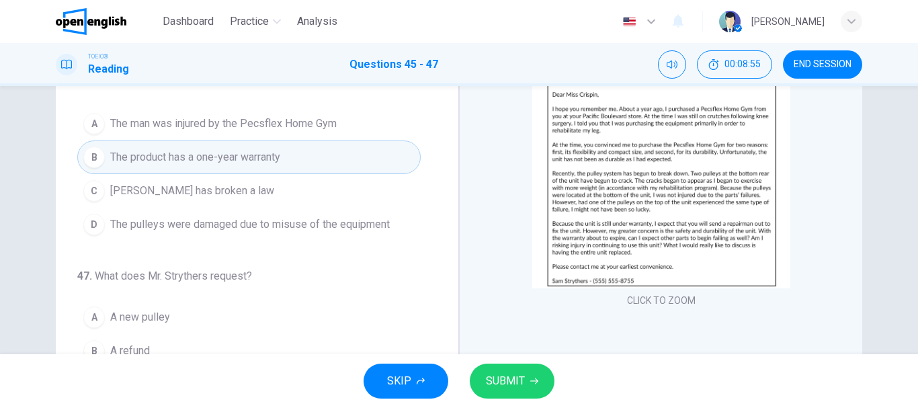
scroll to position [253, 0]
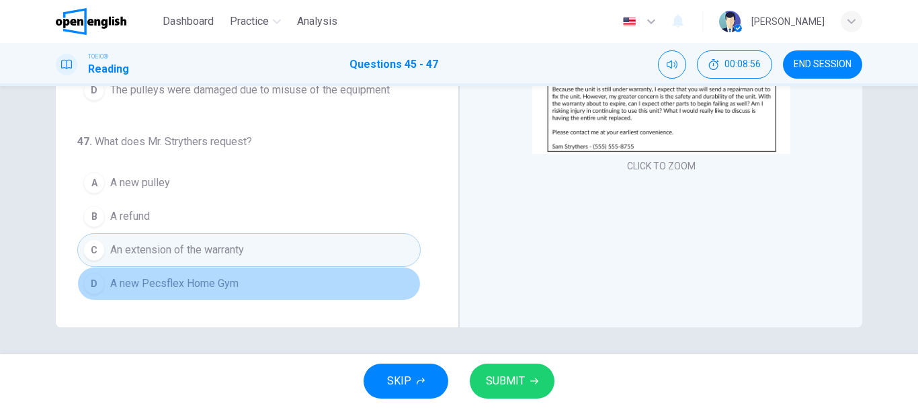
click at [292, 274] on button "D A new Pecsflex Home Gym" at bounding box center [249, 284] width 344 height 34
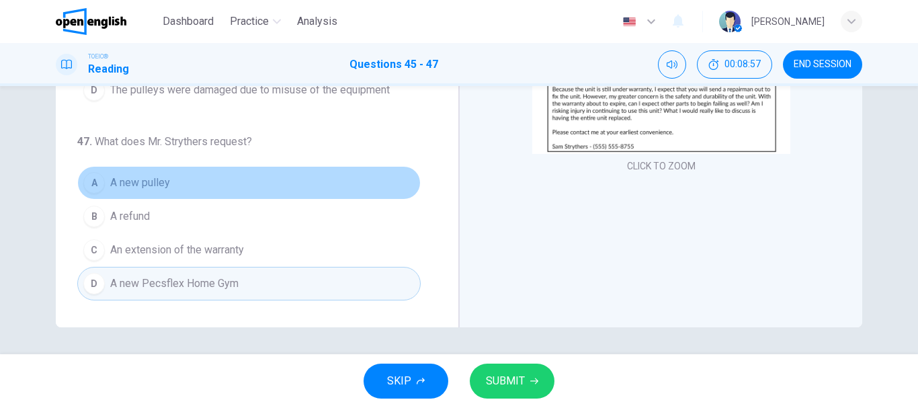
click at [268, 193] on button "A A new pulley" at bounding box center [249, 183] width 344 height 34
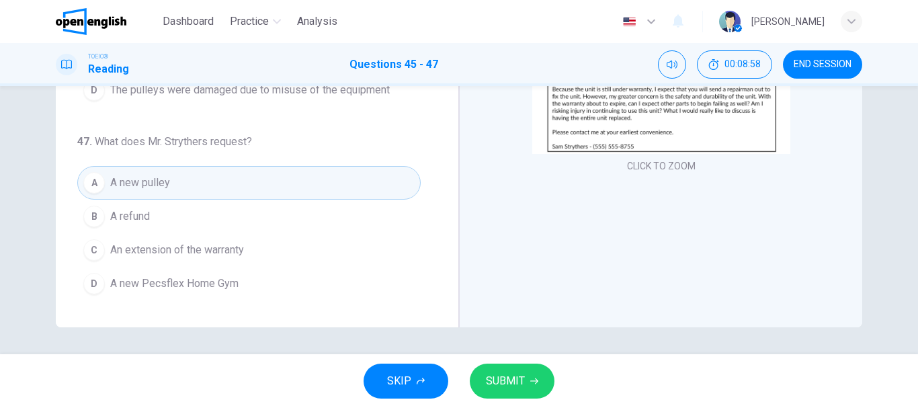
scroll to position [73, 0]
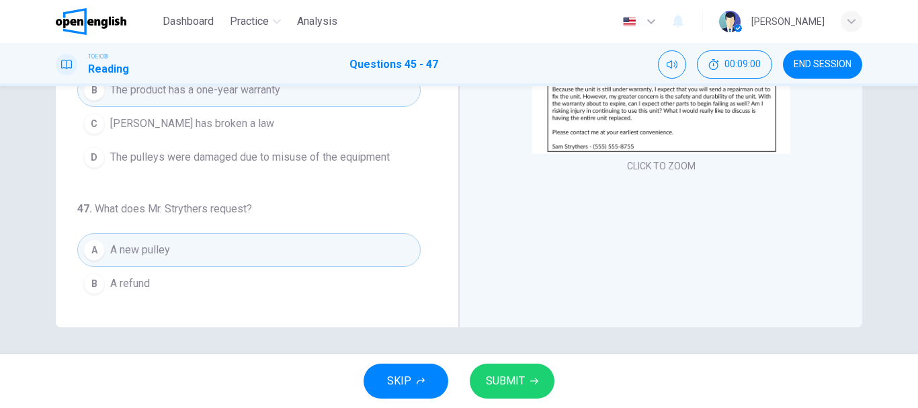
click at [517, 377] on span "SUBMIT" at bounding box center [505, 381] width 39 height 19
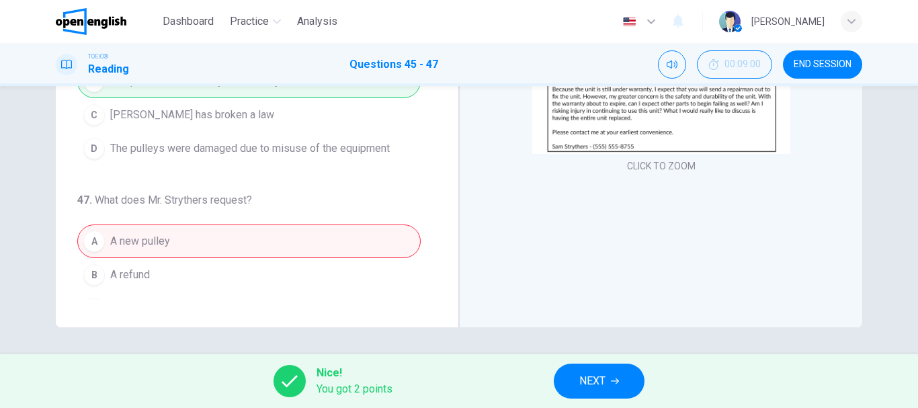
scroll to position [141, 0]
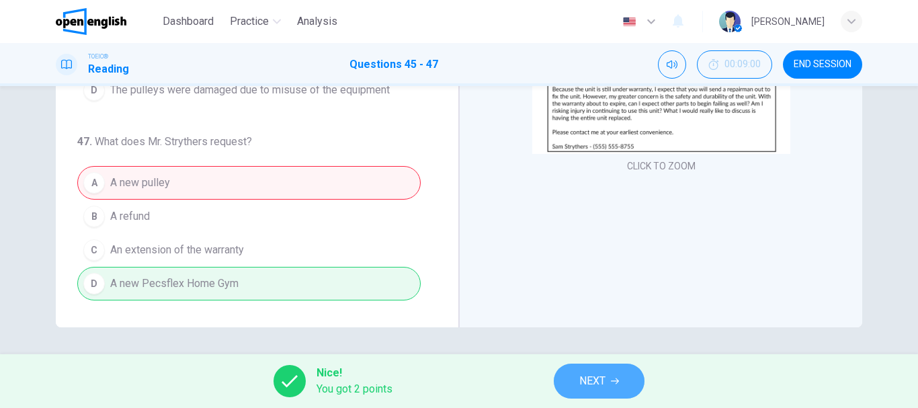
click at [592, 388] on span "NEXT" at bounding box center [593, 381] width 26 height 19
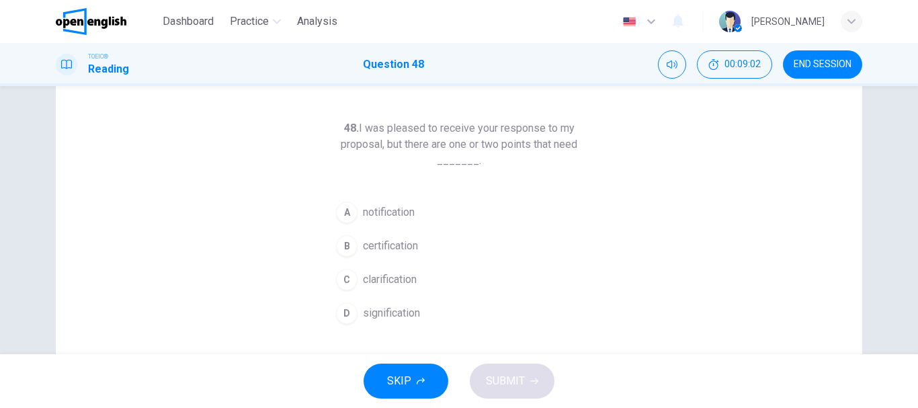
scroll to position [67, 0]
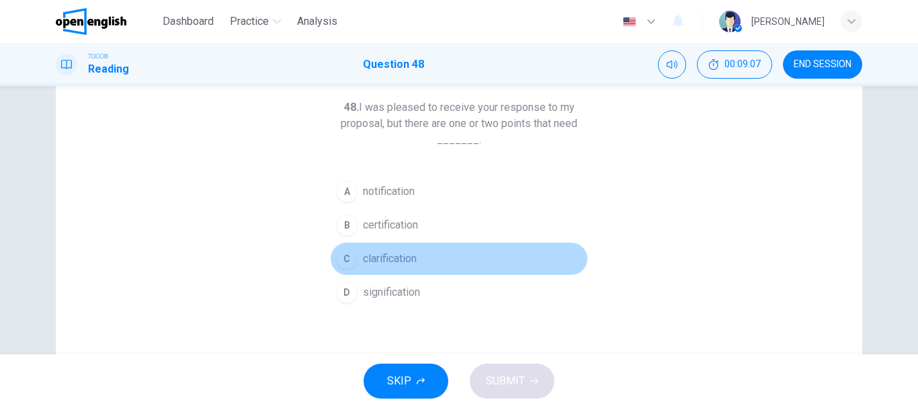
click at [368, 267] on button "C clarification" at bounding box center [459, 259] width 258 height 34
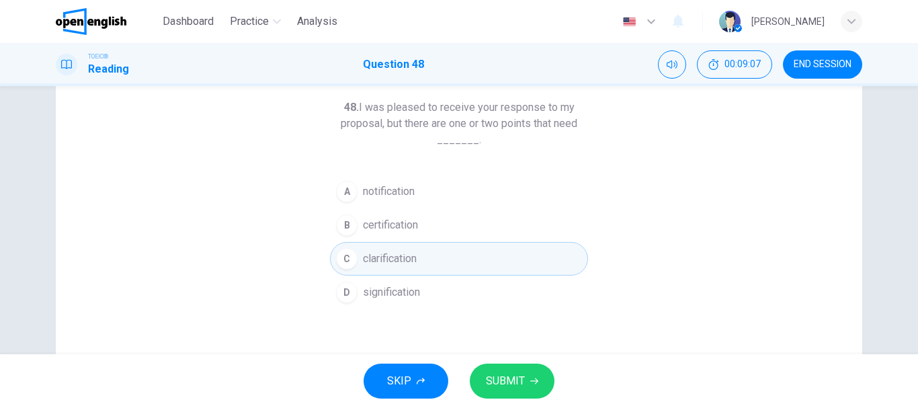
click at [506, 376] on span "SUBMIT" at bounding box center [505, 381] width 39 height 19
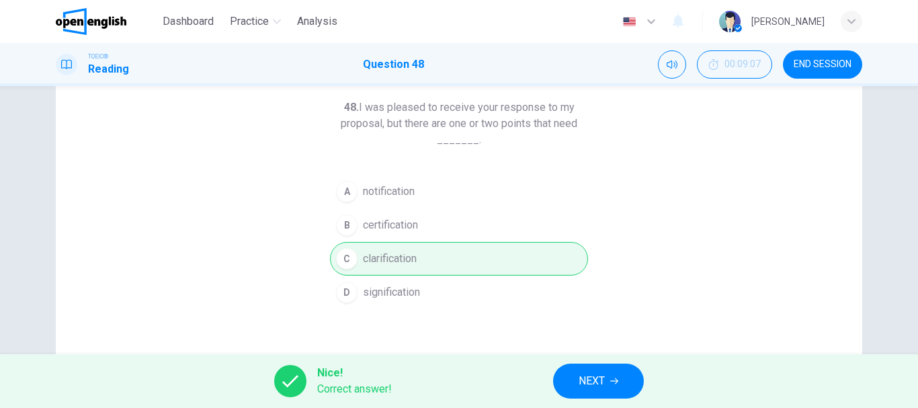
click at [554, 393] on div "Nice! Correct answer! NEXT" at bounding box center [459, 381] width 918 height 54
click at [568, 382] on button "NEXT" at bounding box center [598, 381] width 91 height 35
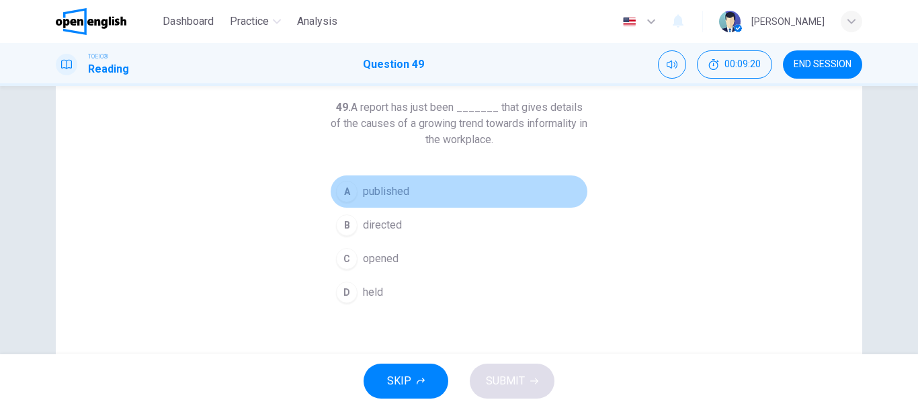
click at [363, 188] on span "published" at bounding box center [386, 192] width 46 height 16
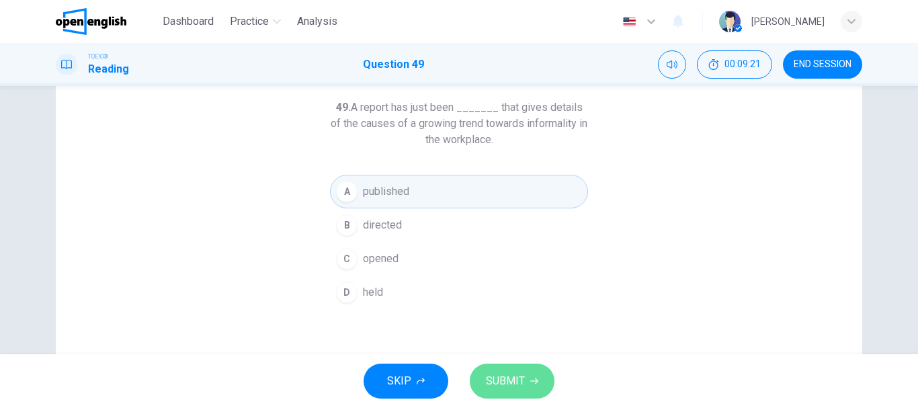
click at [512, 380] on span "SUBMIT" at bounding box center [505, 381] width 39 height 19
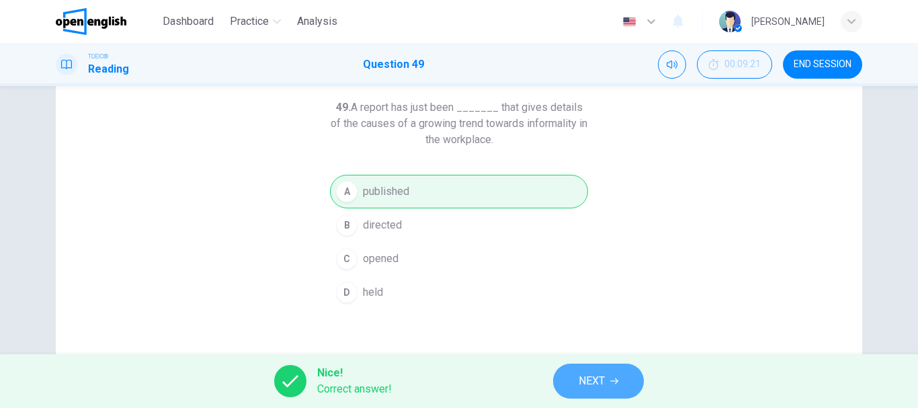
click at [633, 370] on button "NEXT" at bounding box center [598, 381] width 91 height 35
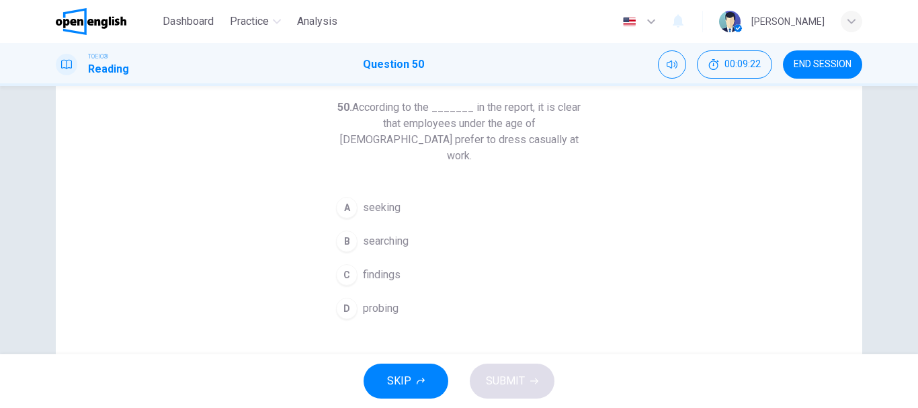
click at [395, 200] on span "seeking" at bounding box center [382, 208] width 38 height 16
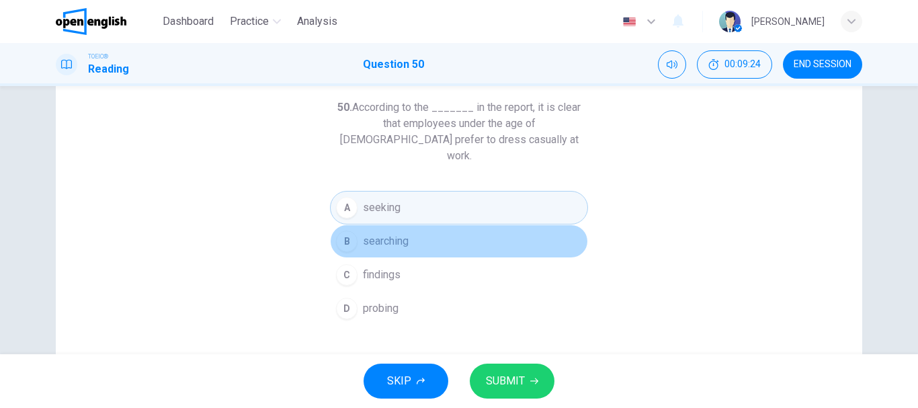
click at [390, 233] on span "searching" at bounding box center [386, 241] width 46 height 16
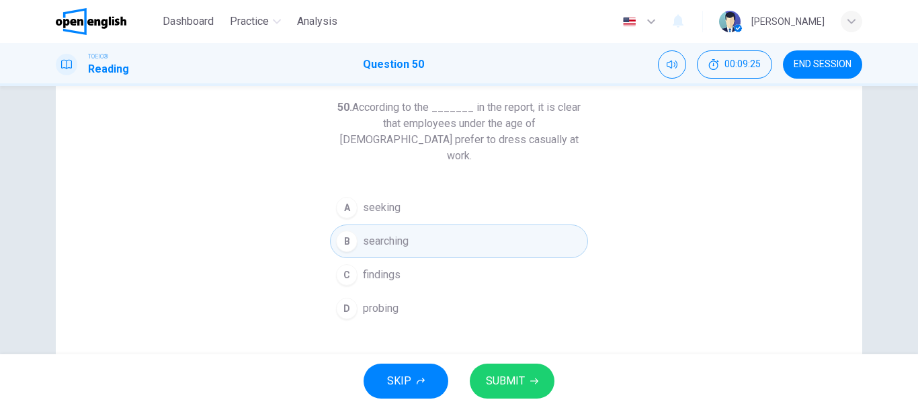
click at [384, 270] on button "C findings" at bounding box center [459, 275] width 258 height 34
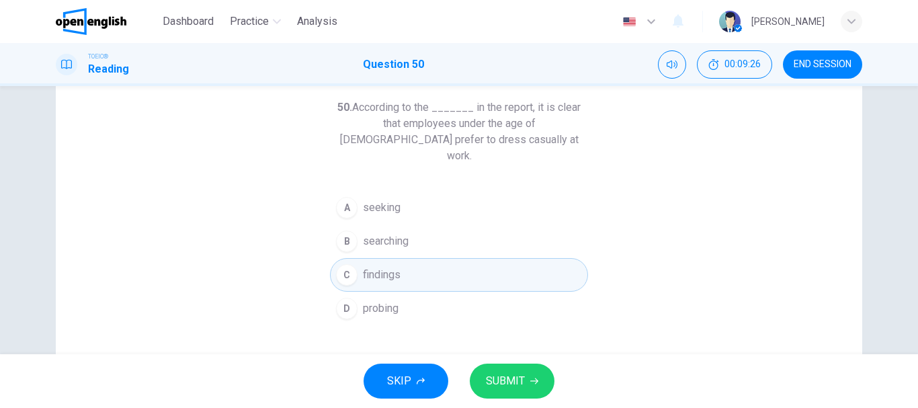
click at [516, 385] on span "SUBMIT" at bounding box center [505, 381] width 39 height 19
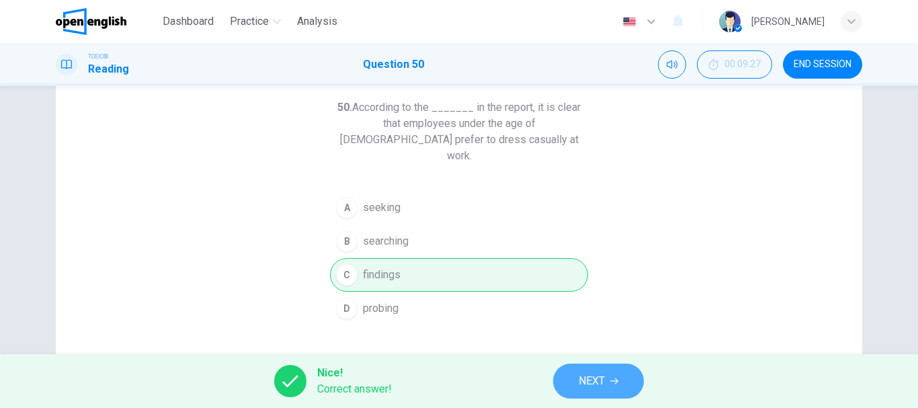
click at [618, 381] on icon "button" at bounding box center [614, 382] width 8 height 6
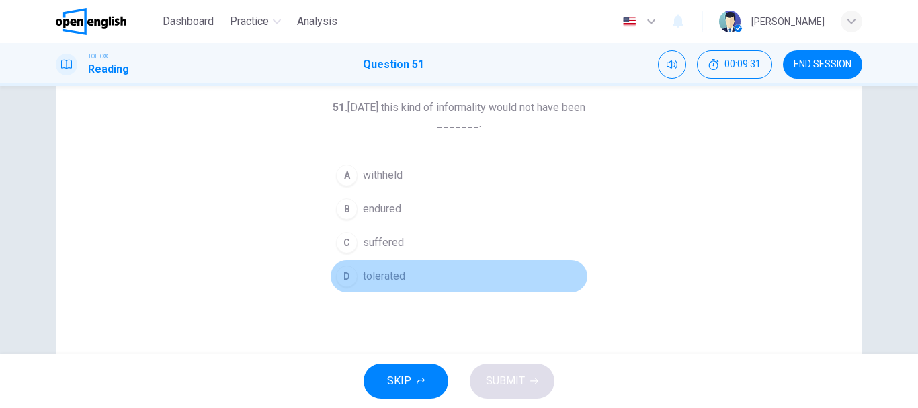
click at [391, 277] on span "tolerated" at bounding box center [384, 276] width 42 height 16
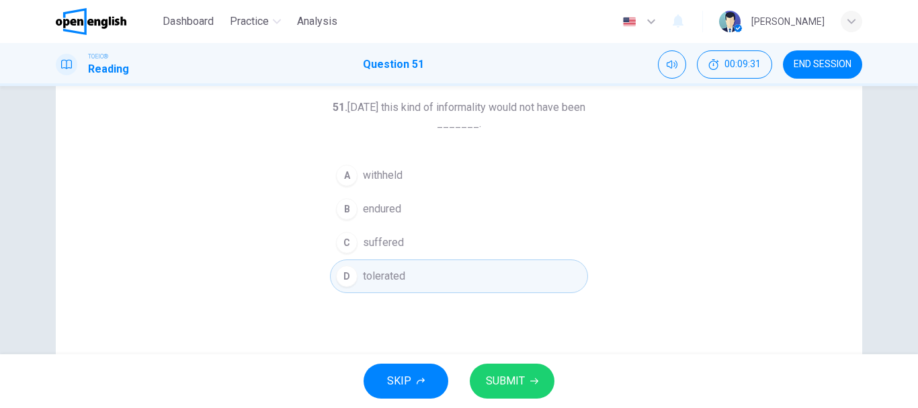
click at [506, 381] on span "SUBMIT" at bounding box center [505, 381] width 39 height 19
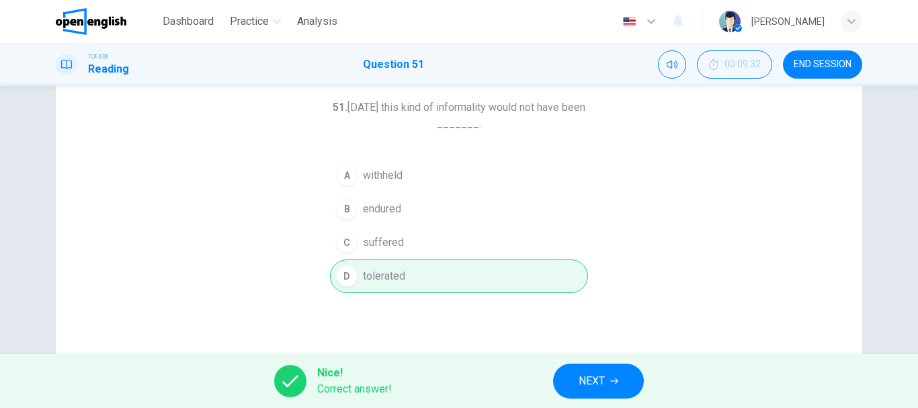
click at [633, 377] on button "NEXT" at bounding box center [598, 381] width 91 height 35
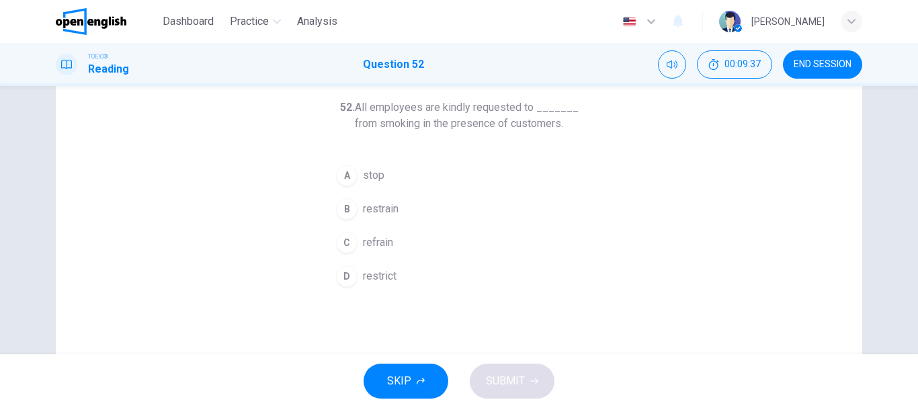
click at [377, 251] on button "C refrain" at bounding box center [459, 243] width 258 height 34
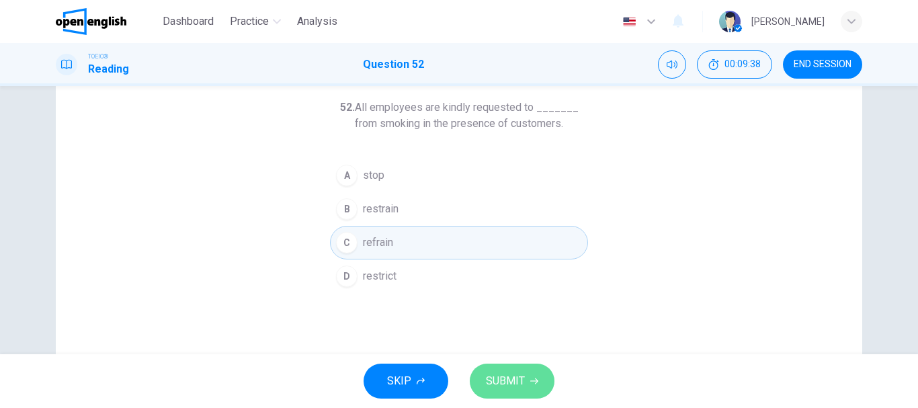
click at [494, 367] on button "SUBMIT" at bounding box center [512, 381] width 85 height 35
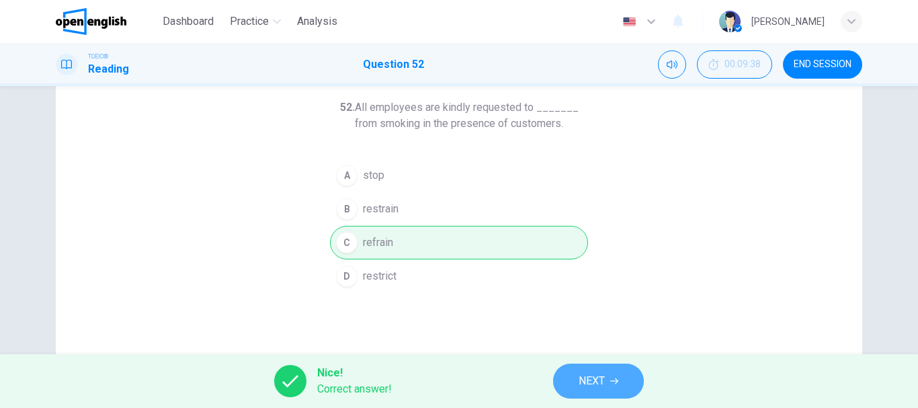
click at [620, 371] on button "NEXT" at bounding box center [598, 381] width 91 height 35
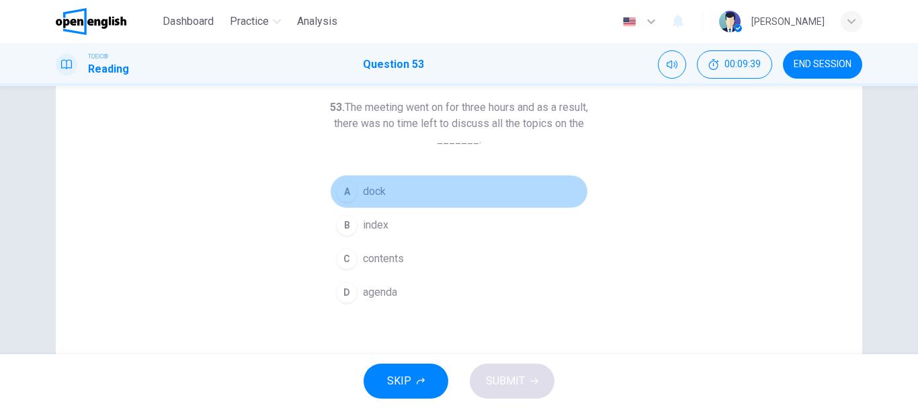
click at [410, 201] on button "A dock" at bounding box center [459, 192] width 258 height 34
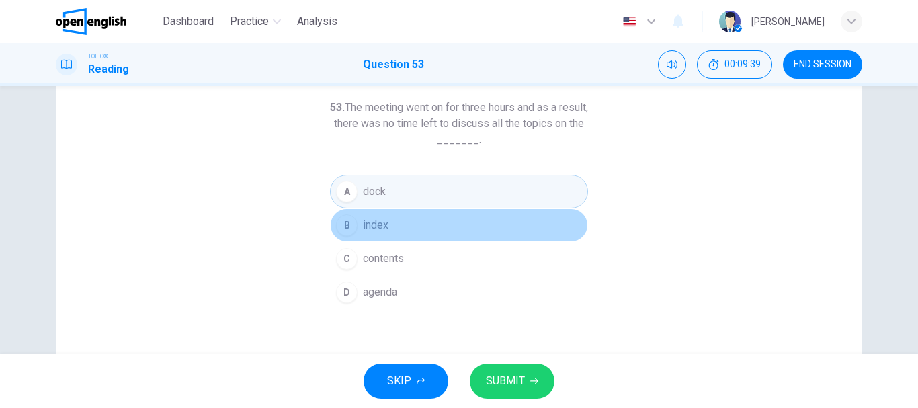
click at [410, 232] on button "B index" at bounding box center [459, 225] width 258 height 34
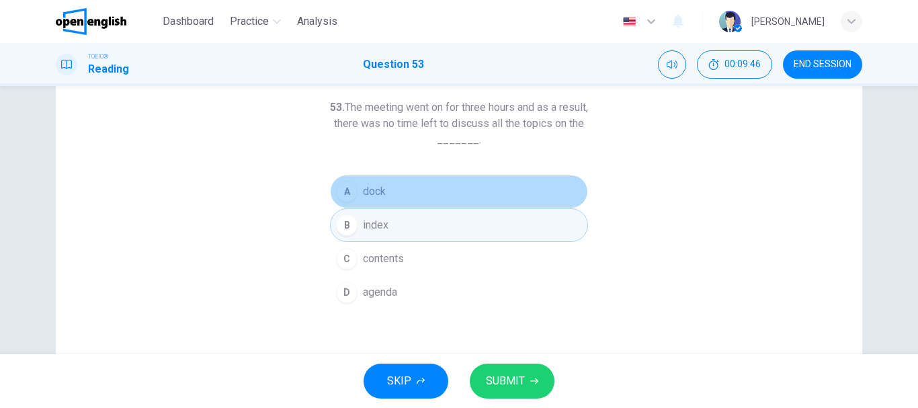
click at [441, 206] on button "A dock" at bounding box center [459, 192] width 258 height 34
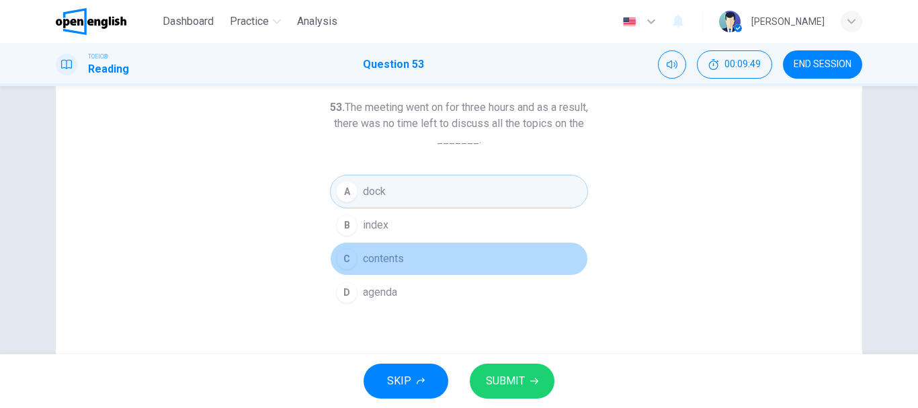
click at [444, 251] on button "C contents" at bounding box center [459, 259] width 258 height 34
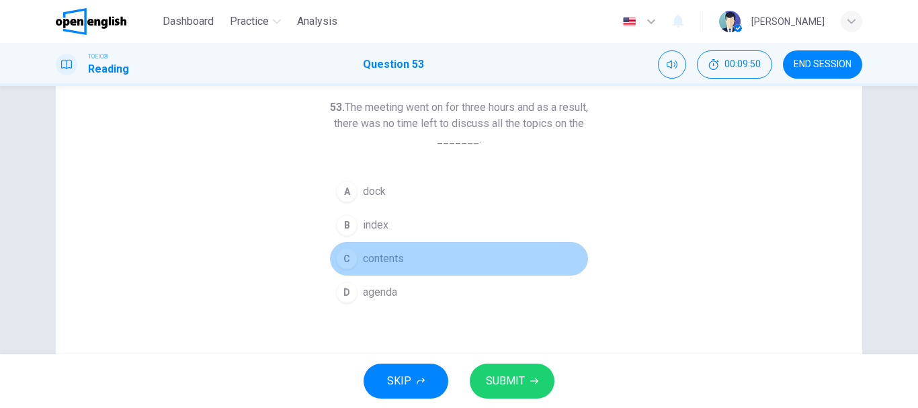
click at [434, 274] on button "C contents" at bounding box center [459, 259] width 258 height 34
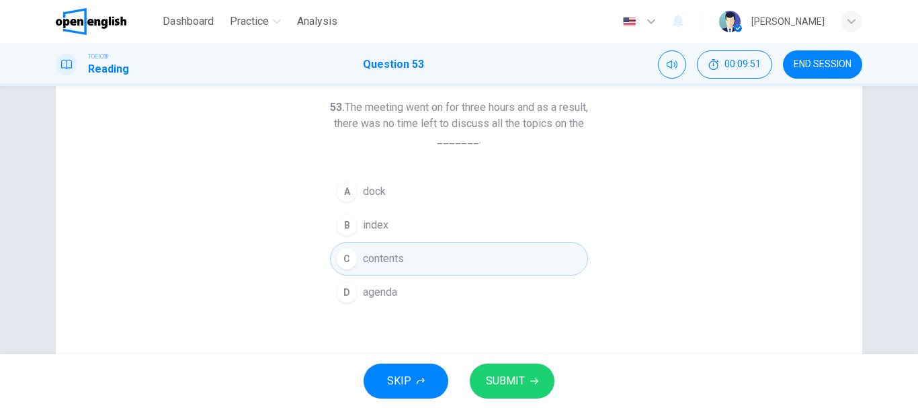
click at [512, 363] on div "SKIP SUBMIT" at bounding box center [459, 381] width 918 height 54
click at [512, 370] on button "SUBMIT" at bounding box center [512, 381] width 85 height 35
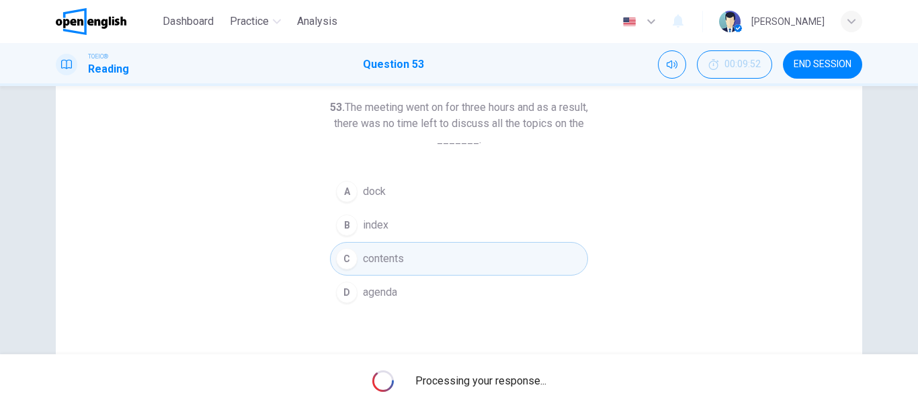
click at [480, 337] on div "53. The meeting went on for three hours and as a result, there was no time left…" at bounding box center [459, 279] width 807 height 467
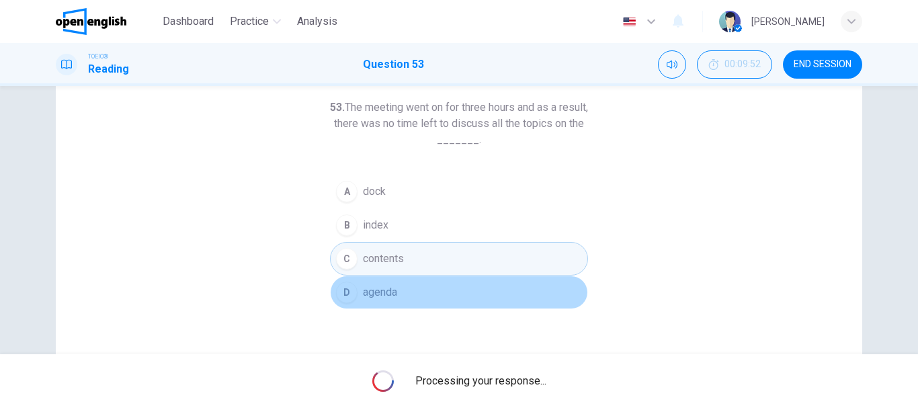
click at [479, 307] on div "A dock B index C contents D agenda" at bounding box center [459, 242] width 258 height 134
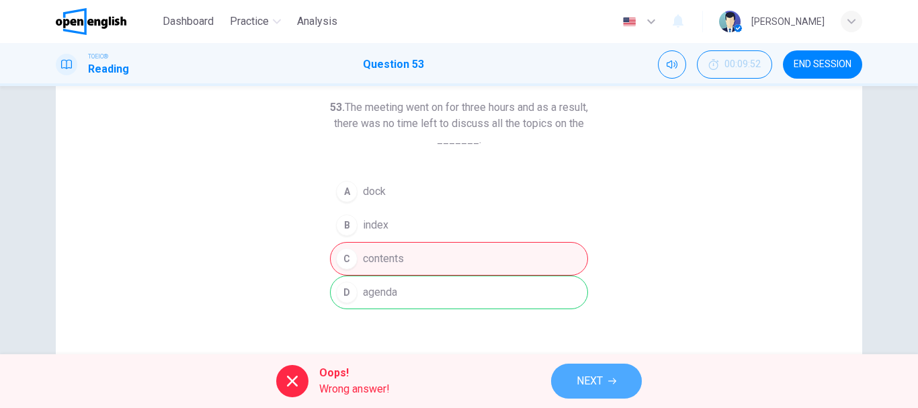
click at [618, 391] on button "NEXT" at bounding box center [596, 381] width 91 height 35
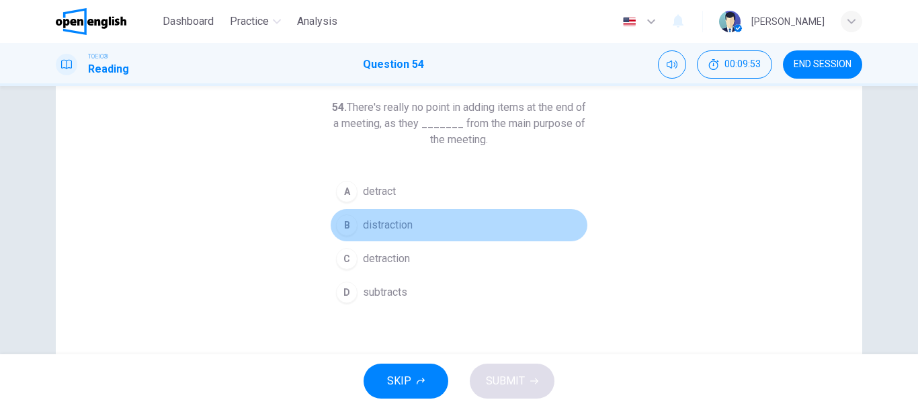
click at [438, 237] on button "B distraction" at bounding box center [459, 225] width 258 height 34
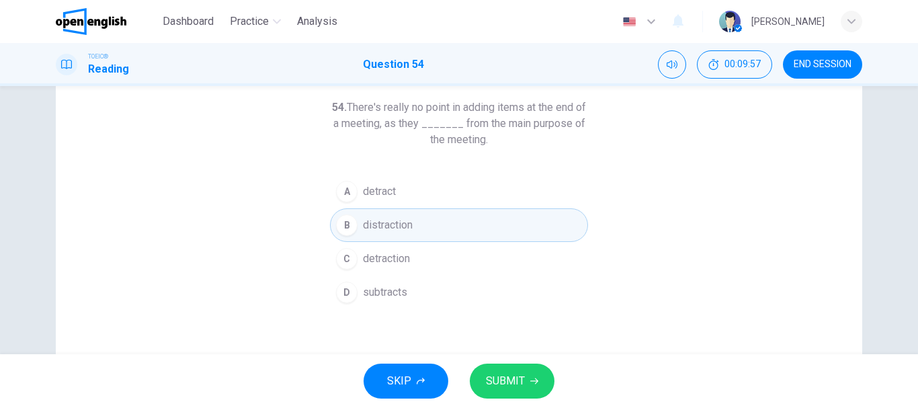
click at [419, 184] on button "A detract" at bounding box center [459, 192] width 258 height 34
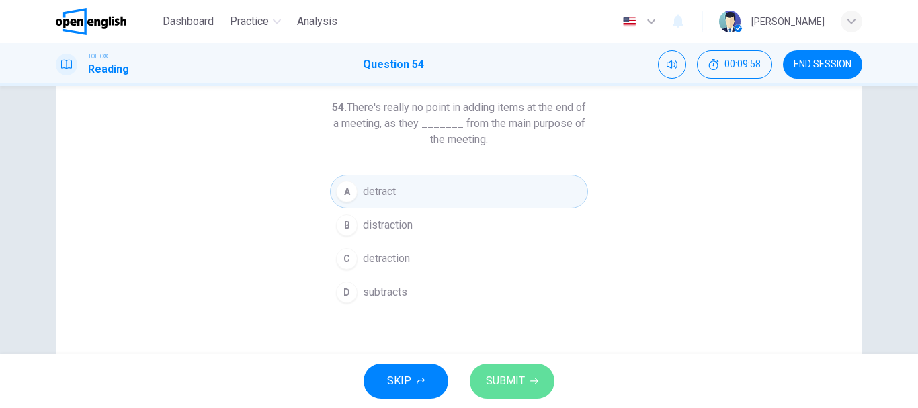
click at [523, 369] on button "SUBMIT" at bounding box center [512, 381] width 85 height 35
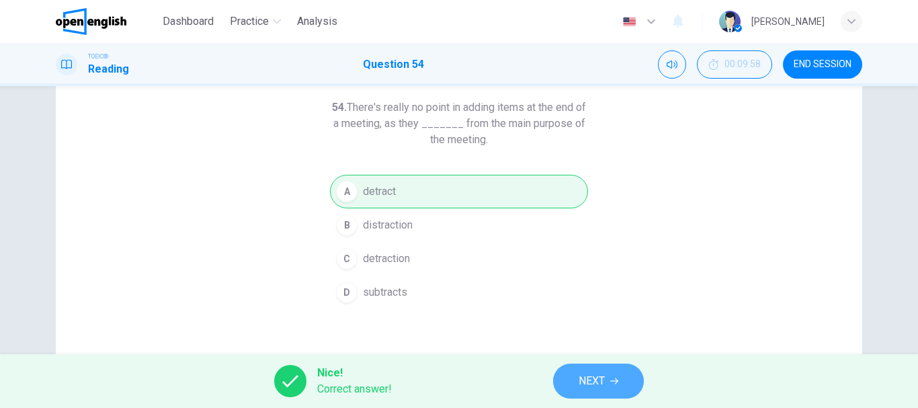
click at [591, 388] on span "NEXT" at bounding box center [592, 381] width 26 height 19
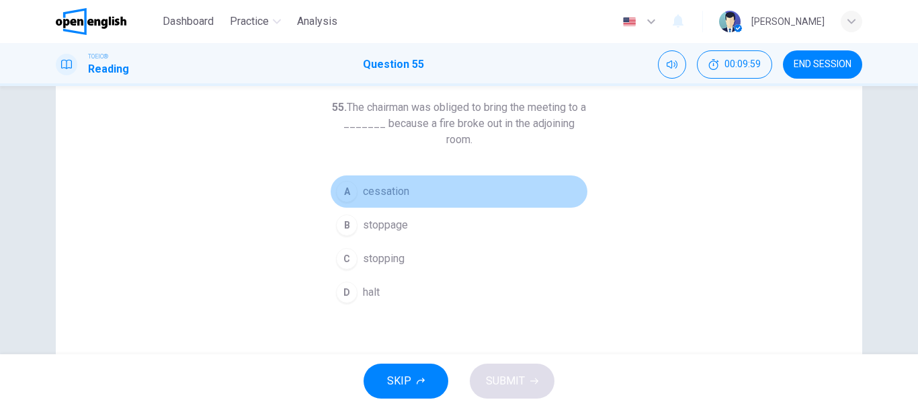
click at [415, 201] on button "A cessation" at bounding box center [459, 192] width 258 height 34
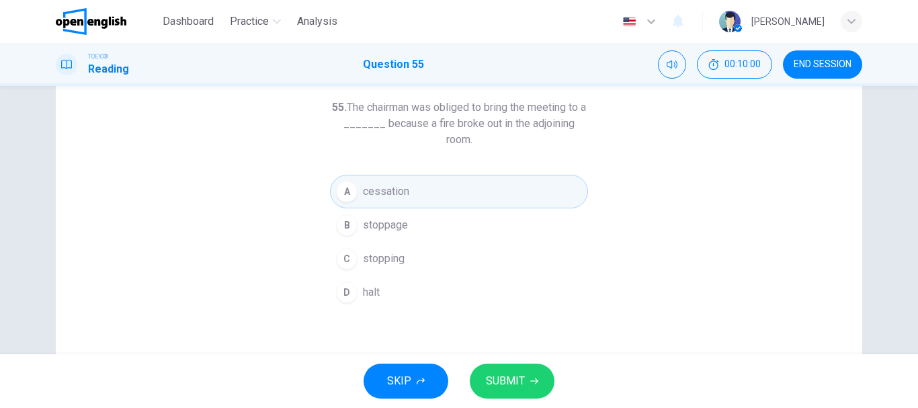
click at [824, 59] on span "END SESSION" at bounding box center [823, 64] width 58 height 11
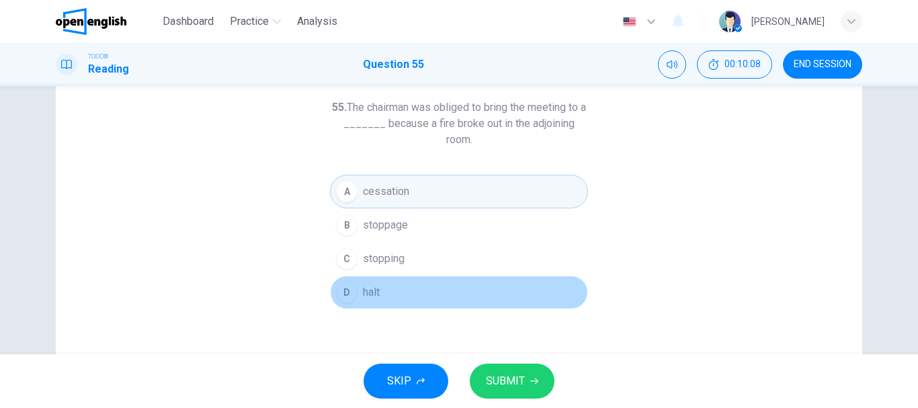
click at [479, 288] on button "D halt" at bounding box center [459, 293] width 258 height 34
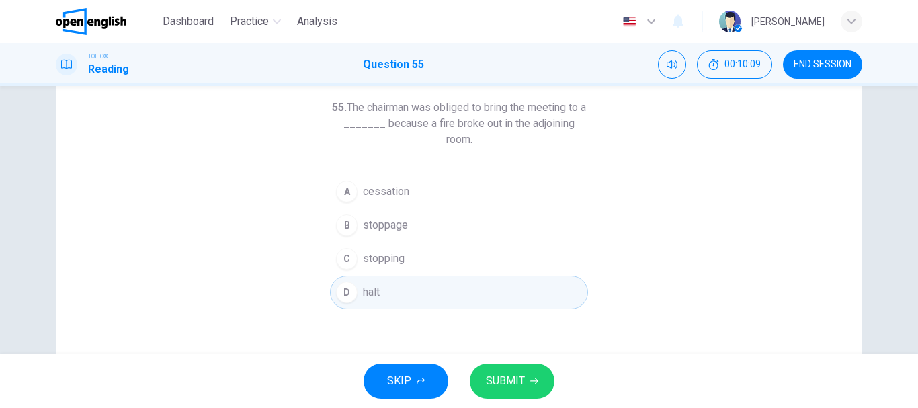
click at [502, 368] on button "SUBMIT" at bounding box center [512, 381] width 85 height 35
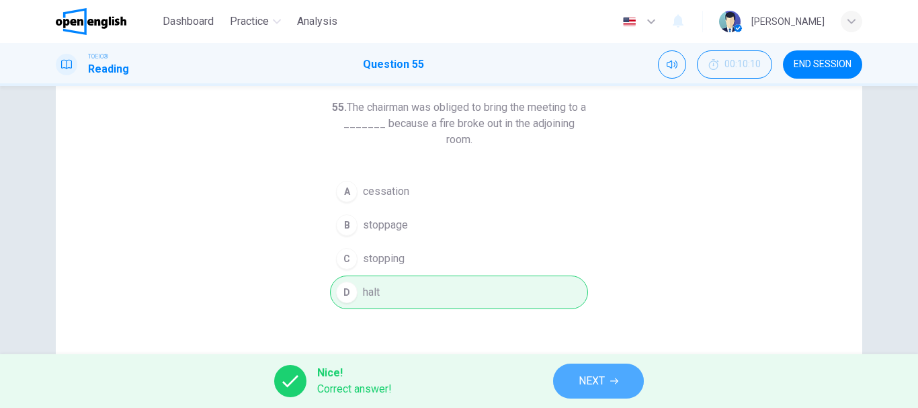
click at [589, 383] on span "NEXT" at bounding box center [592, 381] width 26 height 19
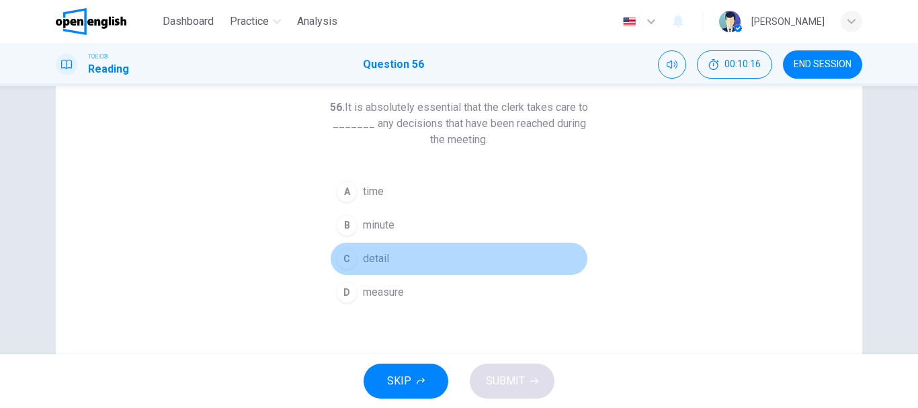
click at [363, 252] on span "detail" at bounding box center [376, 259] width 26 height 16
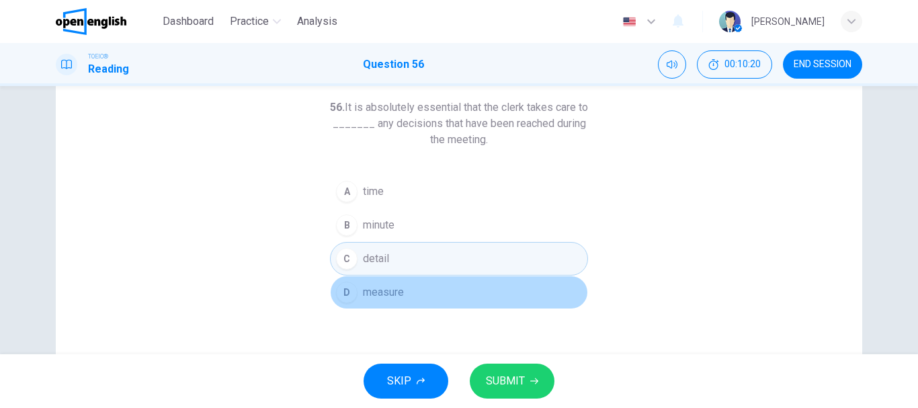
click at [418, 297] on button "D measure" at bounding box center [459, 293] width 258 height 34
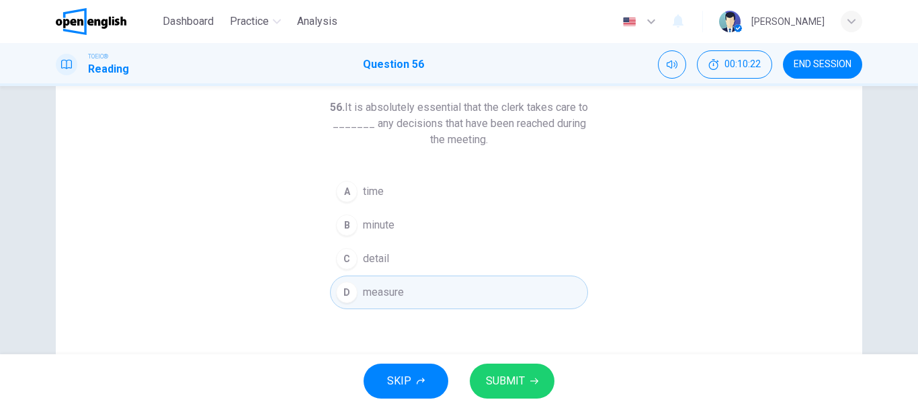
click at [432, 274] on button "C detail" at bounding box center [459, 259] width 258 height 34
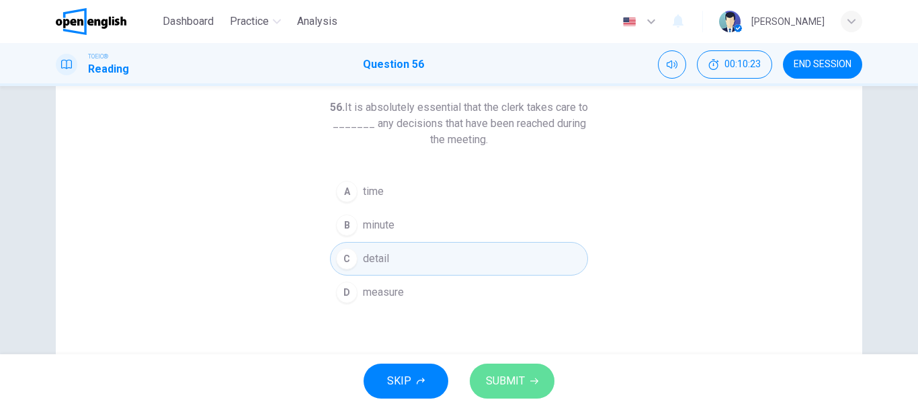
click at [512, 381] on span "SUBMIT" at bounding box center [505, 381] width 39 height 19
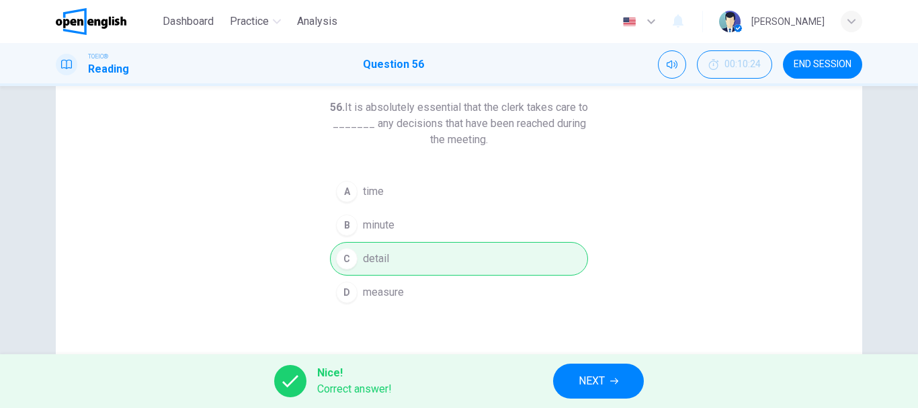
click at [567, 383] on button "NEXT" at bounding box center [598, 381] width 91 height 35
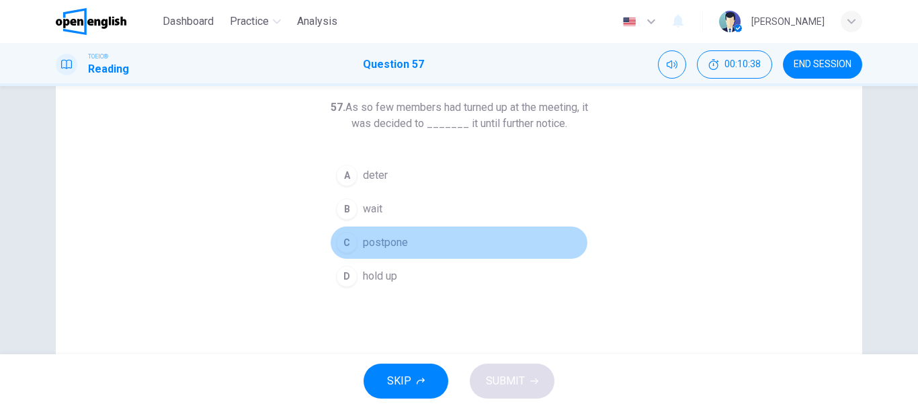
click at [370, 244] on span "postpone" at bounding box center [385, 243] width 45 height 16
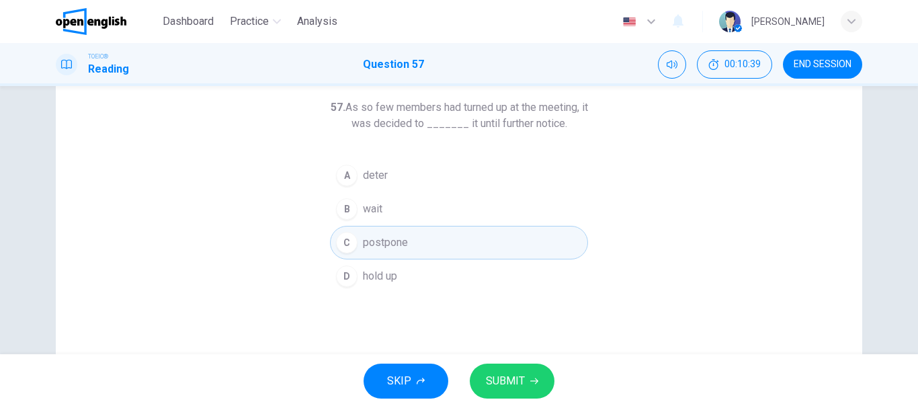
click at [519, 372] on span "SUBMIT" at bounding box center [505, 381] width 39 height 19
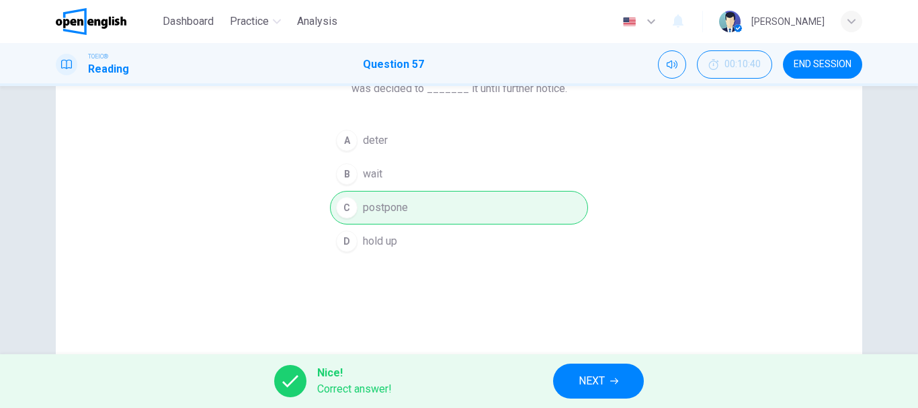
scroll to position [134, 0]
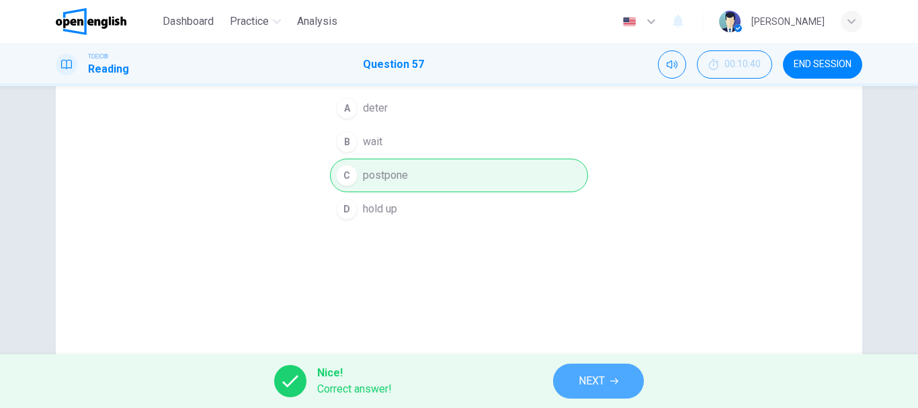
click at [595, 365] on button "NEXT" at bounding box center [598, 381] width 91 height 35
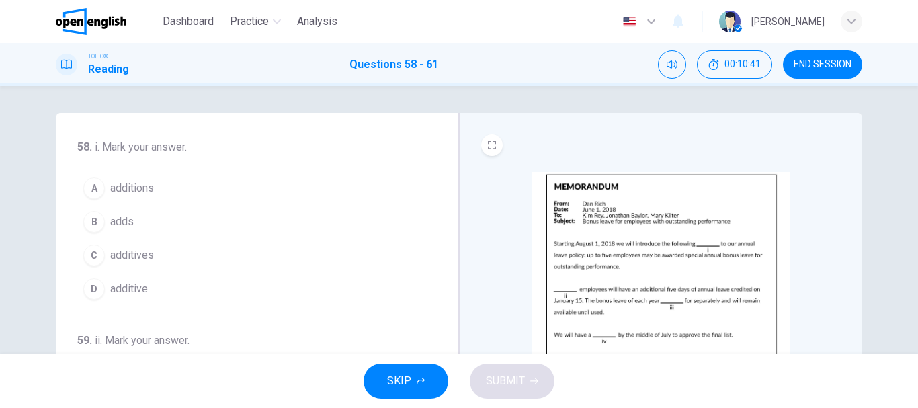
scroll to position [0, 0]
click at [650, 255] on img at bounding box center [661, 289] width 258 height 235
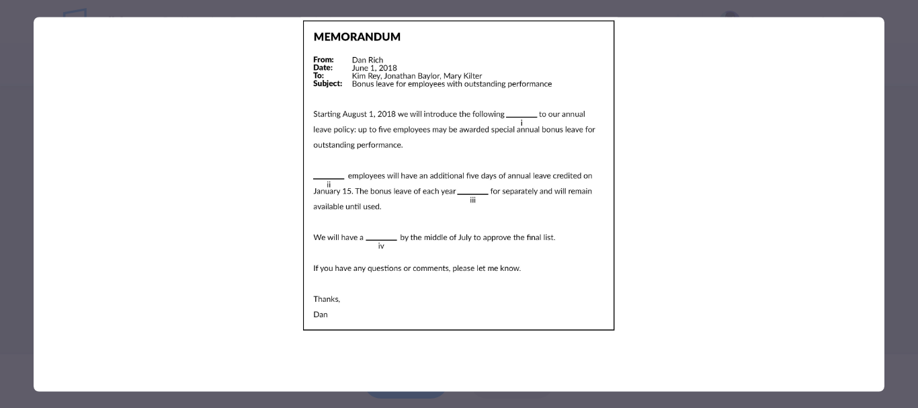
click at [493, 177] on img at bounding box center [459, 175] width 851 height 317
click at [20, 121] on div at bounding box center [459, 204] width 918 height 408
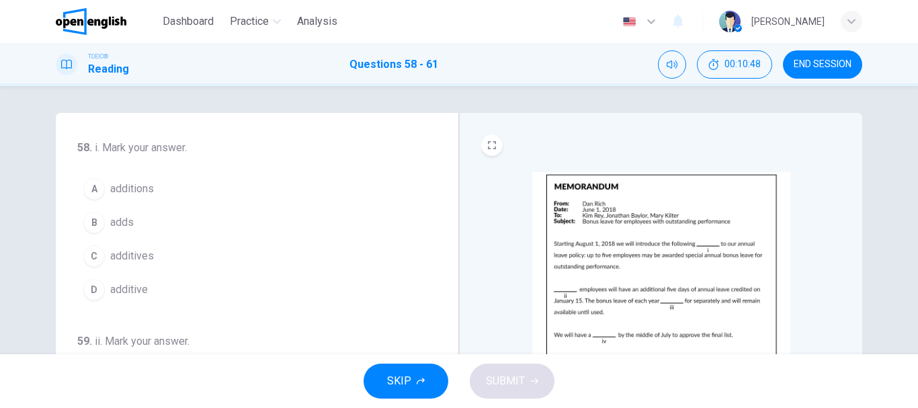
click at [122, 186] on span "additions" at bounding box center [132, 189] width 44 height 16
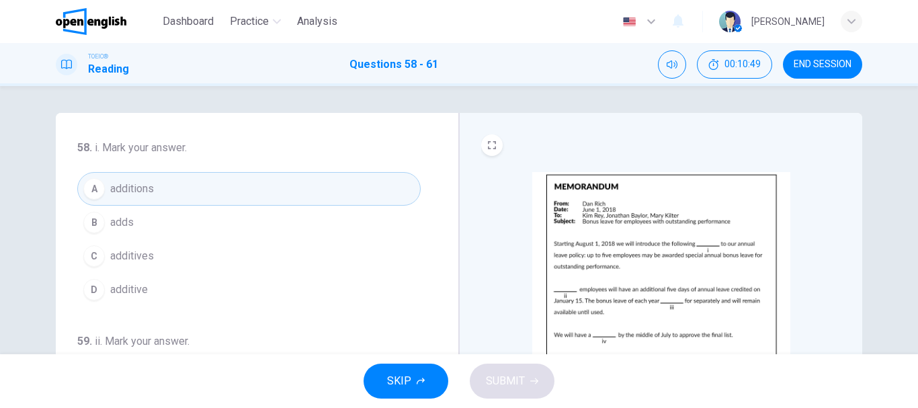
scroll to position [67, 0]
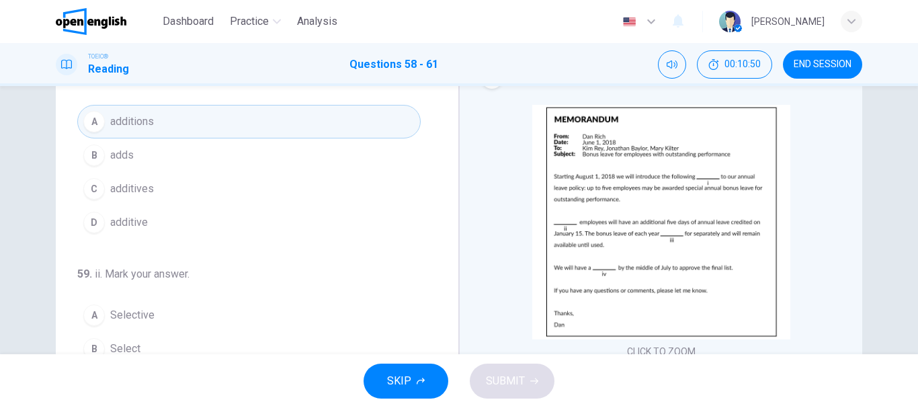
click at [601, 221] on img at bounding box center [661, 222] width 258 height 235
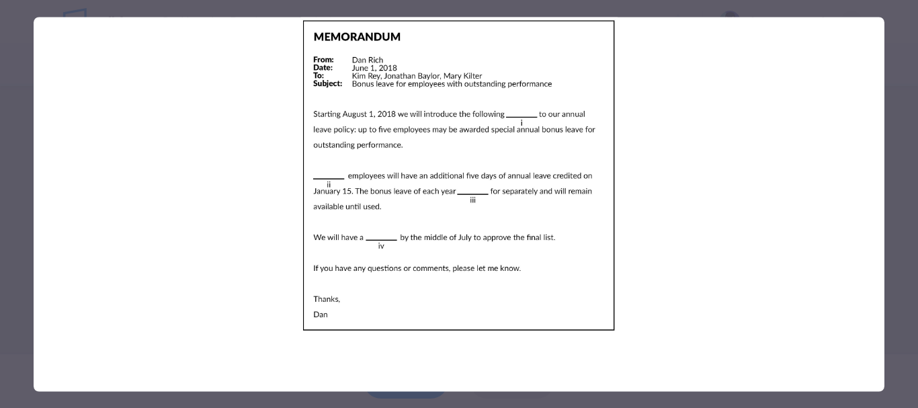
click at [0, 119] on div at bounding box center [459, 204] width 918 height 408
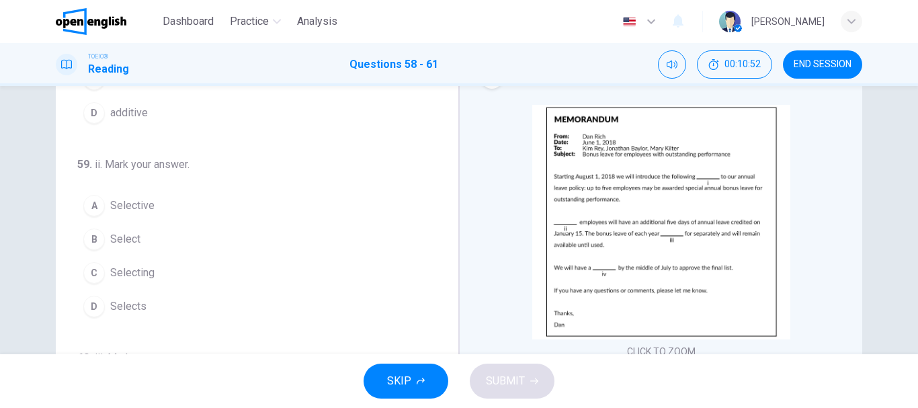
scroll to position [134, 0]
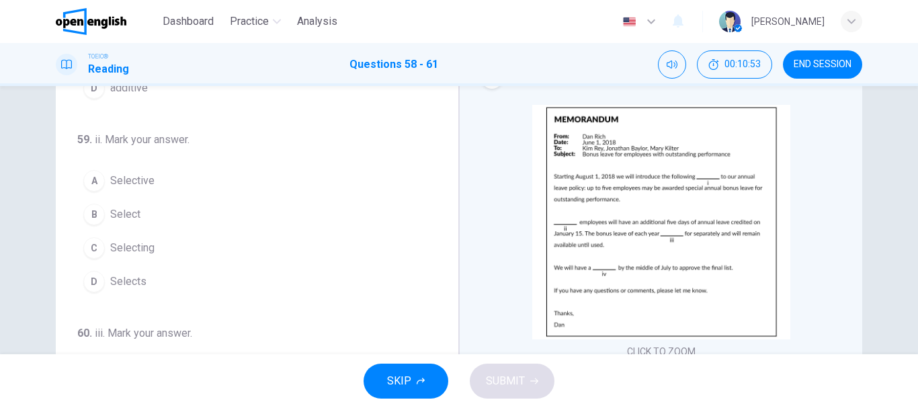
click at [625, 195] on img at bounding box center [661, 222] width 258 height 235
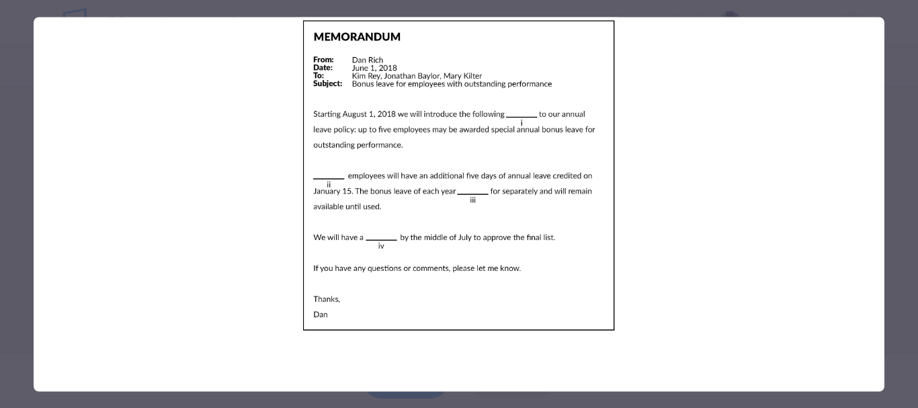
click at [0, 90] on div at bounding box center [459, 204] width 918 height 408
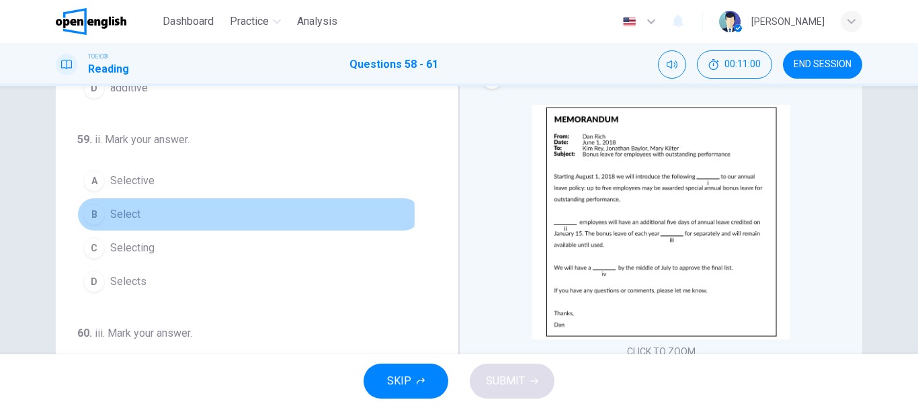
click at [143, 214] on button "B Select" at bounding box center [249, 215] width 344 height 34
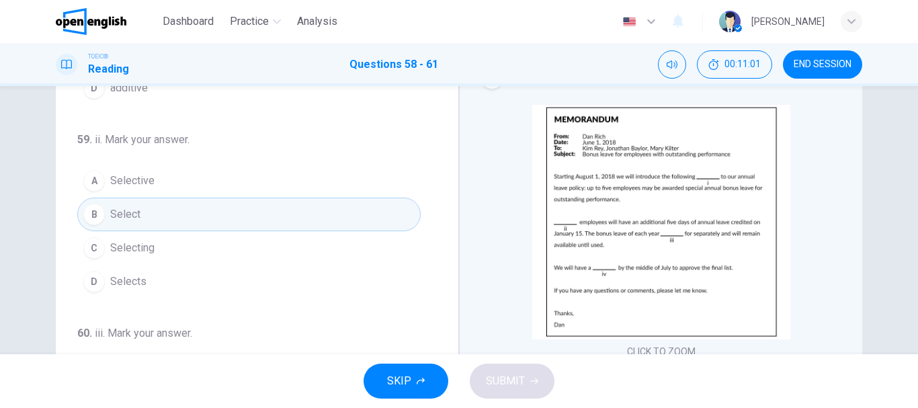
click at [576, 233] on img at bounding box center [661, 222] width 258 height 235
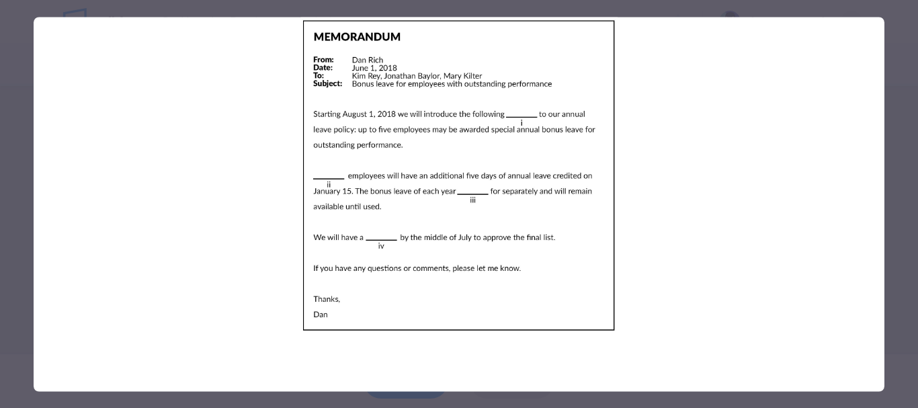
click at [0, 100] on div at bounding box center [459, 204] width 918 height 408
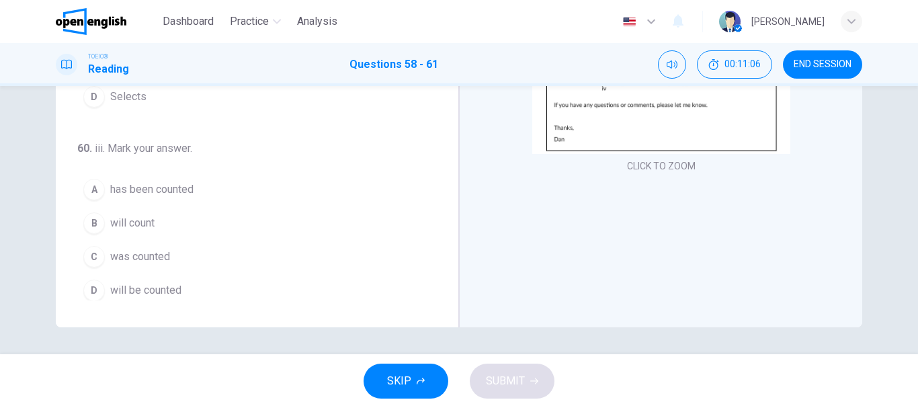
scroll to position [132, 0]
click at [633, 120] on img at bounding box center [661, 36] width 258 height 235
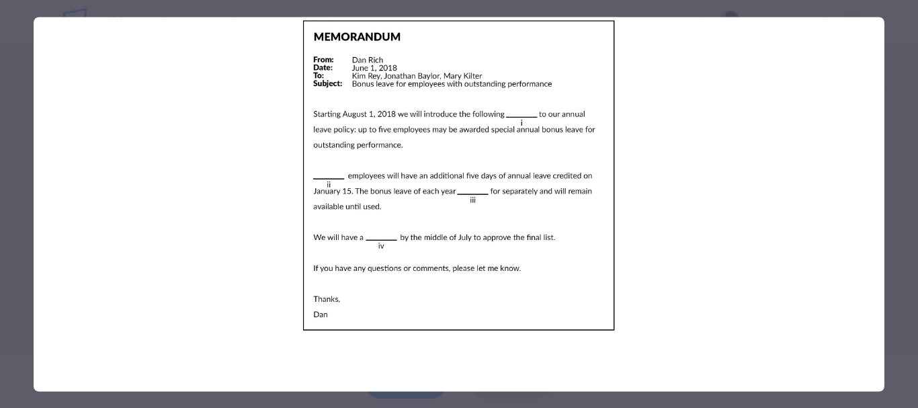
click at [0, 77] on div at bounding box center [459, 204] width 918 height 408
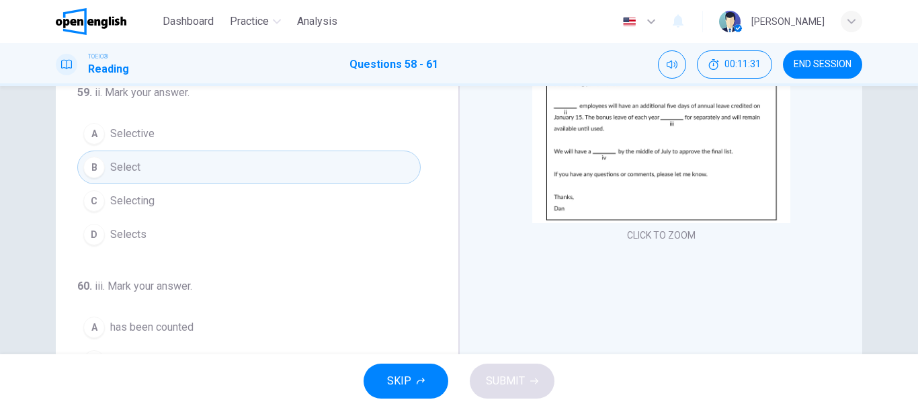
scroll to position [118, 0]
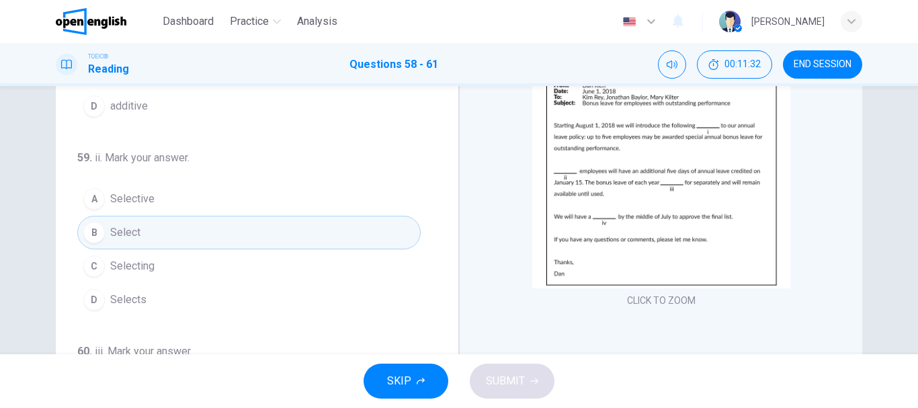
click at [603, 201] on img at bounding box center [661, 171] width 258 height 235
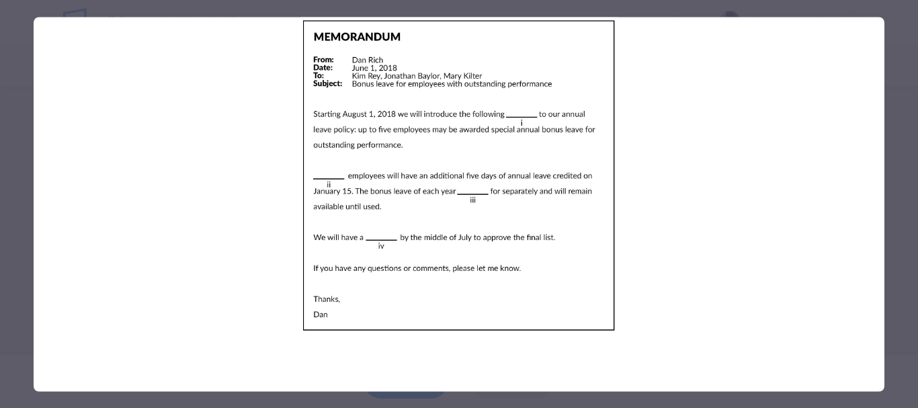
click at [0, 176] on div at bounding box center [459, 204] width 918 height 408
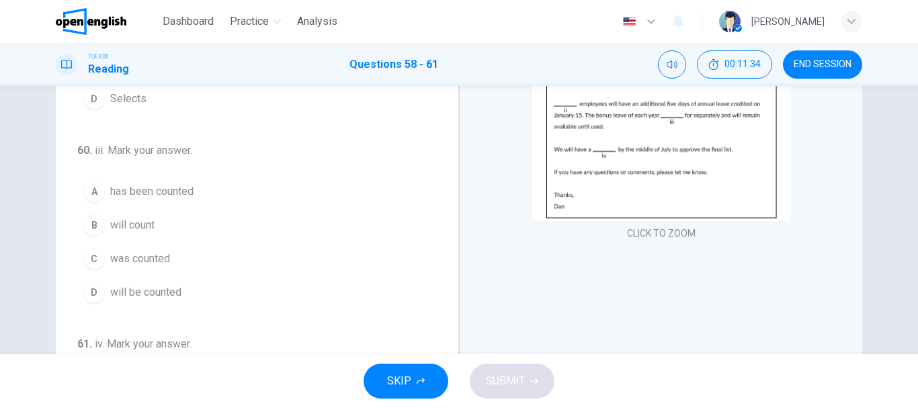
scroll to position [200, 0]
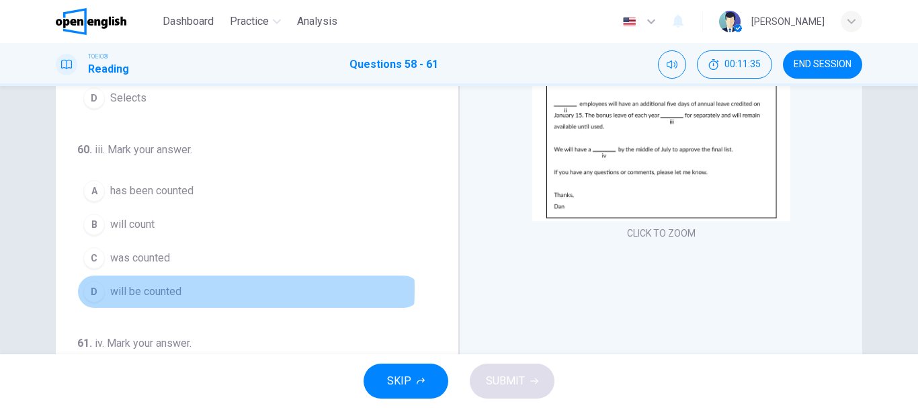
click at [134, 290] on span "will be counted" at bounding box center [145, 292] width 71 height 16
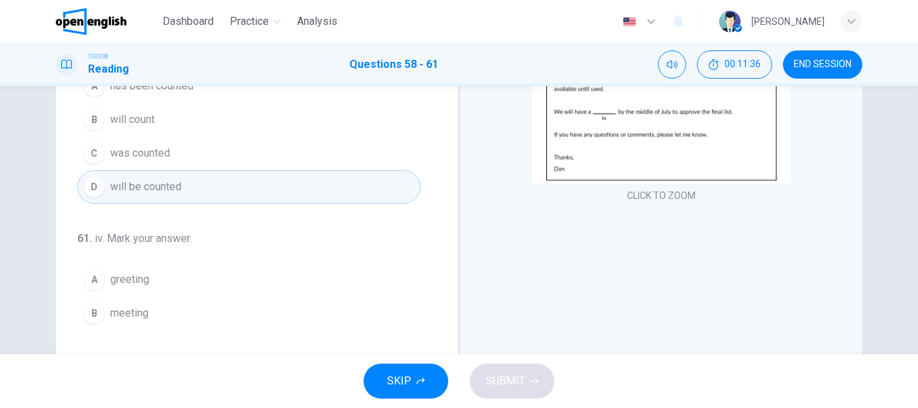
scroll to position [253, 0]
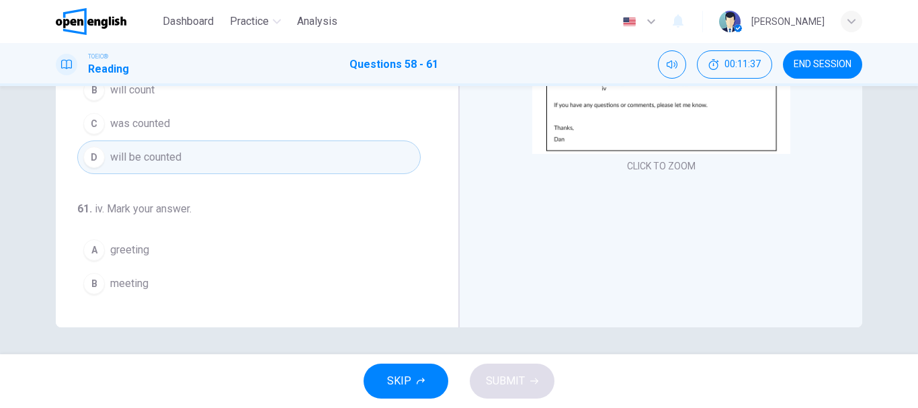
click at [575, 139] on img at bounding box center [661, 36] width 258 height 235
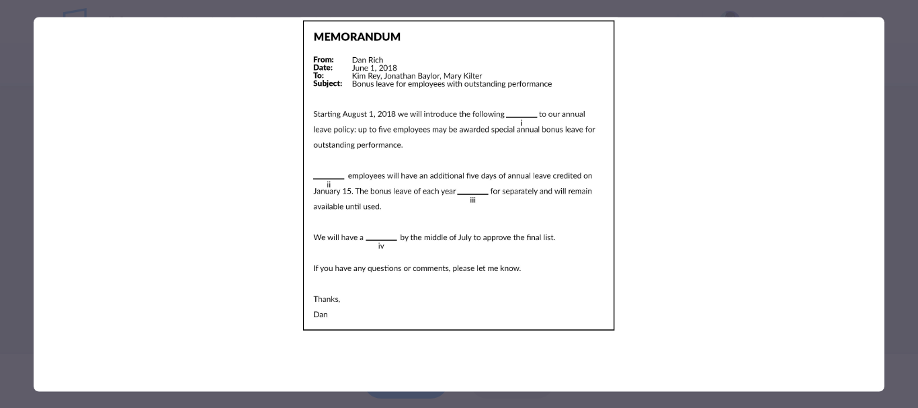
click at [0, 227] on div at bounding box center [459, 204] width 918 height 408
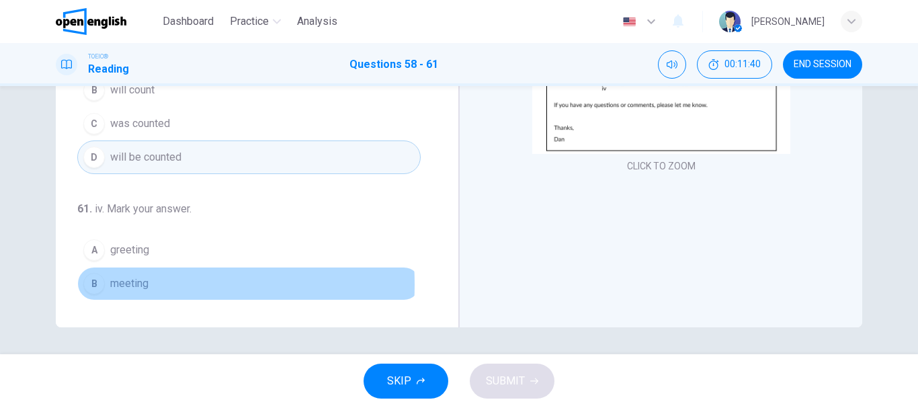
click at [110, 284] on span "meeting" at bounding box center [129, 284] width 38 height 16
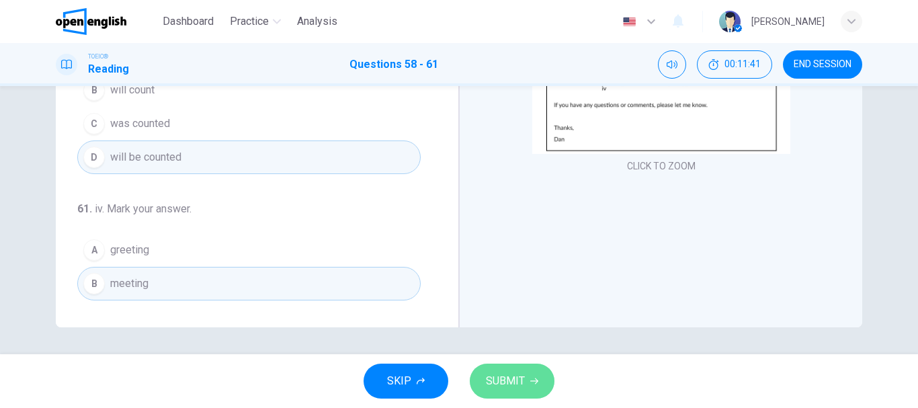
click at [533, 380] on icon "button" at bounding box center [534, 381] width 8 height 8
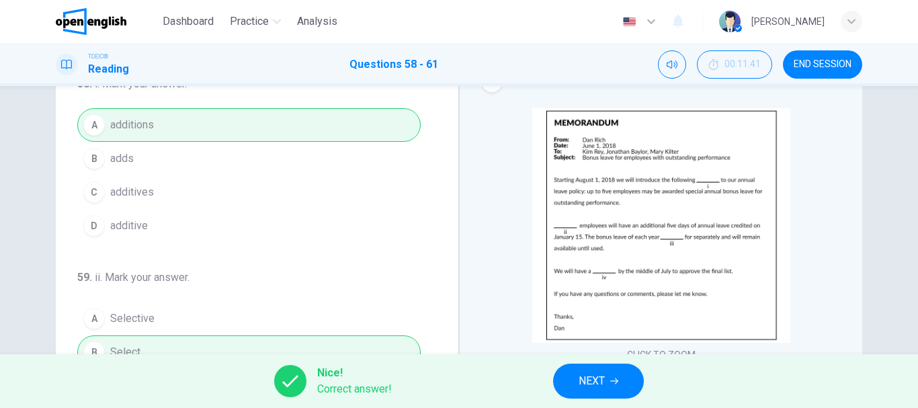
scroll to position [0, 0]
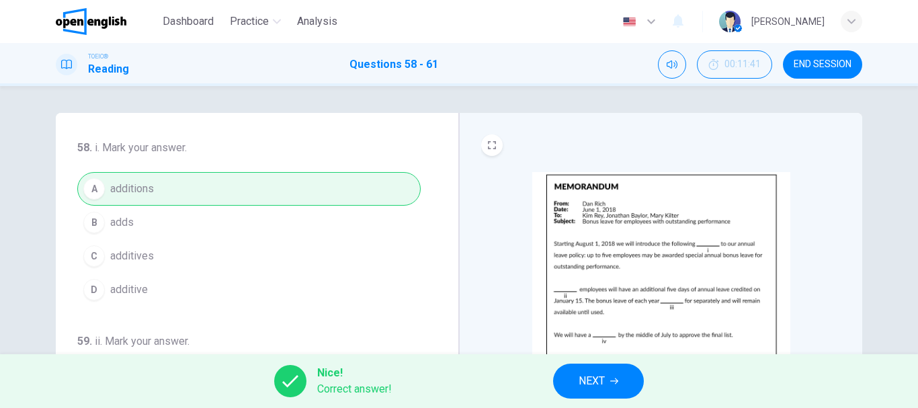
click at [609, 372] on button "NEXT" at bounding box center [598, 381] width 91 height 35
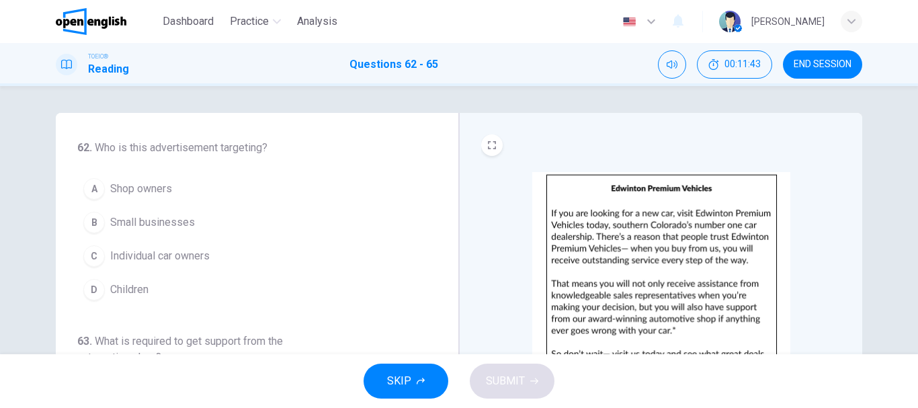
click at [797, 63] on span "END SESSION" at bounding box center [823, 64] width 58 height 11
